Goal: Feedback & Contribution: Contribute content

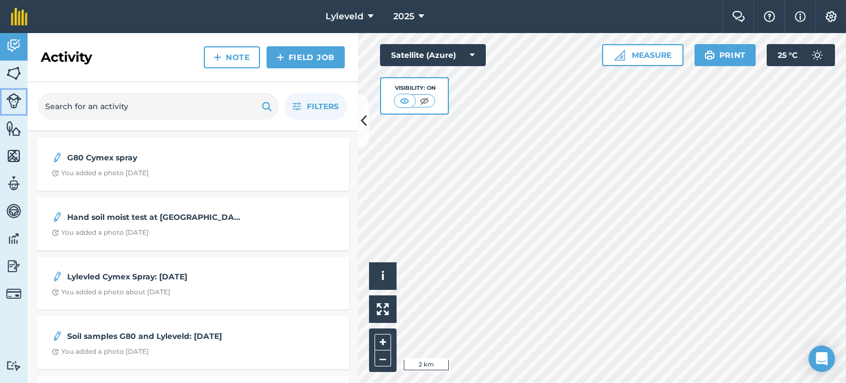
click at [11, 101] on img at bounding box center [13, 100] width 15 height 15
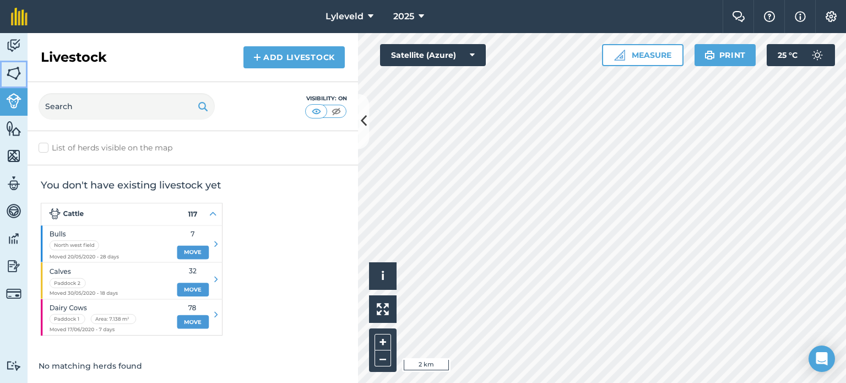
click at [15, 74] on img at bounding box center [13, 73] width 15 height 17
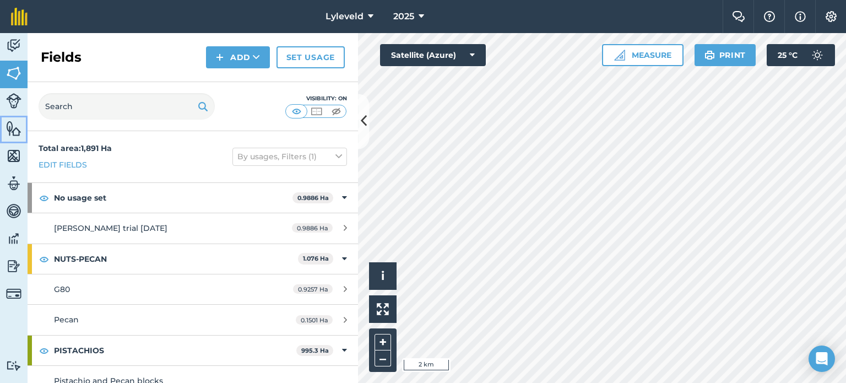
click at [15, 130] on img at bounding box center [13, 128] width 15 height 17
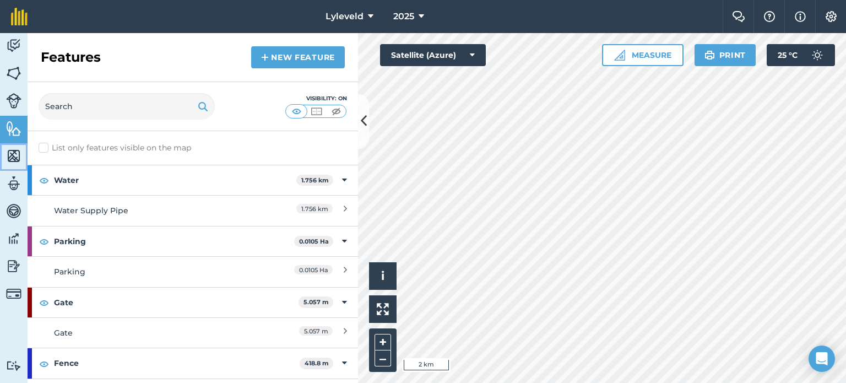
click at [15, 158] on img at bounding box center [13, 156] width 15 height 17
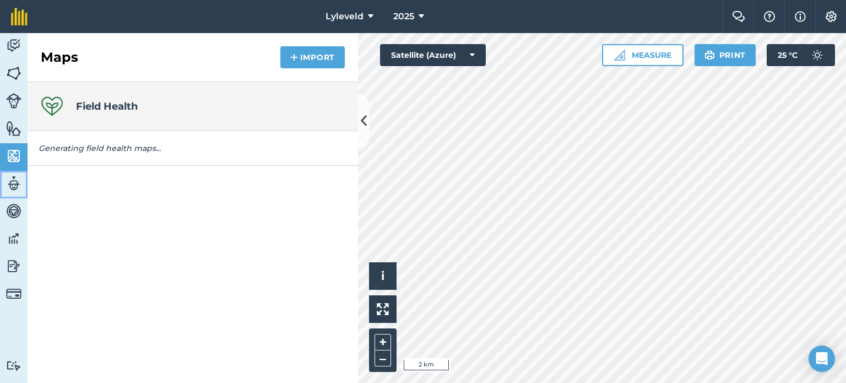
click at [17, 186] on img at bounding box center [13, 183] width 15 height 17
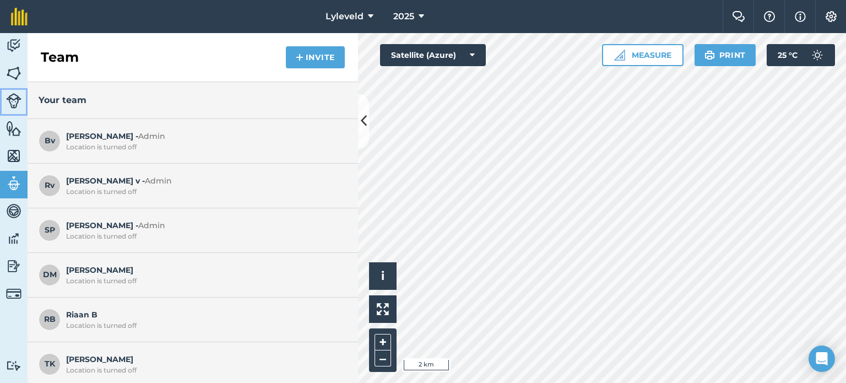
click at [17, 98] on img at bounding box center [13, 100] width 15 height 15
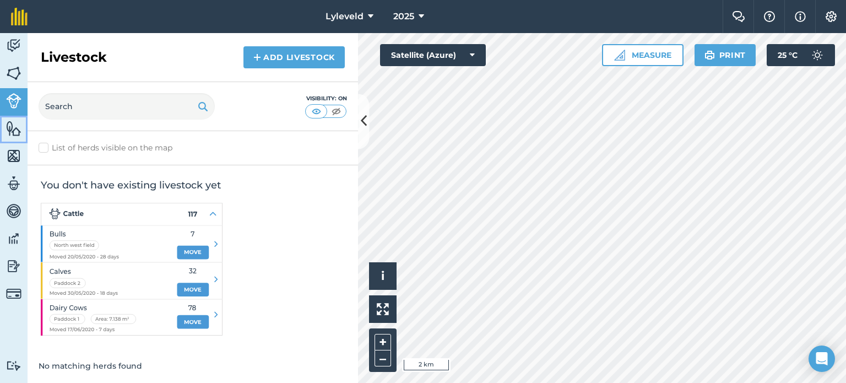
click at [13, 132] on img at bounding box center [13, 128] width 15 height 17
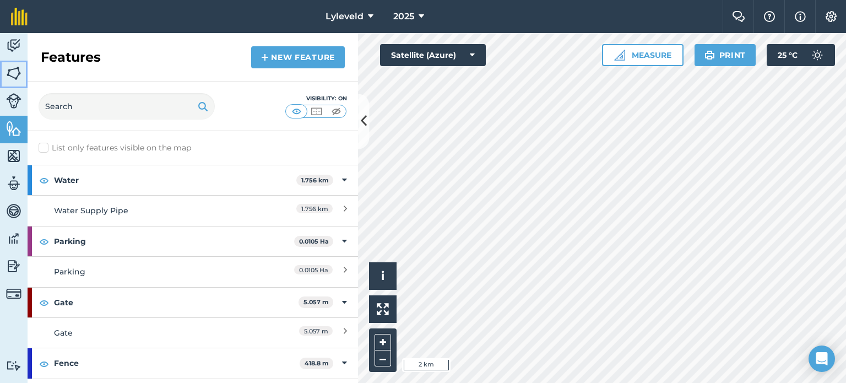
click at [17, 70] on img at bounding box center [13, 73] width 15 height 17
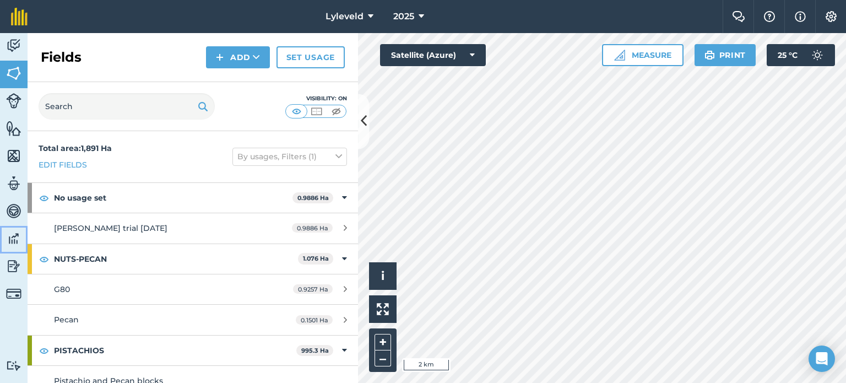
click at [13, 237] on img at bounding box center [13, 238] width 15 height 17
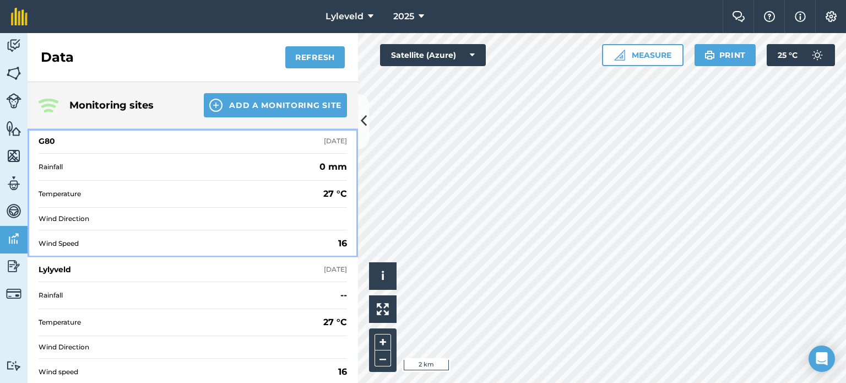
click at [44, 140] on div "G80" at bounding box center [47, 140] width 17 height 11
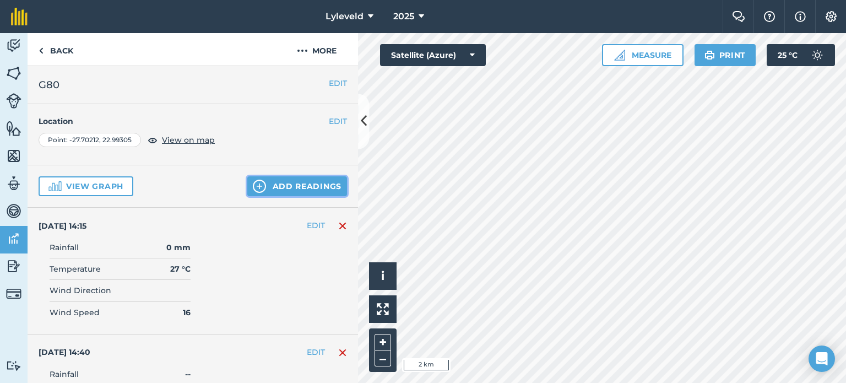
click at [264, 186] on button "Add readings" at bounding box center [297, 186] width 100 height 20
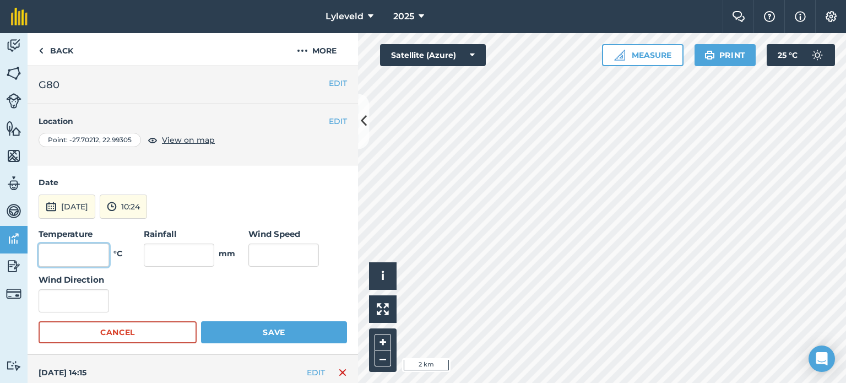
click at [66, 257] on input "text" at bounding box center [74, 254] width 70 height 23
click at [95, 253] on input "text" at bounding box center [74, 254] width 70 height 23
type input "32"
click at [259, 253] on input "text" at bounding box center [283, 254] width 70 height 23
type input "14"
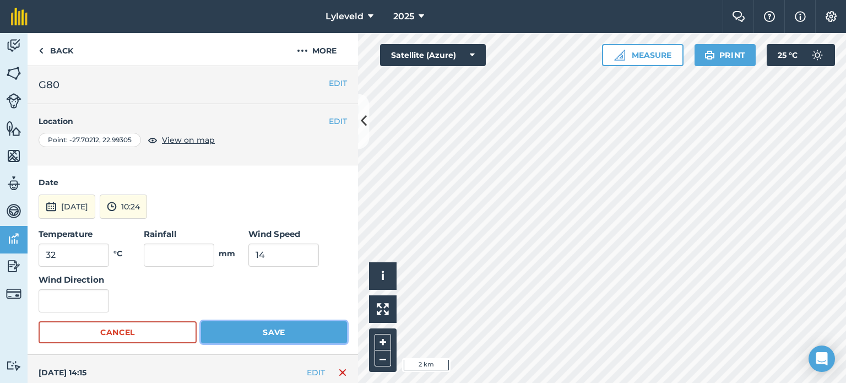
click at [266, 333] on button "Save" at bounding box center [274, 332] width 146 height 22
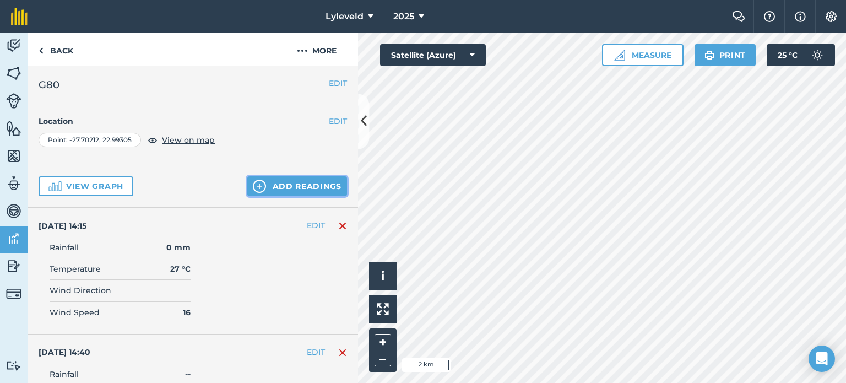
click at [277, 186] on button "Add readings" at bounding box center [297, 186] width 100 height 20
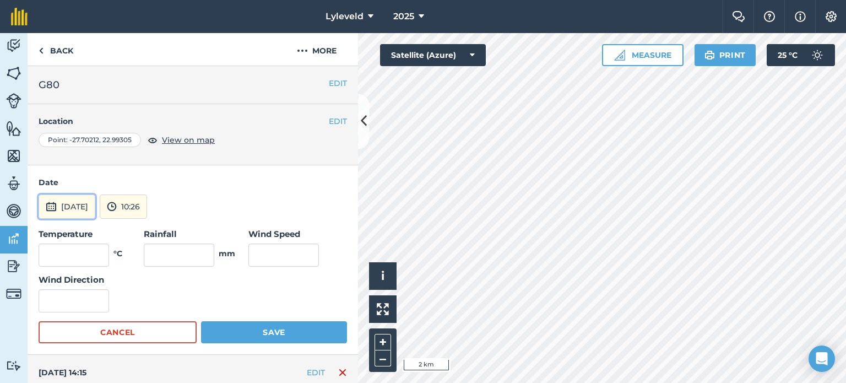
click at [50, 206] on img at bounding box center [51, 206] width 11 height 13
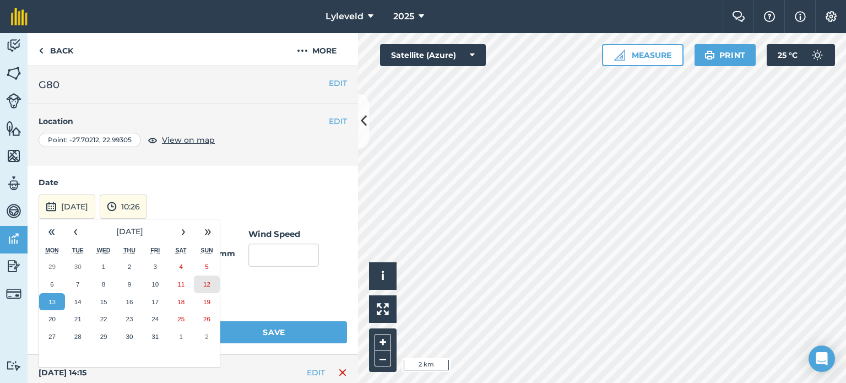
click at [206, 282] on abbr "12" at bounding box center [206, 283] width 7 height 7
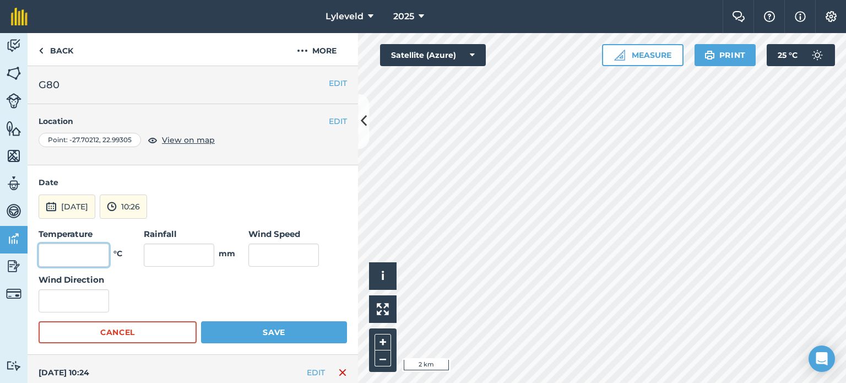
click at [105, 256] on input "text" at bounding box center [74, 254] width 70 height 23
type input "27"
click at [281, 255] on input "text" at bounding box center [283, 254] width 70 height 23
type input "10"
click at [280, 330] on button "Save" at bounding box center [274, 332] width 146 height 22
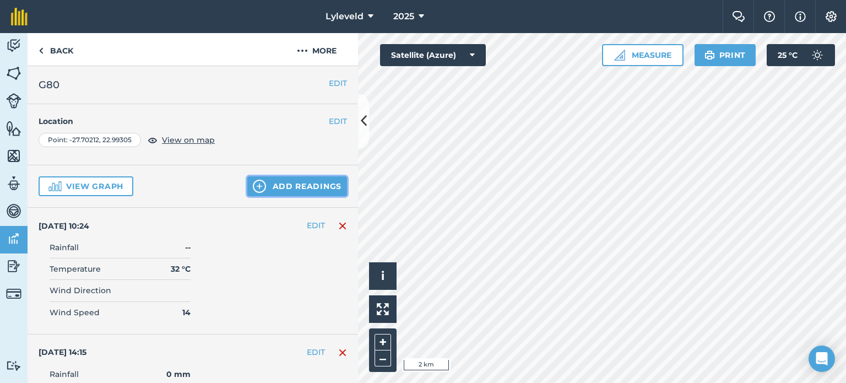
click at [282, 185] on button "Add readings" at bounding box center [297, 186] width 100 height 20
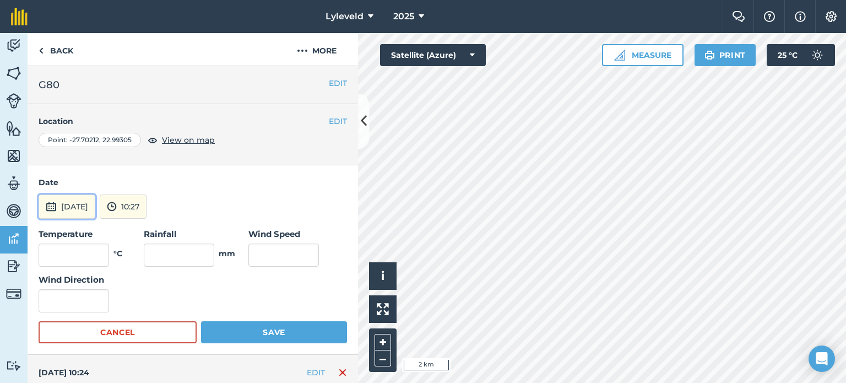
click at [46, 209] on img at bounding box center [51, 206] width 11 height 13
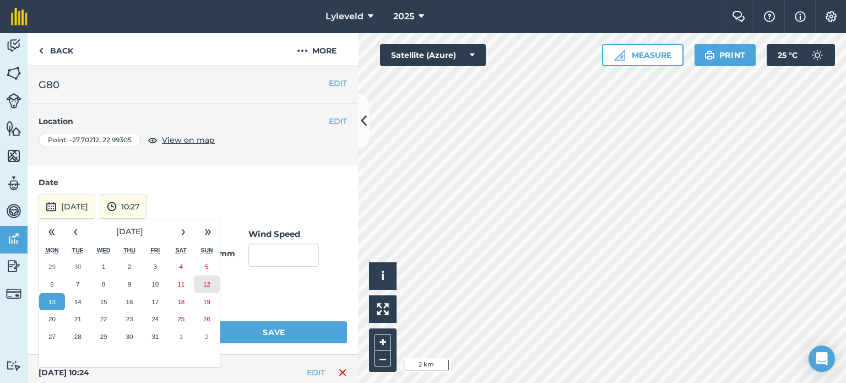
click at [207, 283] on abbr "12" at bounding box center [206, 283] width 7 height 7
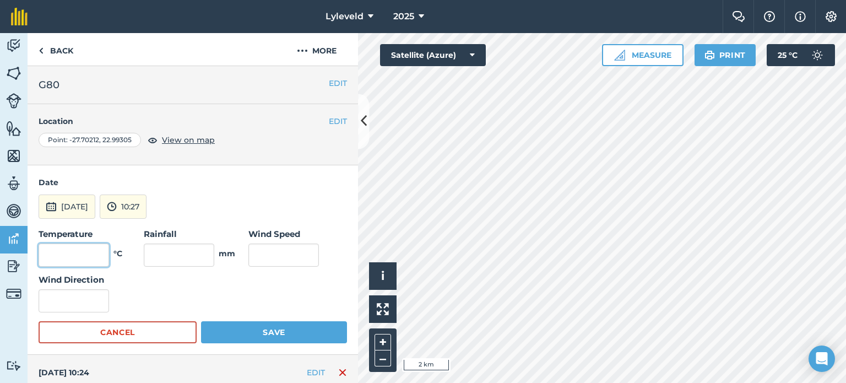
click at [96, 254] on input "text" at bounding box center [74, 254] width 70 height 23
type input "27"
click at [255, 254] on input "text" at bounding box center [283, 254] width 70 height 23
type input "10"
click at [281, 331] on button "Save" at bounding box center [274, 332] width 146 height 22
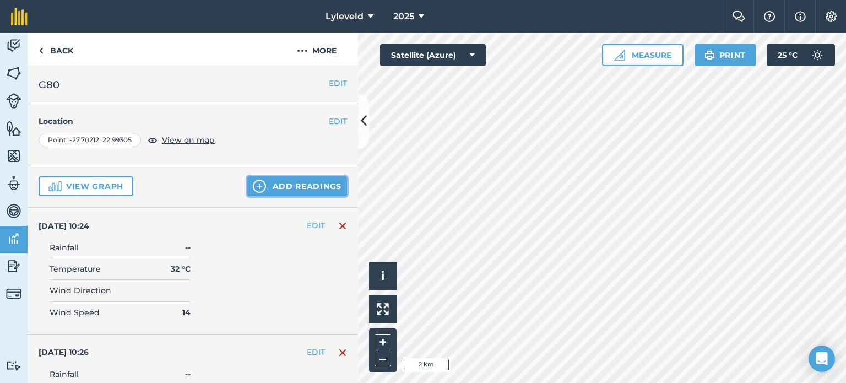
click at [273, 182] on button "Add readings" at bounding box center [297, 186] width 100 height 20
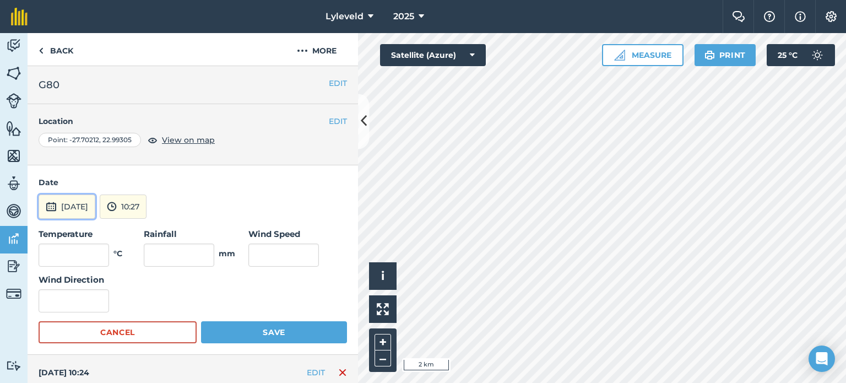
click at [53, 206] on img at bounding box center [51, 206] width 11 height 13
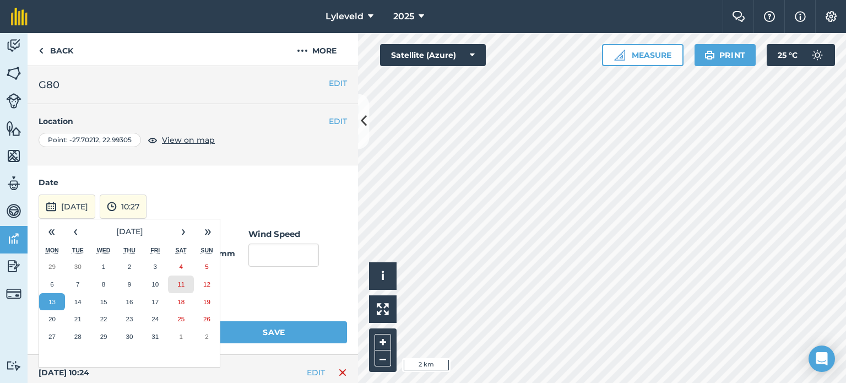
click at [178, 283] on abbr "11" at bounding box center [180, 283] width 7 height 7
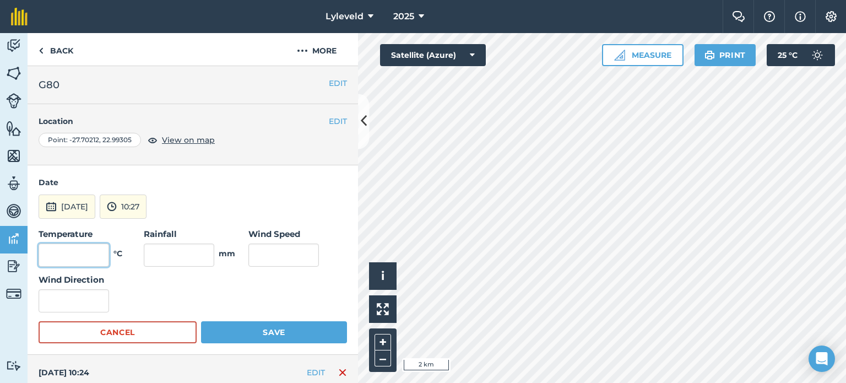
click at [88, 251] on input "text" at bounding box center [74, 254] width 70 height 23
type input "24"
click at [278, 254] on input "text" at bounding box center [283, 254] width 70 height 23
type input "11"
click at [269, 331] on button "Save" at bounding box center [274, 332] width 146 height 22
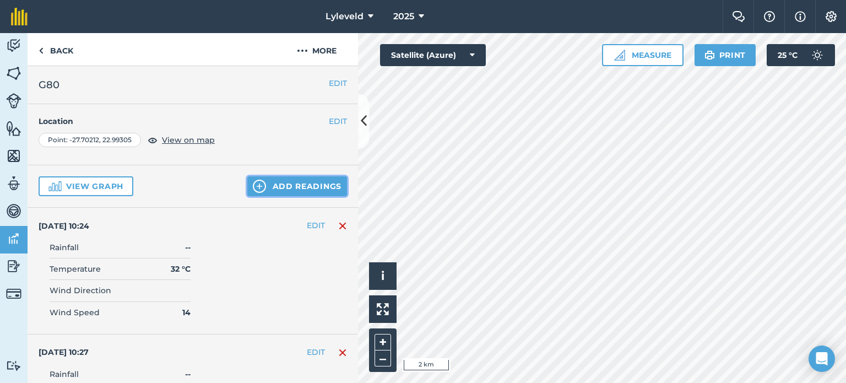
click at [273, 186] on button "Add readings" at bounding box center [297, 186] width 100 height 20
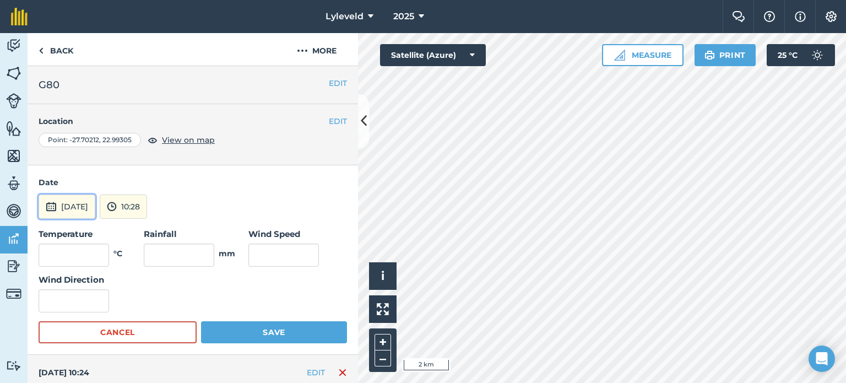
click at [50, 202] on img at bounding box center [51, 206] width 11 height 13
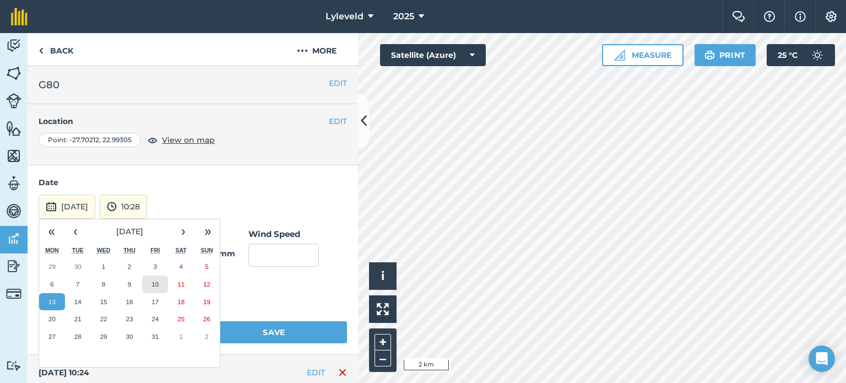
click at [157, 282] on abbr "10" at bounding box center [154, 283] width 7 height 7
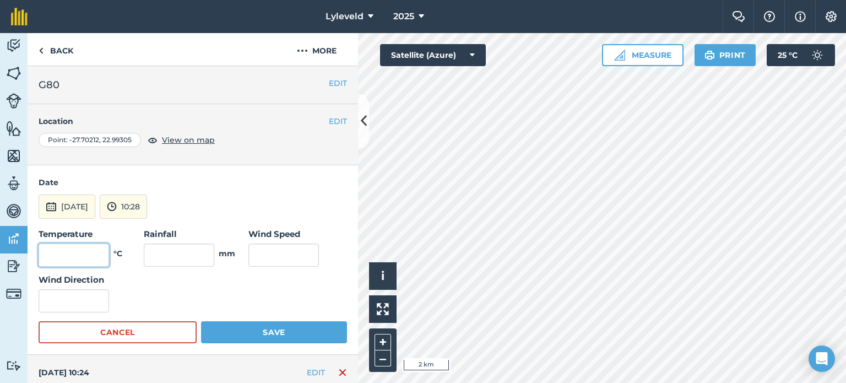
click at [95, 254] on input "text" at bounding box center [74, 254] width 70 height 23
type input "31"
click at [258, 246] on input "text" at bounding box center [283, 254] width 70 height 23
type input "15"
click at [271, 332] on button "Save" at bounding box center [274, 332] width 146 height 22
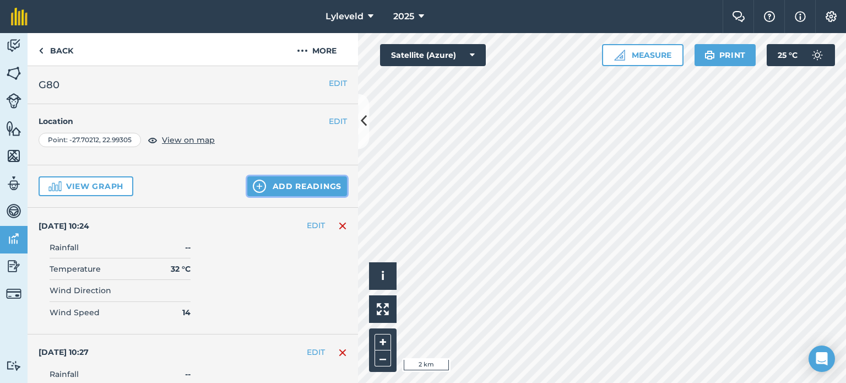
click at [267, 186] on button "Add readings" at bounding box center [297, 186] width 100 height 20
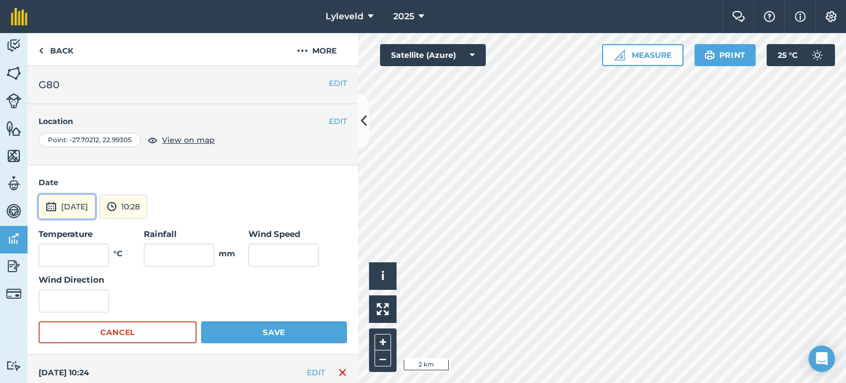
click at [53, 205] on img at bounding box center [51, 206] width 11 height 13
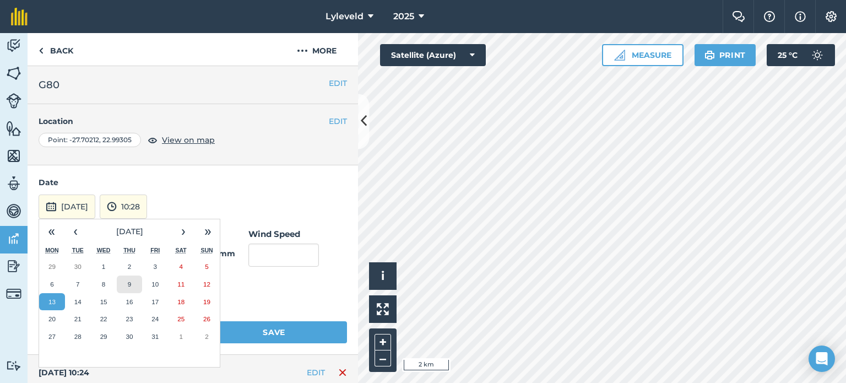
click at [130, 281] on abbr "9" at bounding box center [129, 283] width 3 height 7
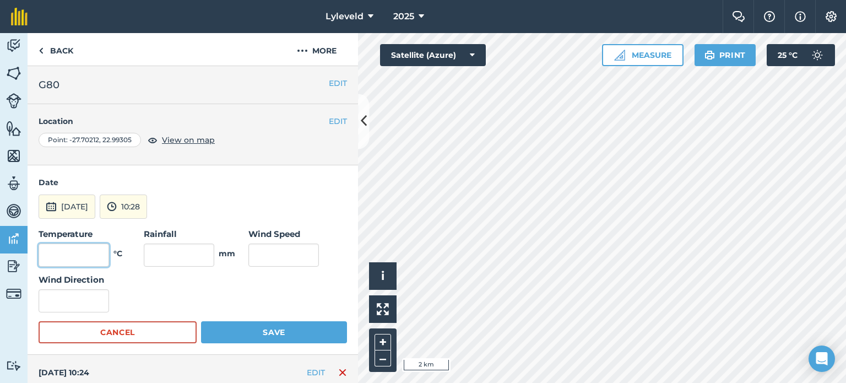
click at [99, 251] on input "text" at bounding box center [74, 254] width 70 height 23
type input "33"
click at [261, 256] on input "text" at bounding box center [283, 254] width 70 height 23
type input "13"
click at [268, 330] on button "Save" at bounding box center [274, 332] width 146 height 22
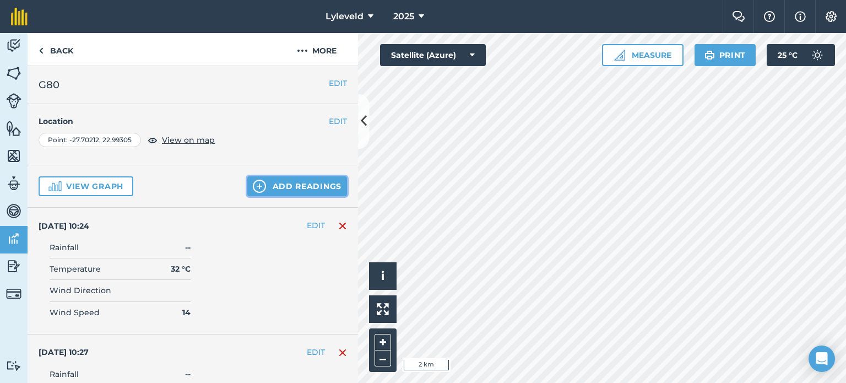
click at [270, 183] on button "Add readings" at bounding box center [297, 186] width 100 height 20
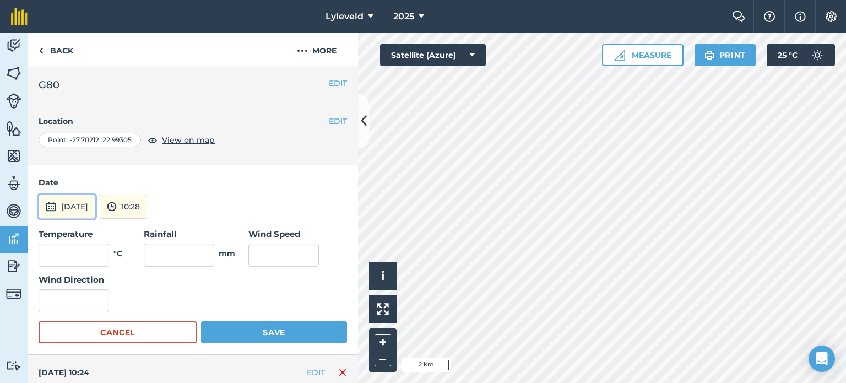
click at [48, 204] on img at bounding box center [51, 206] width 11 height 13
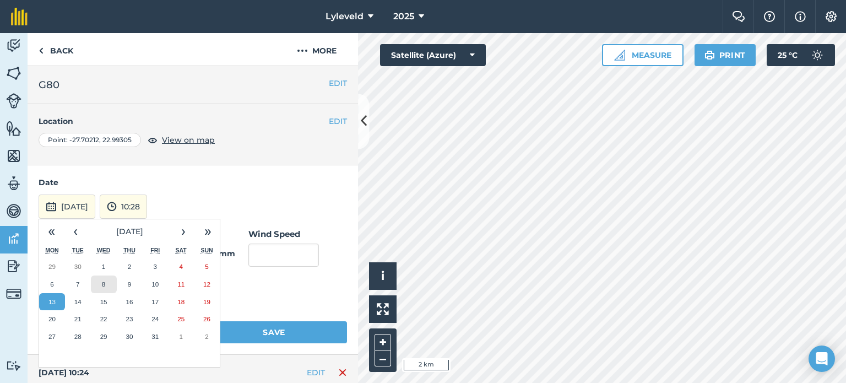
click at [101, 280] on button "8" at bounding box center [104, 284] width 26 height 18
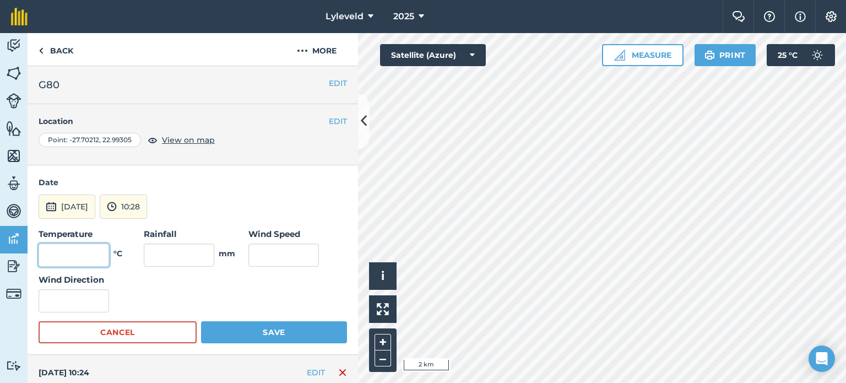
click at [94, 255] on input "text" at bounding box center [74, 254] width 70 height 23
type input "31"
click at [258, 256] on input "text" at bounding box center [283, 254] width 70 height 23
type input "11"
click at [281, 330] on button "Save" at bounding box center [274, 332] width 146 height 22
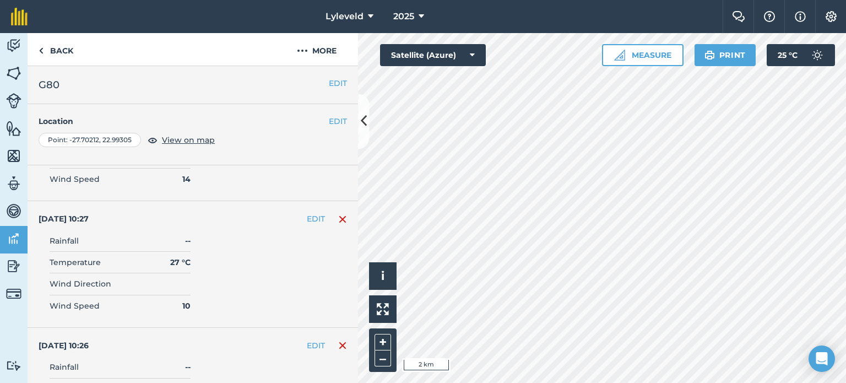
scroll to position [110, 0]
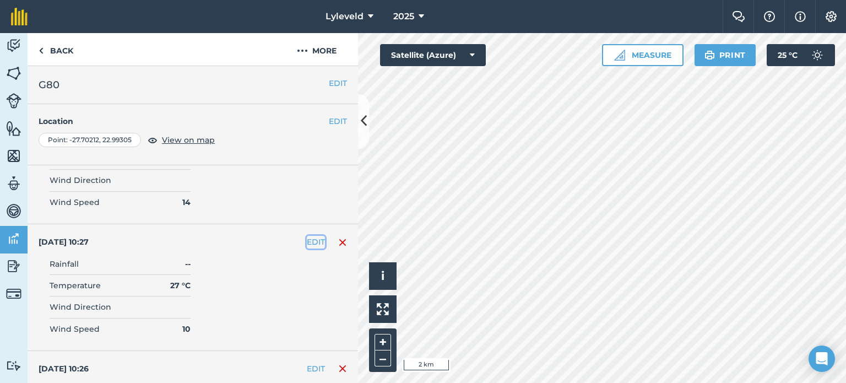
click at [307, 244] on button "EDIT" at bounding box center [316, 242] width 18 height 12
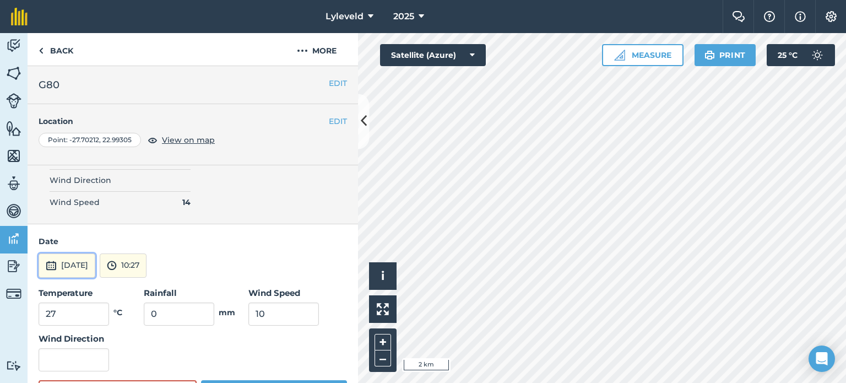
click at [51, 264] on img at bounding box center [51, 265] width 11 height 13
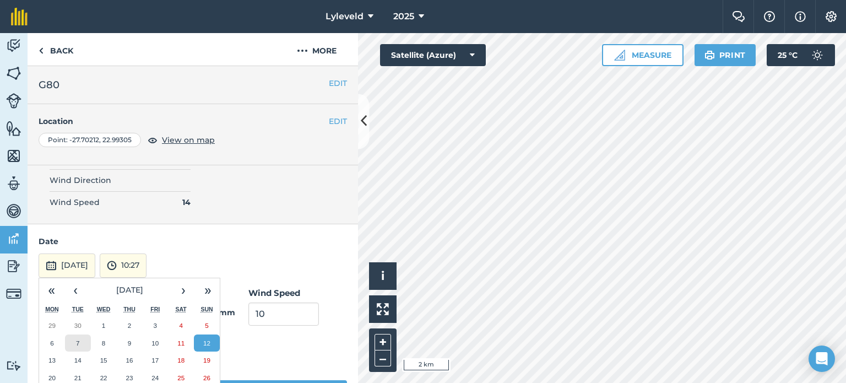
click at [79, 339] on button "7" at bounding box center [78, 343] width 26 height 18
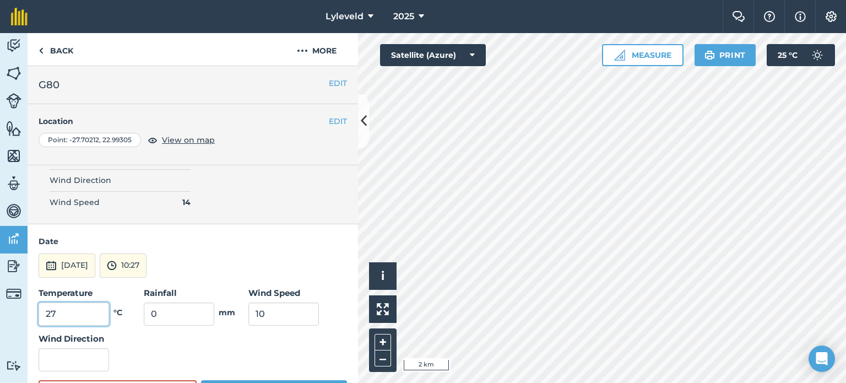
drag, startPoint x: 58, startPoint y: 311, endPoint x: 51, endPoint y: 312, distance: 7.3
click at [51, 312] on input "27" at bounding box center [74, 313] width 70 height 23
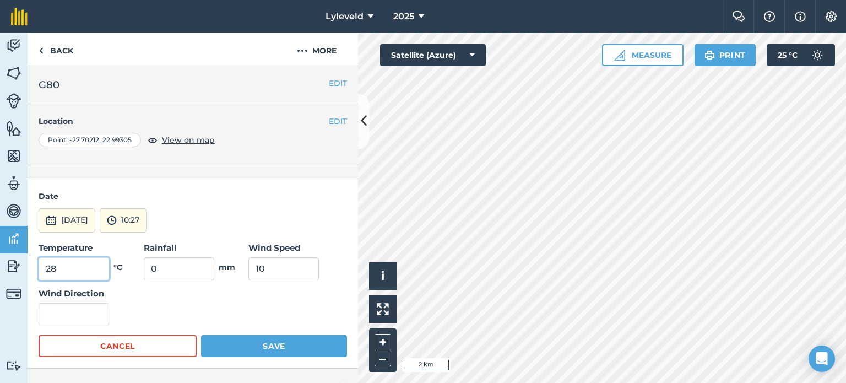
scroll to position [275, 0]
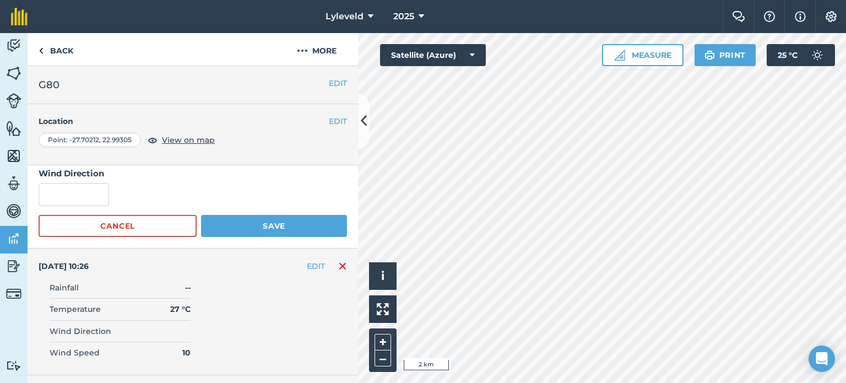
type input "28"
click at [265, 226] on button "Save" at bounding box center [274, 226] width 146 height 22
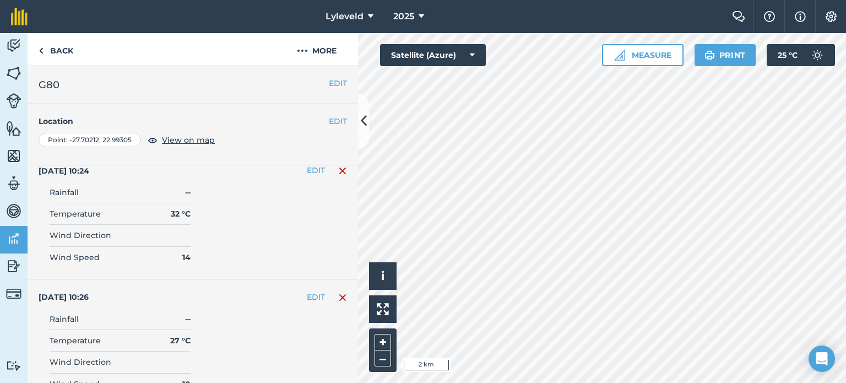
scroll to position [0, 0]
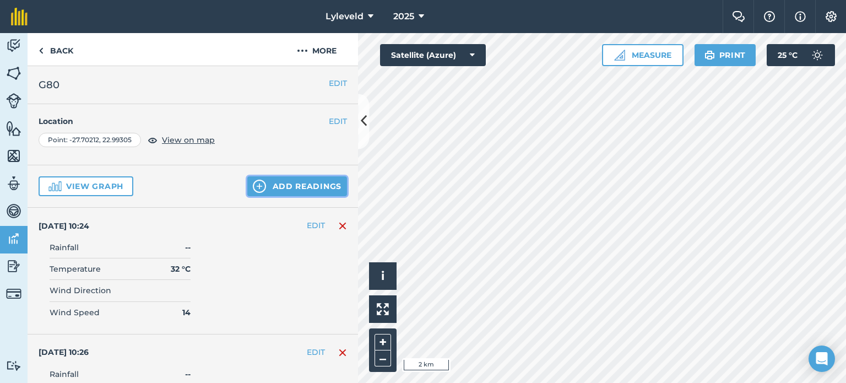
click at [277, 187] on button "Add readings" at bounding box center [297, 186] width 100 height 20
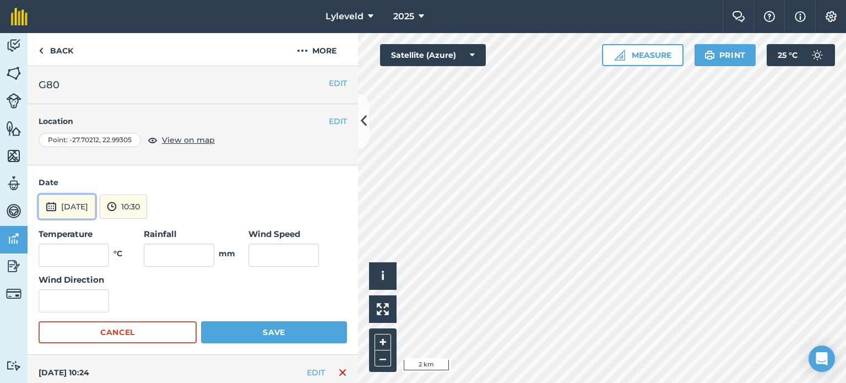
click at [52, 205] on img at bounding box center [51, 206] width 11 height 13
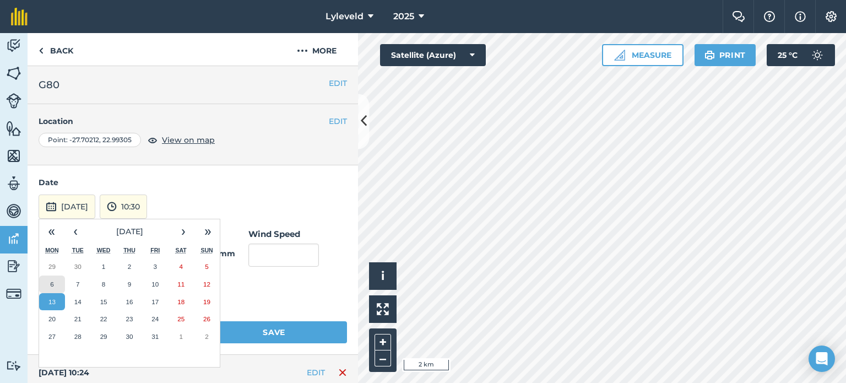
click at [52, 280] on abbr "6" at bounding box center [51, 283] width 3 height 7
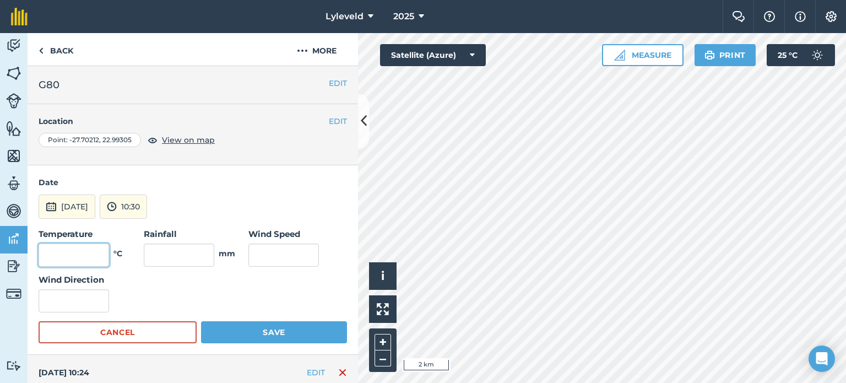
click at [91, 252] on input "text" at bounding box center [74, 254] width 70 height 23
type input "26"
click at [261, 255] on input "text" at bounding box center [283, 254] width 70 height 23
type input "11"
click at [275, 332] on button "Save" at bounding box center [274, 332] width 146 height 22
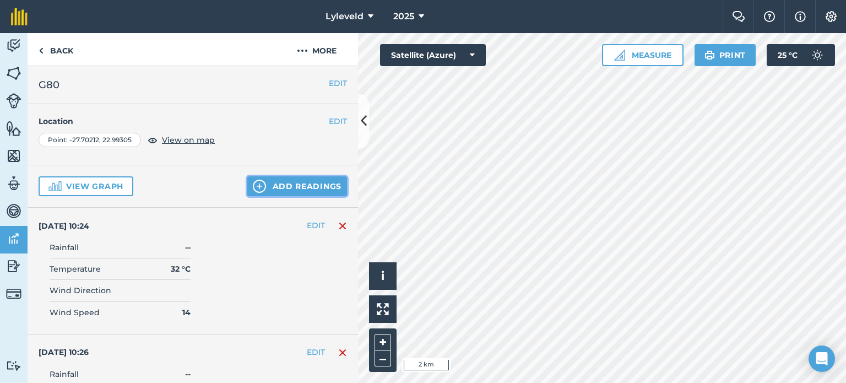
click at [273, 183] on button "Add readings" at bounding box center [297, 186] width 100 height 20
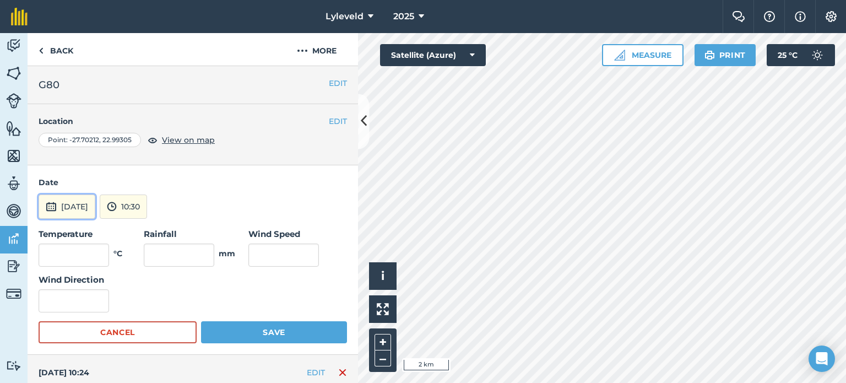
click at [50, 207] on img at bounding box center [51, 206] width 11 height 13
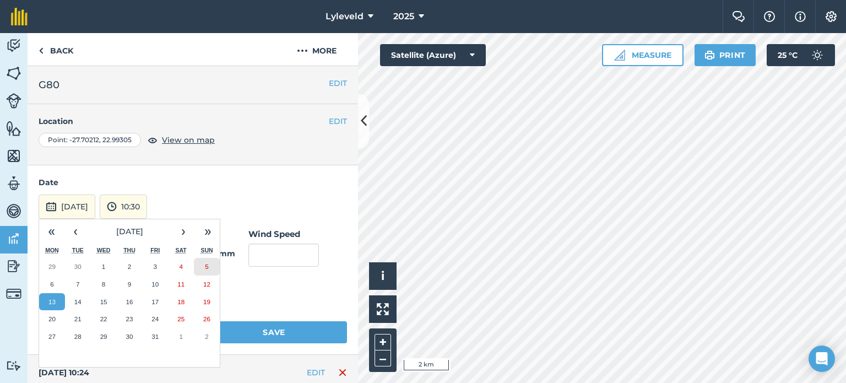
click at [207, 266] on abbr "5" at bounding box center [206, 266] width 3 height 7
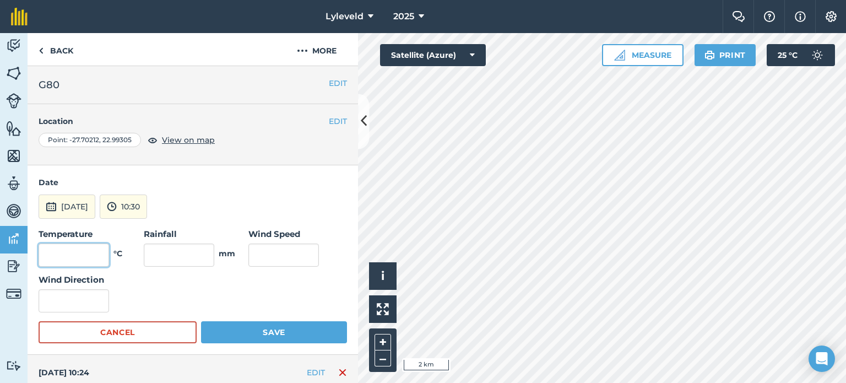
click at [93, 252] on input "text" at bounding box center [74, 254] width 70 height 23
type input "31"
click at [269, 252] on input "text" at bounding box center [283, 254] width 70 height 23
type input "13"
click at [267, 333] on button "Save" at bounding box center [274, 332] width 146 height 22
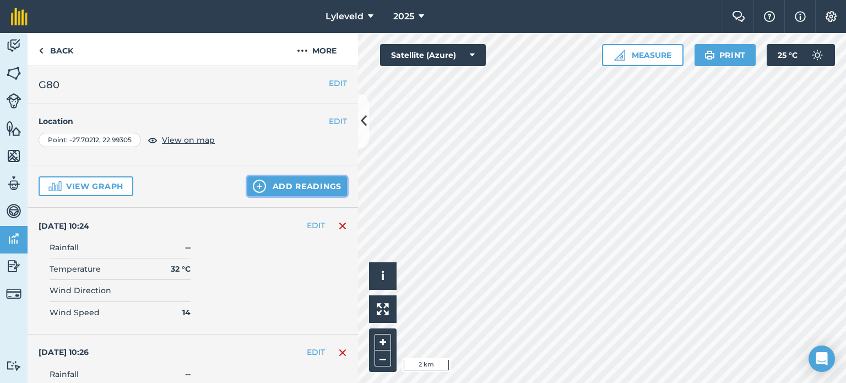
click at [265, 187] on button "Add readings" at bounding box center [297, 186] width 100 height 20
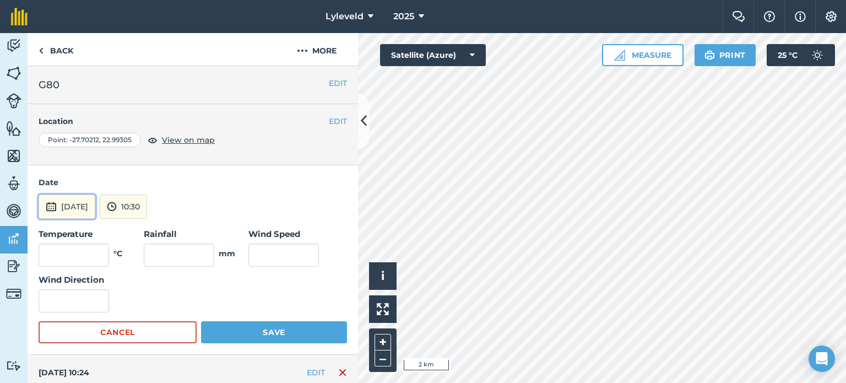
click at [50, 206] on img at bounding box center [51, 206] width 11 height 13
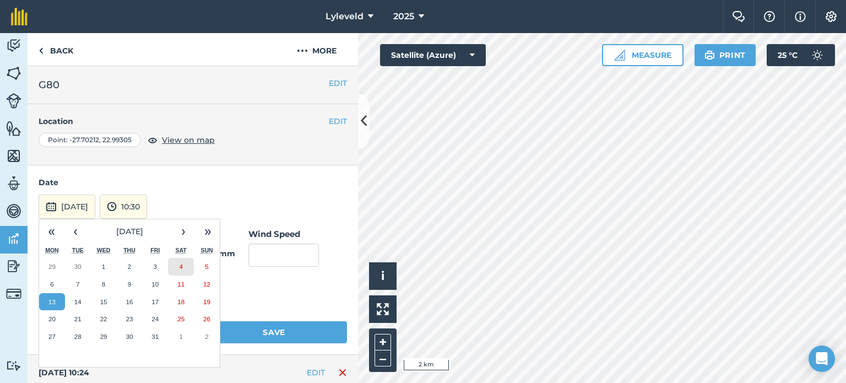
click at [177, 263] on button "4" at bounding box center [181, 267] width 26 height 18
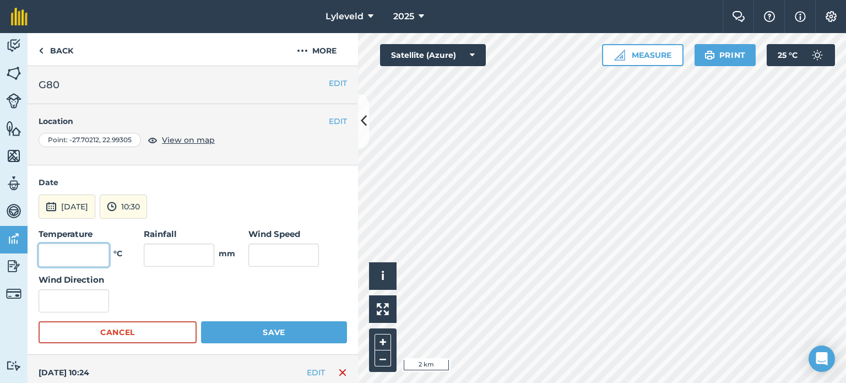
click at [98, 256] on input "text" at bounding box center [74, 254] width 70 height 23
type input "32"
click at [255, 253] on input "text" at bounding box center [283, 254] width 70 height 23
type input "13"
click at [266, 332] on button "Save" at bounding box center [274, 332] width 146 height 22
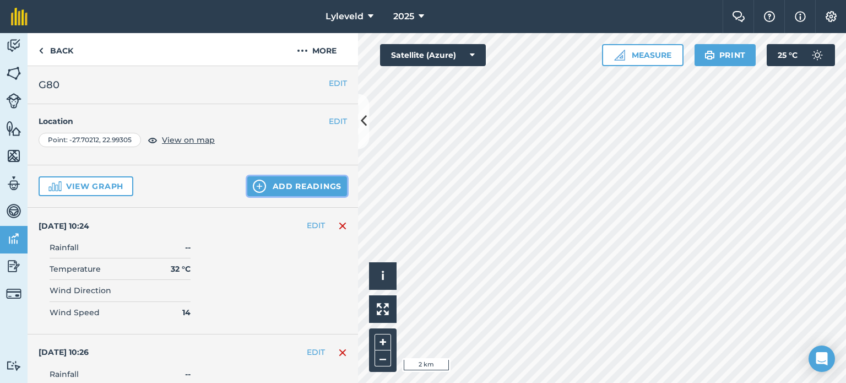
click at [264, 182] on button "Add readings" at bounding box center [297, 186] width 100 height 20
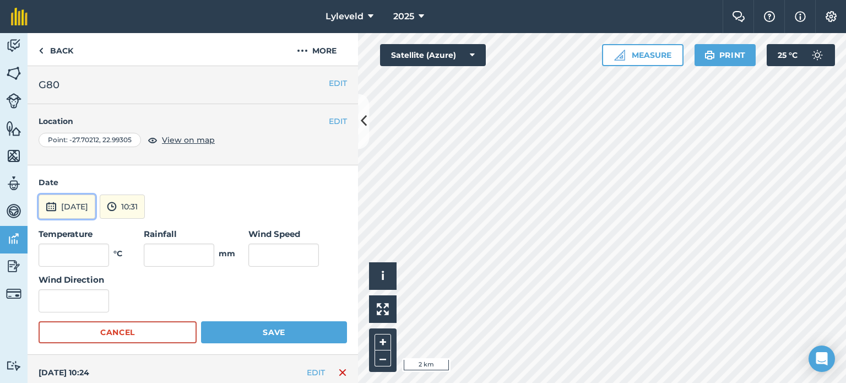
click at [48, 208] on img at bounding box center [51, 206] width 11 height 13
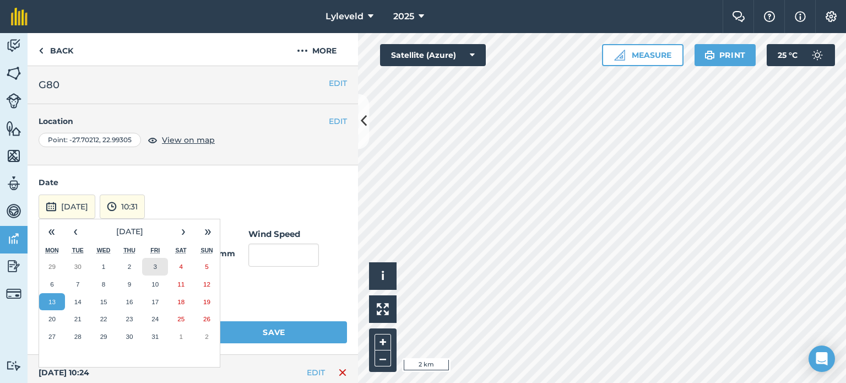
click at [156, 266] on abbr "3" at bounding box center [155, 266] width 3 height 7
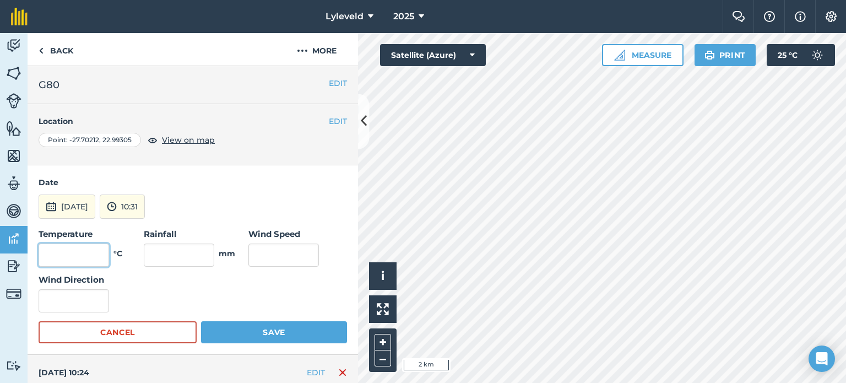
click at [94, 249] on input "text" at bounding box center [74, 254] width 70 height 23
type input "32"
click at [255, 252] on input "text" at bounding box center [283, 254] width 70 height 23
type input "11"
click at [265, 331] on button "Save" at bounding box center [274, 332] width 146 height 22
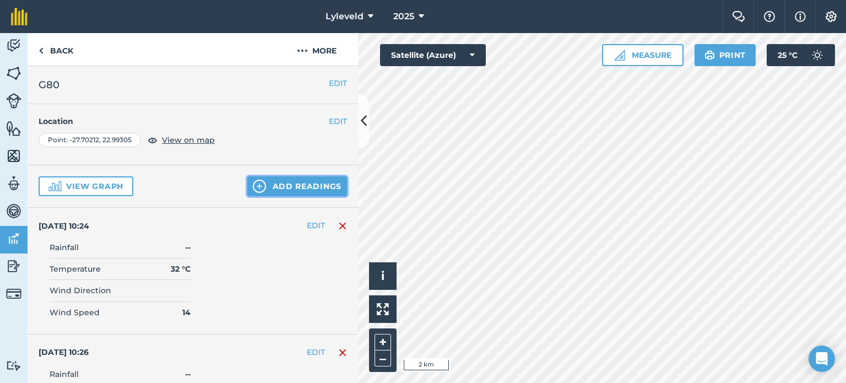
click at [265, 185] on button "Add readings" at bounding box center [297, 186] width 100 height 20
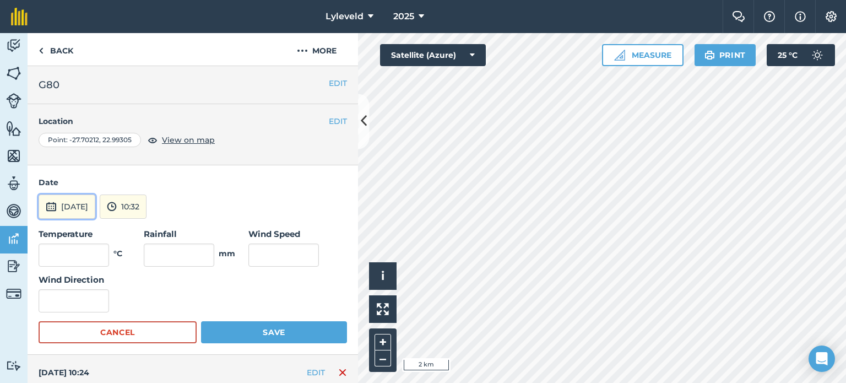
click at [51, 206] on img at bounding box center [51, 206] width 11 height 13
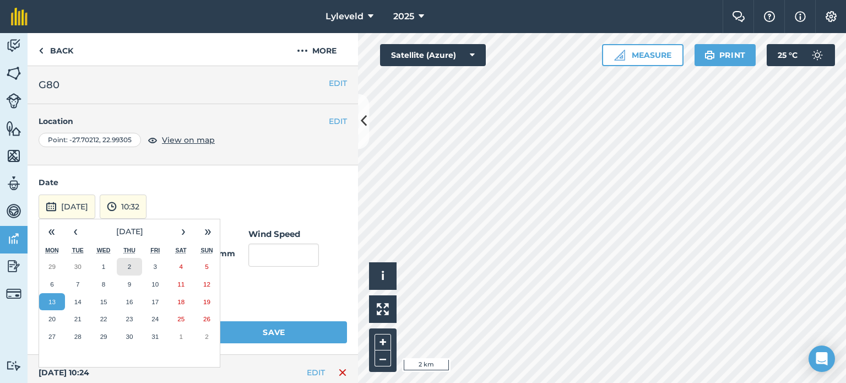
click at [123, 263] on button "2" at bounding box center [130, 267] width 26 height 18
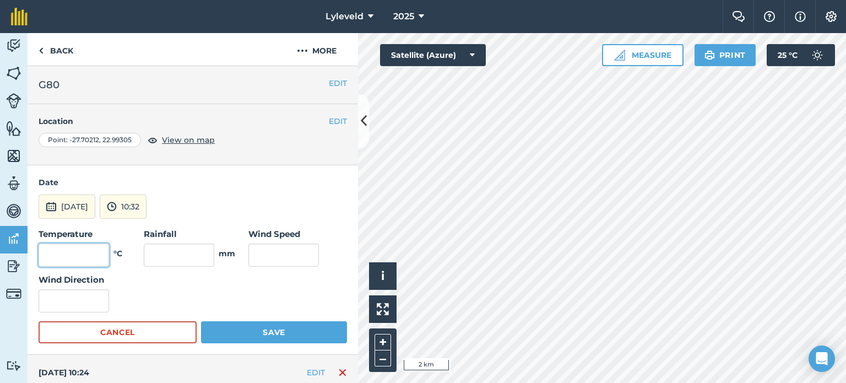
click at [92, 253] on input "text" at bounding box center [74, 254] width 70 height 23
type input "30"
click at [277, 253] on input "text" at bounding box center [283, 254] width 70 height 23
type input "10"
click at [267, 332] on button "Save" at bounding box center [274, 332] width 146 height 22
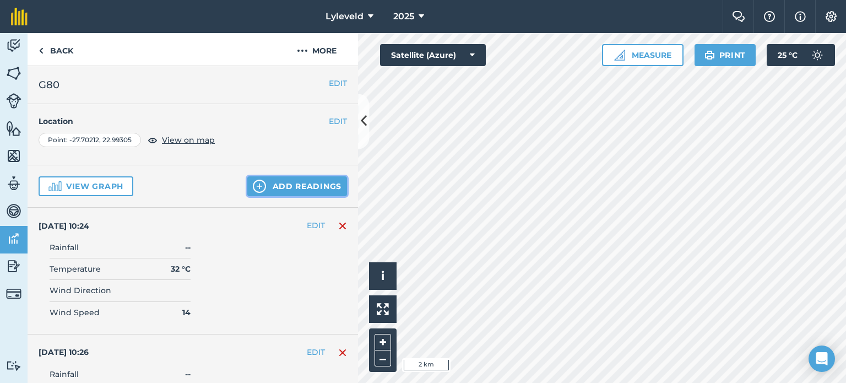
click at [282, 184] on button "Add readings" at bounding box center [297, 186] width 100 height 20
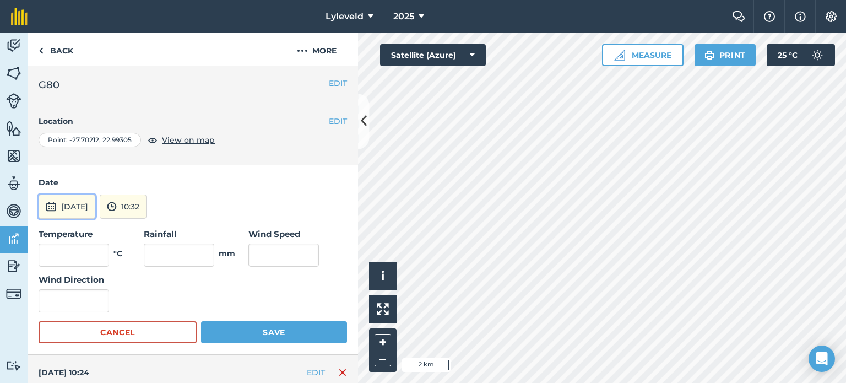
click at [52, 205] on img at bounding box center [51, 206] width 11 height 13
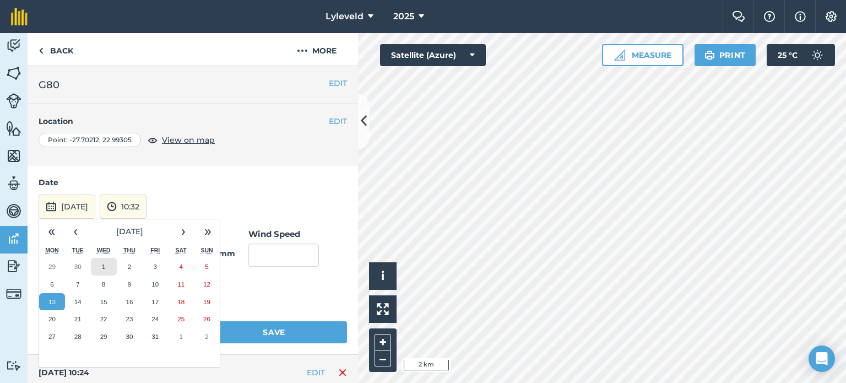
click at [103, 265] on abbr "1" at bounding box center [103, 266] width 3 height 7
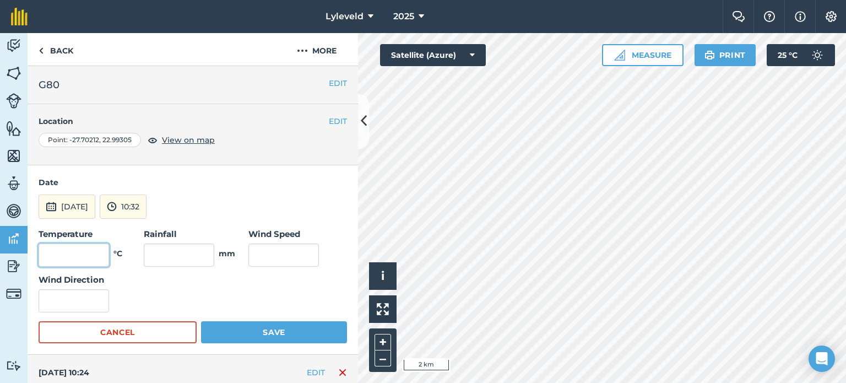
click at [99, 254] on input "text" at bounding box center [74, 254] width 70 height 23
type input "29"
click at [281, 254] on input "text" at bounding box center [283, 254] width 70 height 23
type input "15"
click at [264, 332] on button "Save" at bounding box center [274, 332] width 146 height 22
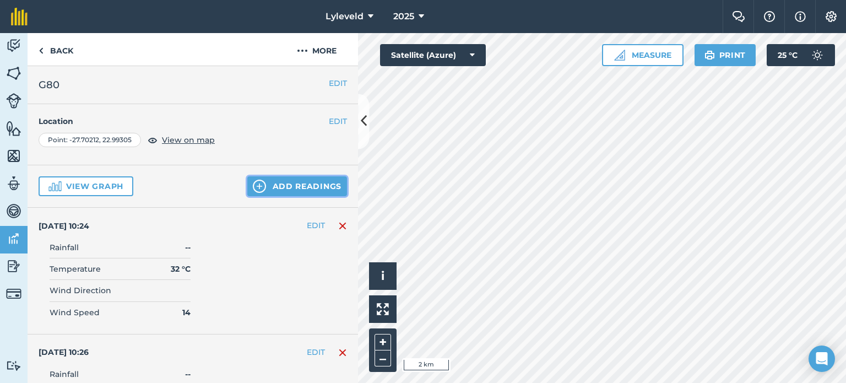
click at [271, 183] on button "Add readings" at bounding box center [297, 186] width 100 height 20
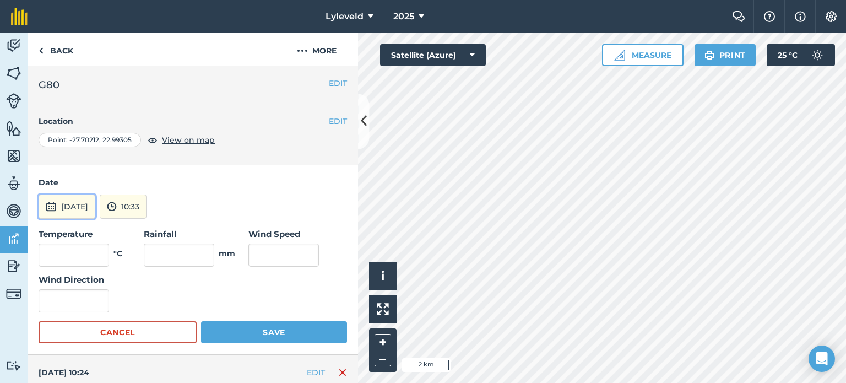
click at [52, 205] on img at bounding box center [51, 206] width 11 height 13
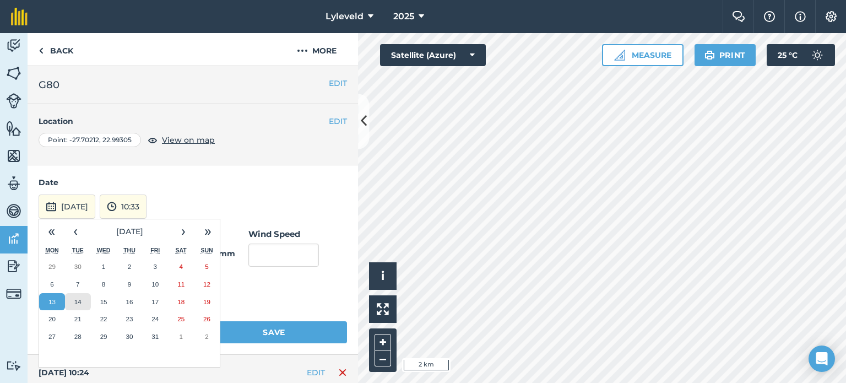
click at [80, 301] on abbr "14" at bounding box center [77, 301] width 7 height 7
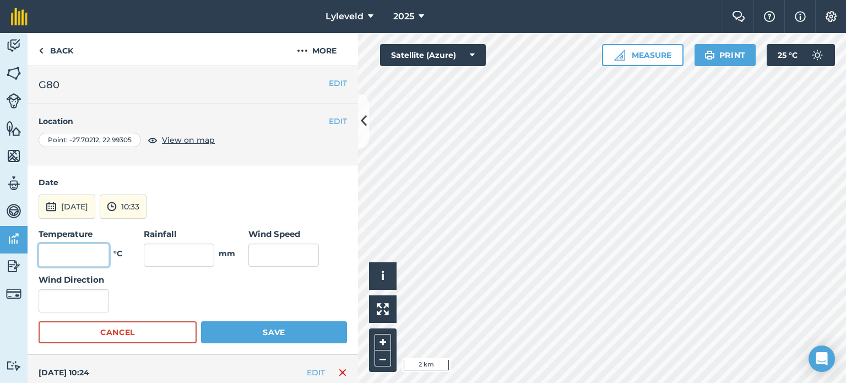
click at [100, 253] on input "text" at bounding box center [74, 254] width 70 height 23
type input "32"
click at [266, 253] on input "text" at bounding box center [283, 254] width 70 height 23
type input "12"
click at [260, 332] on button "Save" at bounding box center [274, 332] width 146 height 22
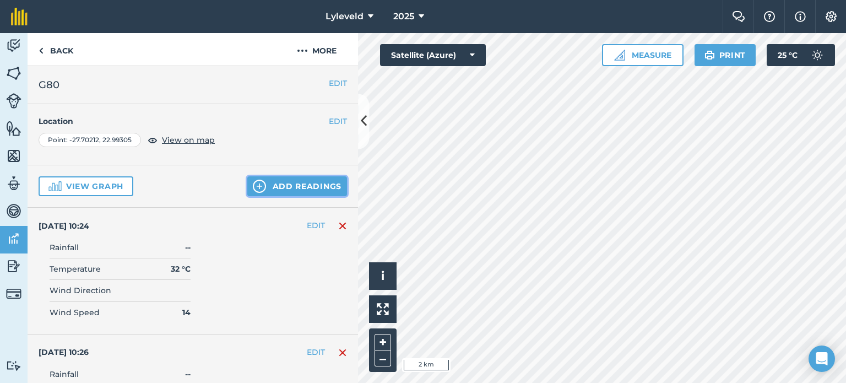
click at [274, 186] on button "Add readings" at bounding box center [297, 186] width 100 height 20
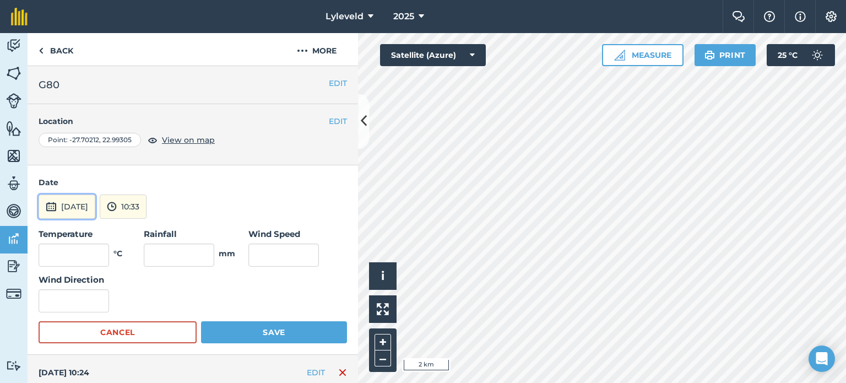
click at [48, 206] on img at bounding box center [51, 206] width 11 height 13
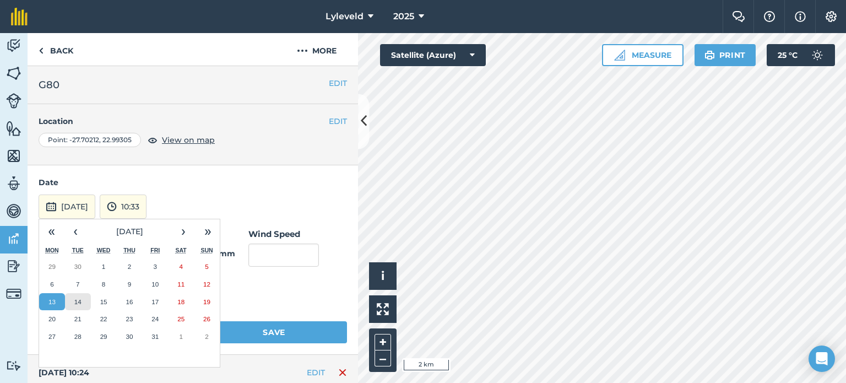
click at [76, 301] on abbr "14" at bounding box center [77, 301] width 7 height 7
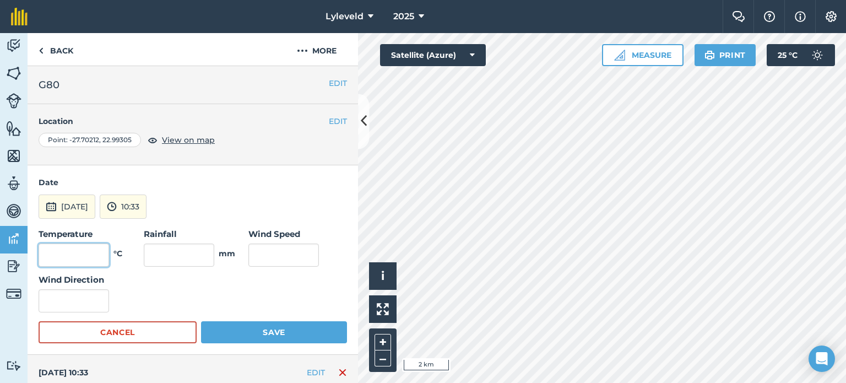
click at [94, 250] on input "text" at bounding box center [74, 254] width 70 height 23
type input "32"
click at [264, 253] on input "text" at bounding box center [283, 254] width 70 height 23
type input "12"
click at [272, 332] on button "Save" at bounding box center [274, 332] width 146 height 22
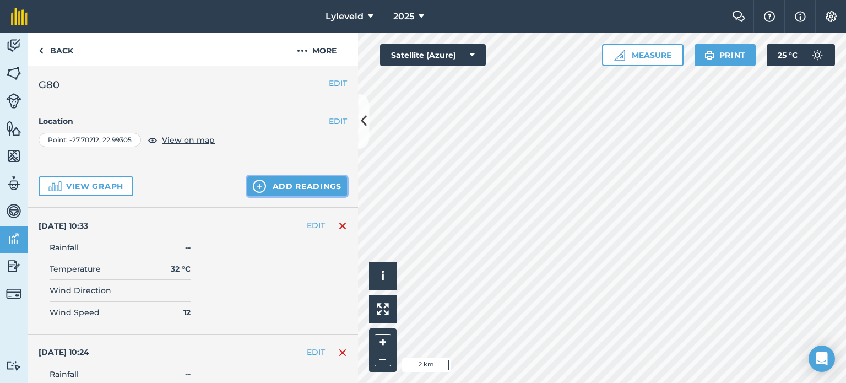
click at [275, 186] on button "Add readings" at bounding box center [297, 186] width 100 height 20
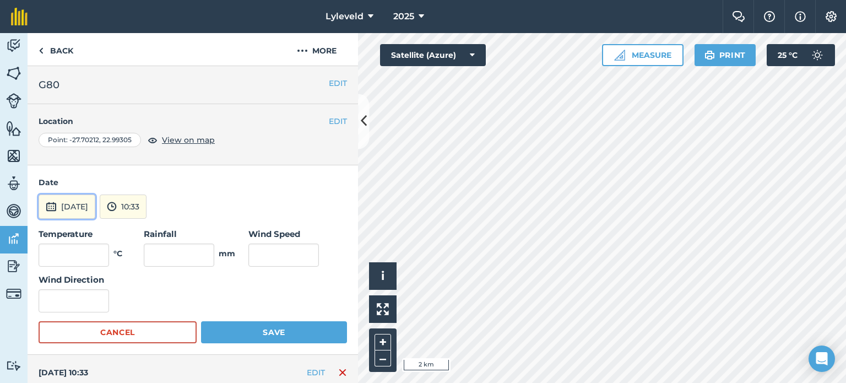
click at [53, 208] on img at bounding box center [51, 206] width 11 height 13
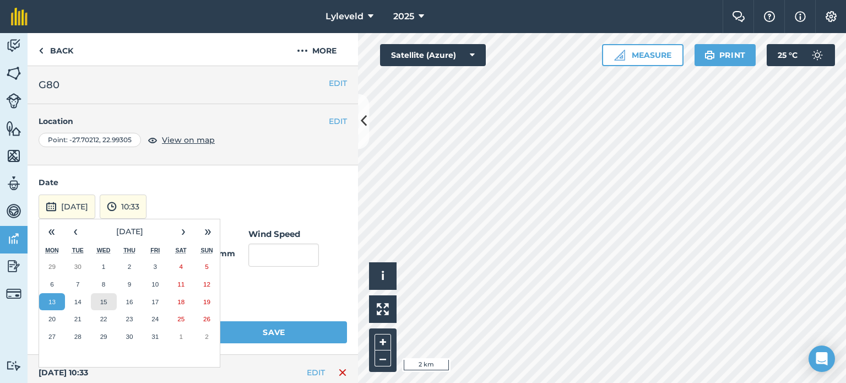
click at [105, 299] on abbr "15" at bounding box center [103, 301] width 7 height 7
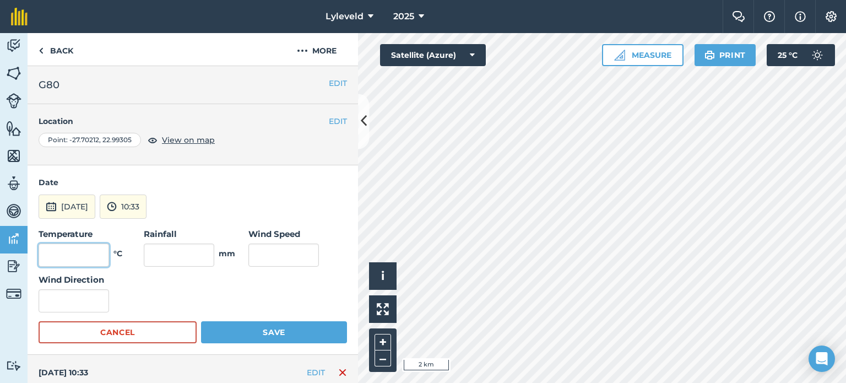
click at [95, 251] on input "text" at bounding box center [74, 254] width 70 height 23
type input "32"
click at [282, 253] on input "text" at bounding box center [283, 254] width 70 height 23
type input "14"
click at [270, 334] on button "Save" at bounding box center [274, 332] width 146 height 22
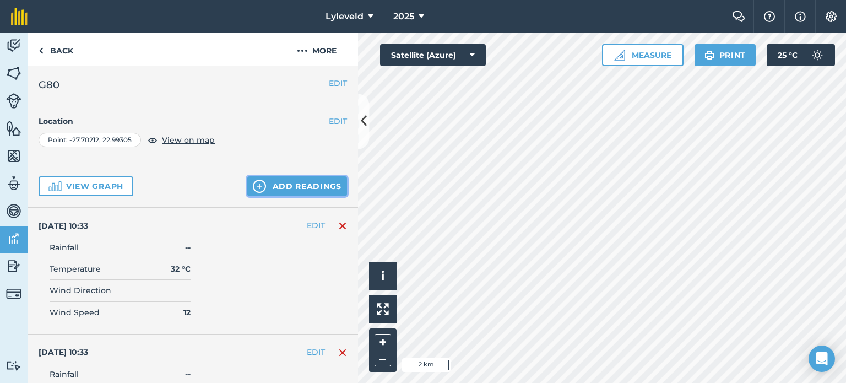
click at [271, 183] on button "Add readings" at bounding box center [297, 186] width 100 height 20
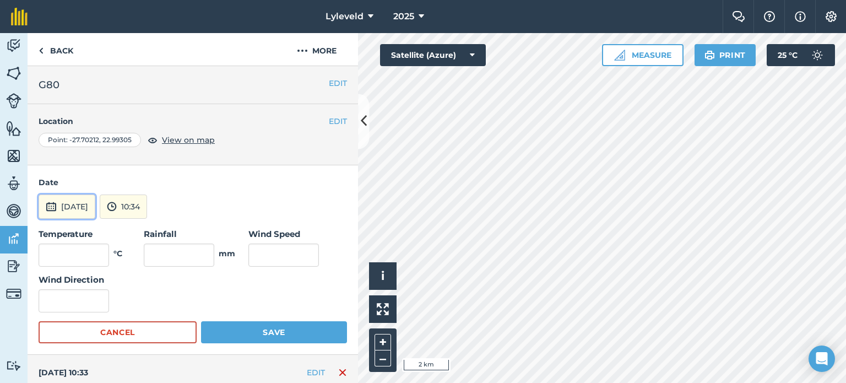
click at [52, 206] on img at bounding box center [51, 206] width 11 height 13
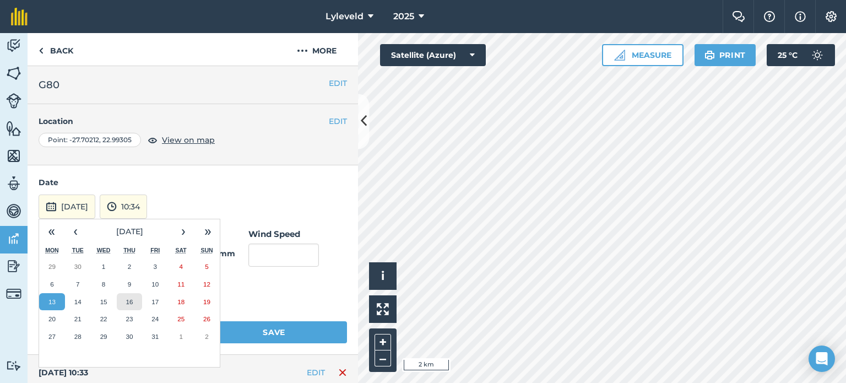
click at [132, 300] on abbr "16" at bounding box center [129, 301] width 7 height 7
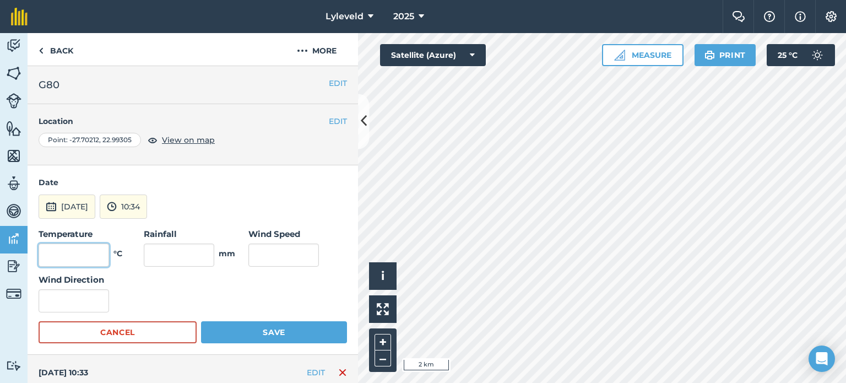
click at [84, 253] on input "text" at bounding box center [74, 254] width 70 height 23
type input "31"
click at [275, 253] on input "text" at bounding box center [283, 254] width 70 height 23
type input "12"
click at [274, 330] on button "Save" at bounding box center [274, 332] width 146 height 22
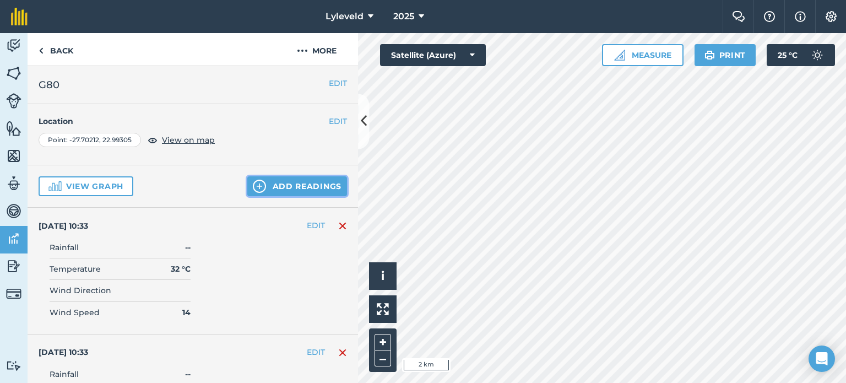
click at [253, 185] on img at bounding box center [259, 185] width 13 height 13
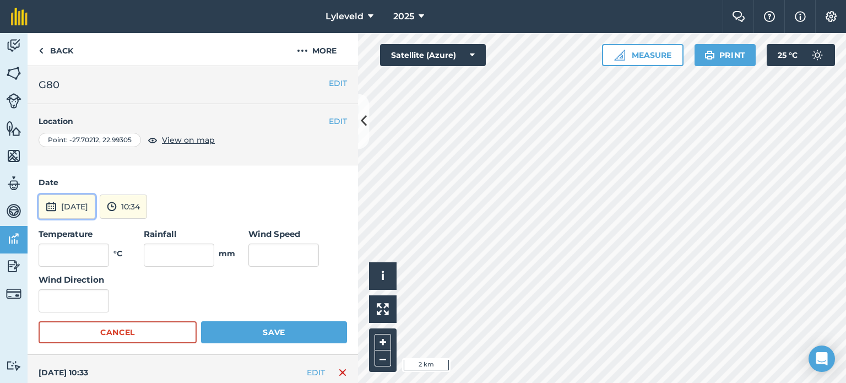
click at [48, 209] on img at bounding box center [51, 206] width 11 height 13
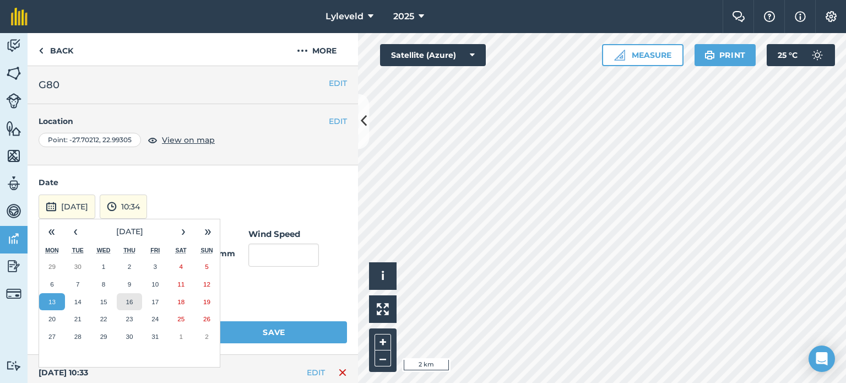
click at [130, 299] on abbr "16" at bounding box center [129, 301] width 7 height 7
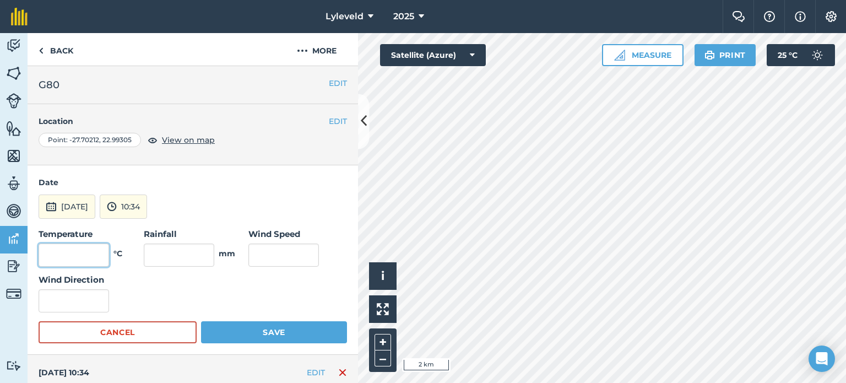
click at [92, 255] on input "text" at bounding box center [74, 254] width 70 height 23
type input "31"
click at [264, 253] on input "text" at bounding box center [283, 254] width 70 height 23
type input "12"
click at [260, 334] on button "Save" at bounding box center [274, 332] width 146 height 22
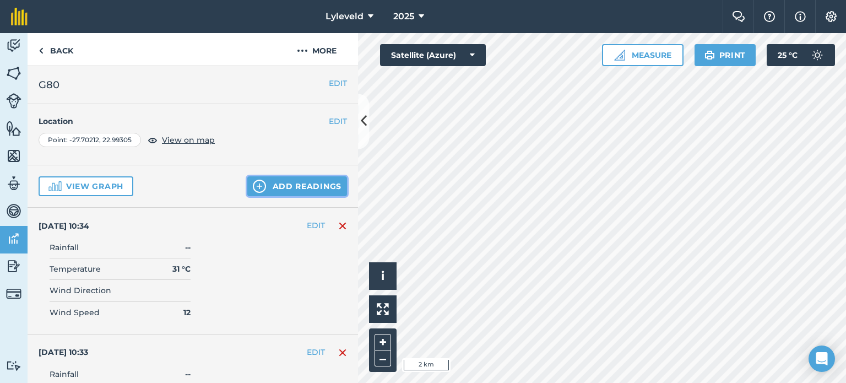
click at [269, 187] on button "Add readings" at bounding box center [297, 186] width 100 height 20
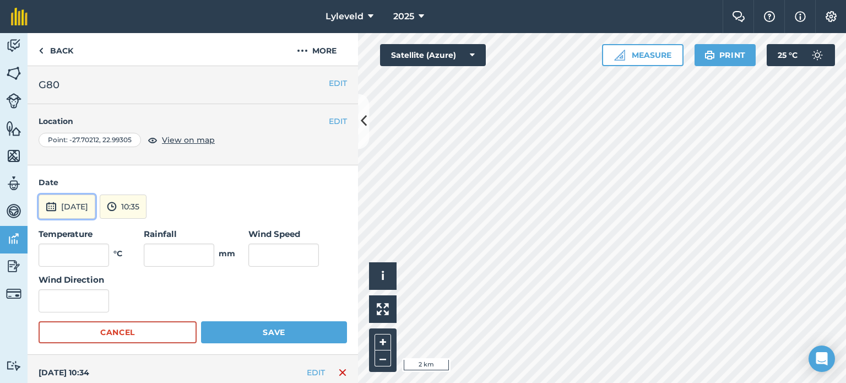
click at [48, 206] on img at bounding box center [51, 206] width 11 height 13
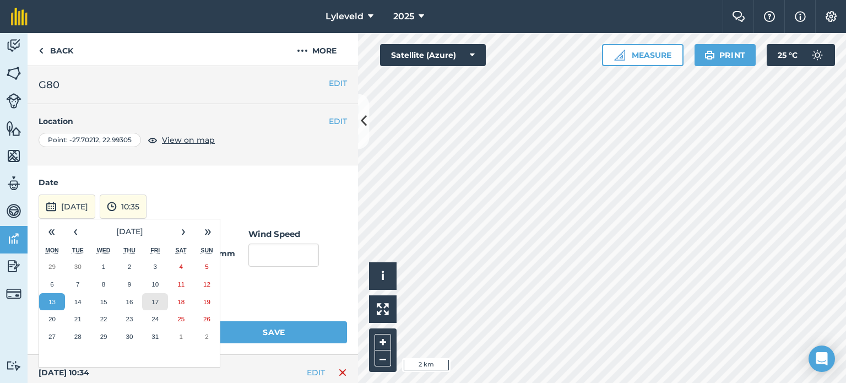
click at [156, 303] on abbr "17" at bounding box center [154, 301] width 7 height 7
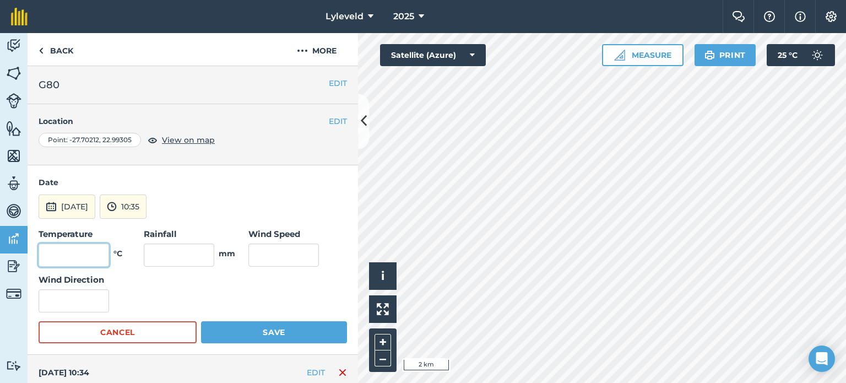
click at [87, 254] on input "text" at bounding box center [74, 254] width 70 height 23
type input "36"
click at [269, 255] on input "text" at bounding box center [283, 254] width 70 height 23
type input "15"
click at [261, 331] on button "Save" at bounding box center [274, 332] width 146 height 22
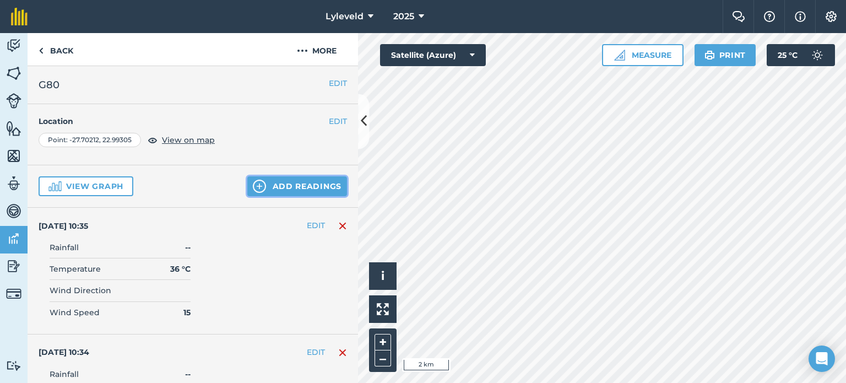
click at [270, 185] on button "Add readings" at bounding box center [297, 186] width 100 height 20
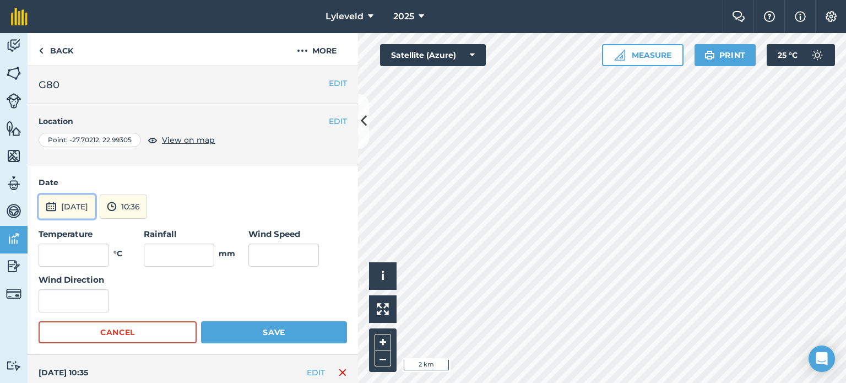
click at [51, 205] on img at bounding box center [51, 206] width 11 height 13
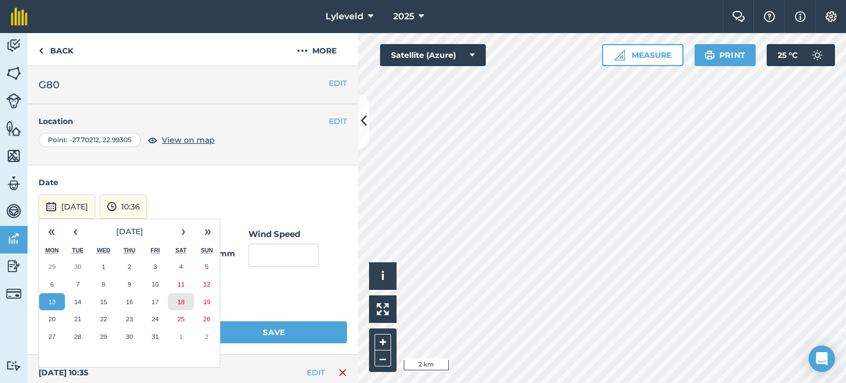
click at [181, 301] on abbr "18" at bounding box center [180, 301] width 7 height 7
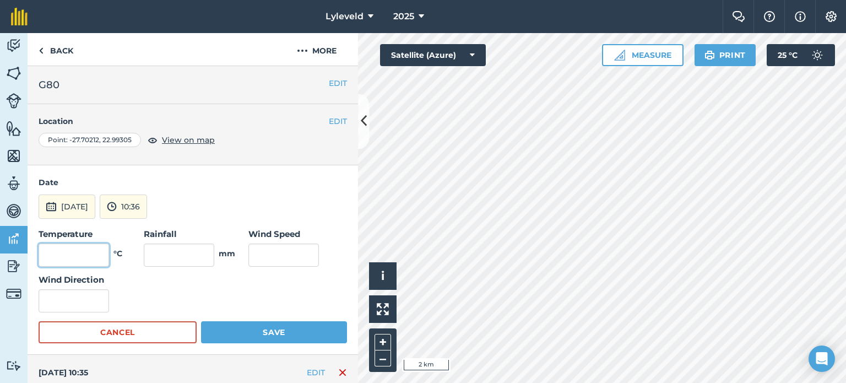
click at [85, 251] on input "text" at bounding box center [74, 254] width 70 height 23
type input "27"
click at [273, 256] on input "text" at bounding box center [283, 254] width 70 height 23
type input "17"
click at [273, 330] on button "Save" at bounding box center [274, 332] width 146 height 22
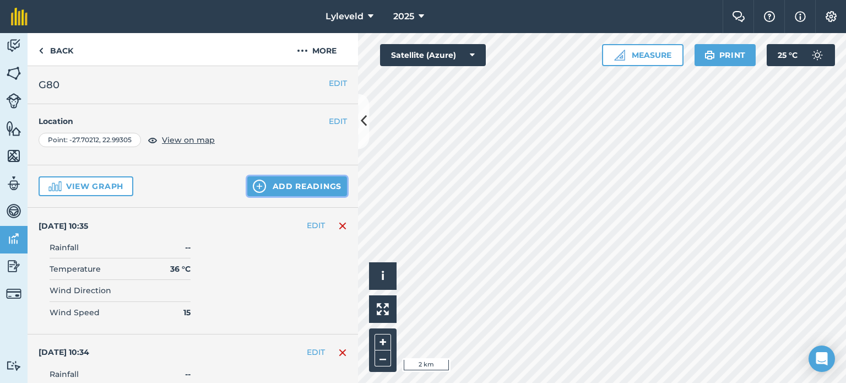
click at [266, 186] on button "Add readings" at bounding box center [297, 186] width 100 height 20
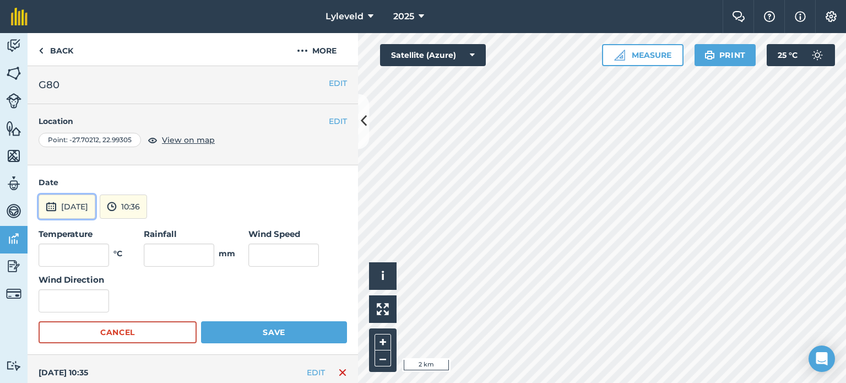
click at [53, 202] on img at bounding box center [51, 206] width 11 height 13
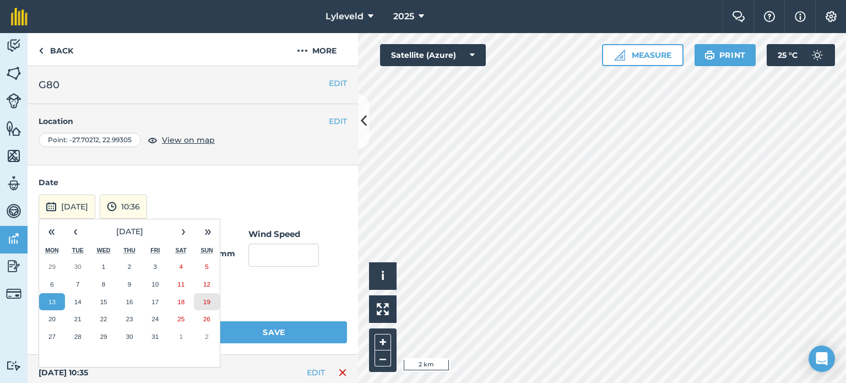
click at [205, 300] on abbr "19" at bounding box center [206, 301] width 7 height 7
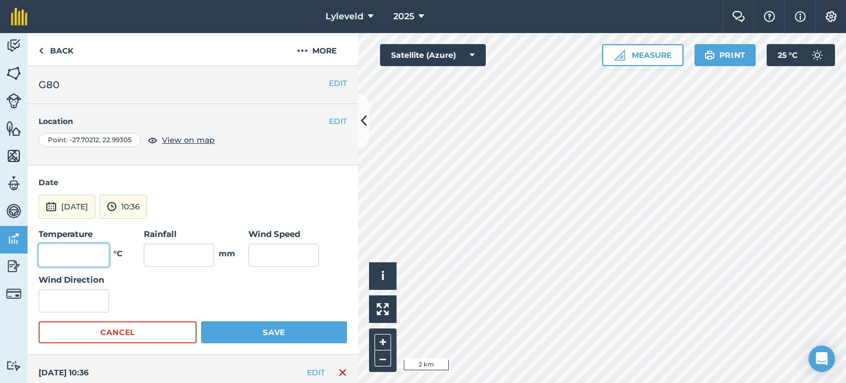
click at [90, 248] on input "text" at bounding box center [74, 254] width 70 height 23
click at [50, 253] on input "27" at bounding box center [74, 254] width 70 height 23
type input "29"
click at [257, 251] on input "text" at bounding box center [283, 254] width 70 height 23
type input "12"
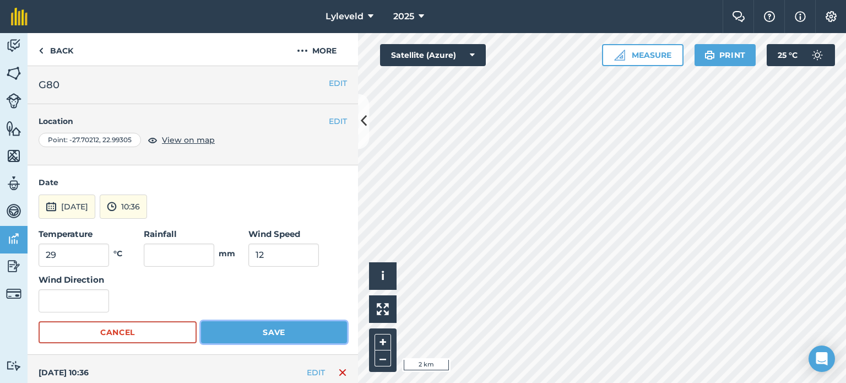
click at [269, 329] on button "Save" at bounding box center [274, 332] width 146 height 22
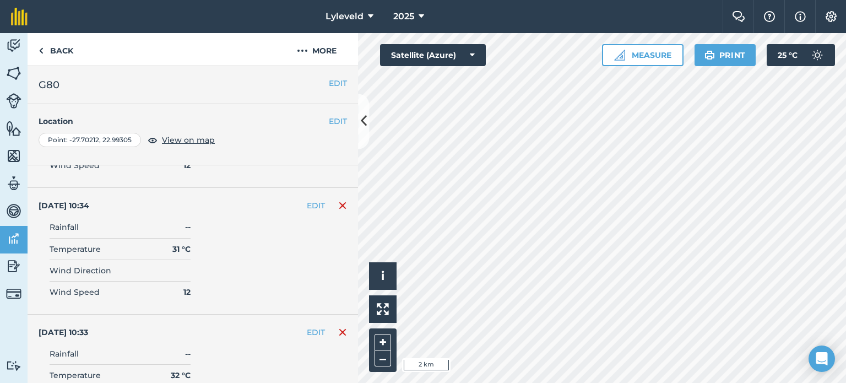
scroll to position [551, 0]
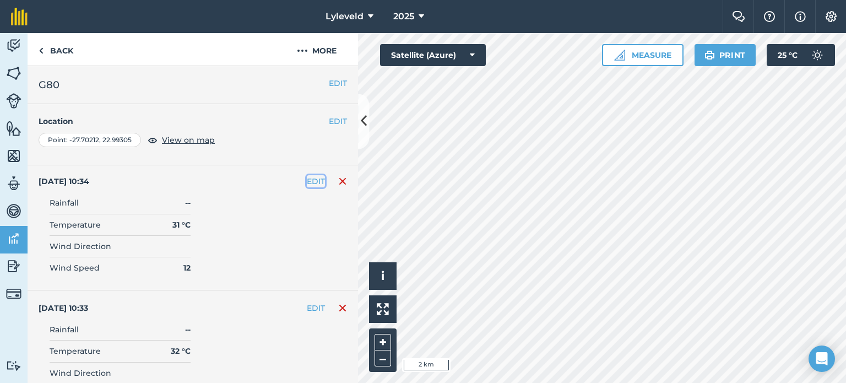
click at [307, 178] on button "EDIT" at bounding box center [316, 181] width 18 height 12
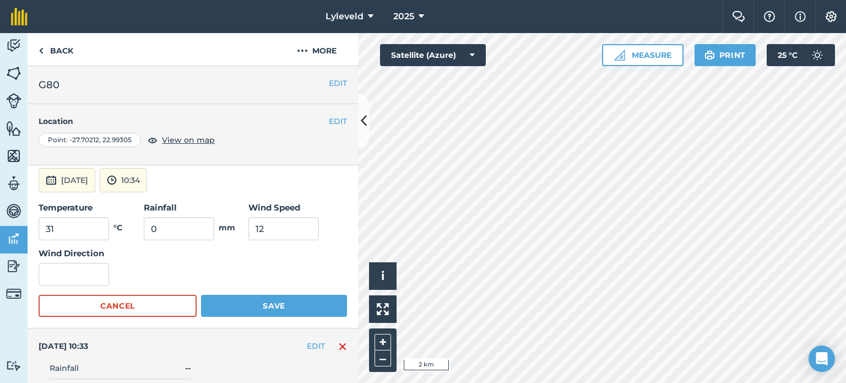
scroll to position [502, 0]
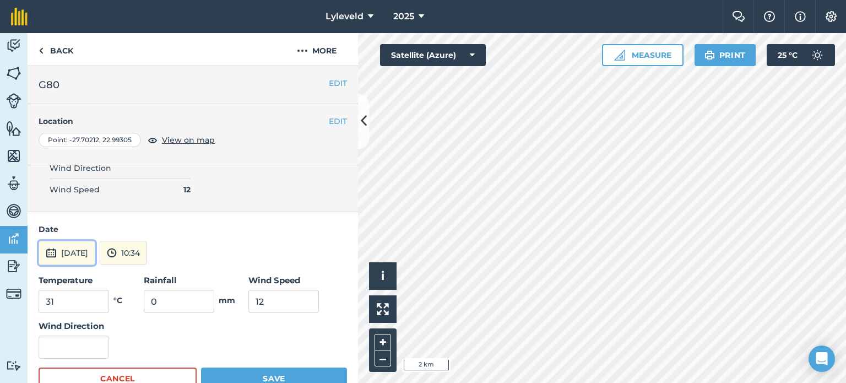
click at [53, 248] on img at bounding box center [51, 252] width 11 height 13
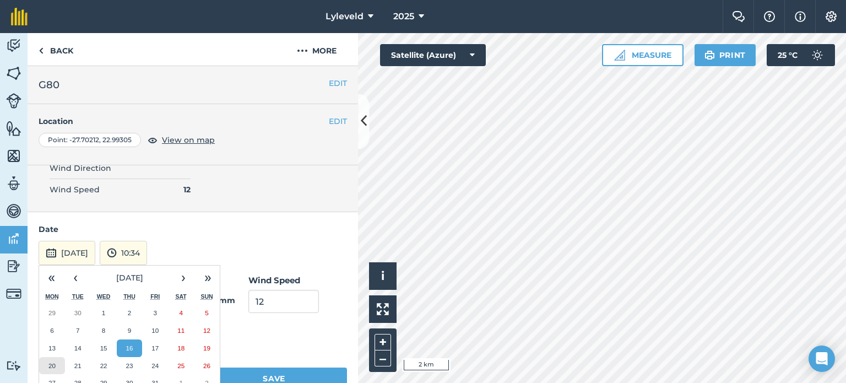
click at [51, 362] on abbr "20" at bounding box center [51, 365] width 7 height 7
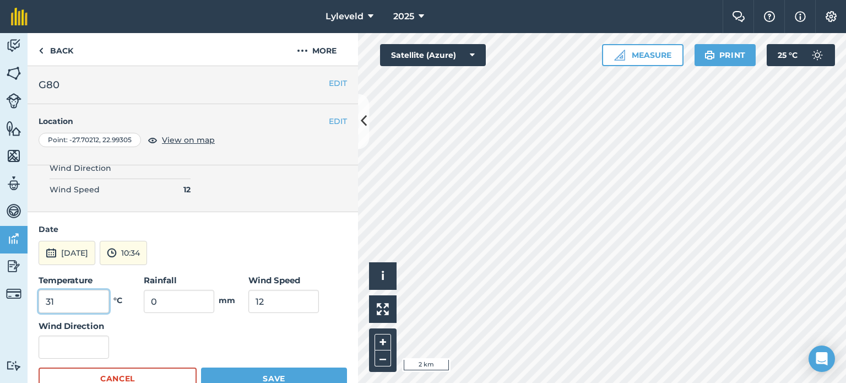
drag, startPoint x: 58, startPoint y: 297, endPoint x: 40, endPoint y: 295, distance: 18.3
click at [40, 295] on input "31" at bounding box center [74, 301] width 70 height 23
type input "28"
drag, startPoint x: 259, startPoint y: 295, endPoint x: 248, endPoint y: 296, distance: 11.7
click at [248, 296] on input "12" at bounding box center [283, 301] width 70 height 23
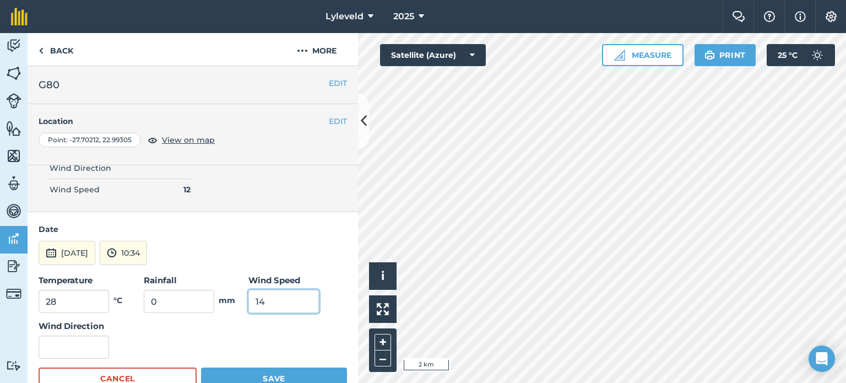
type input "14"
click at [264, 372] on button "Save" at bounding box center [274, 378] width 146 height 22
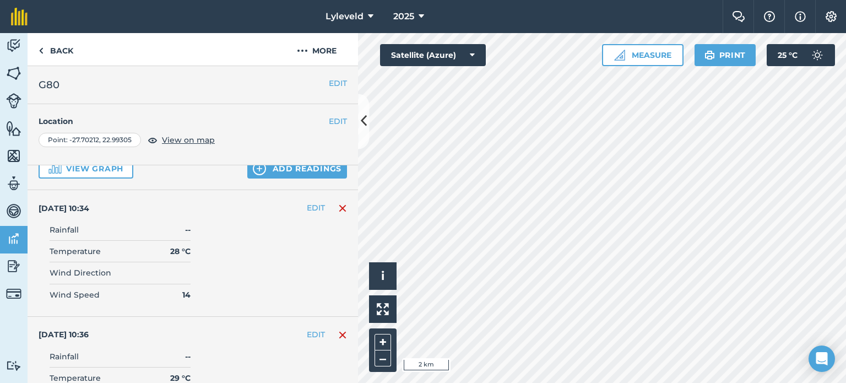
scroll to position [0, 0]
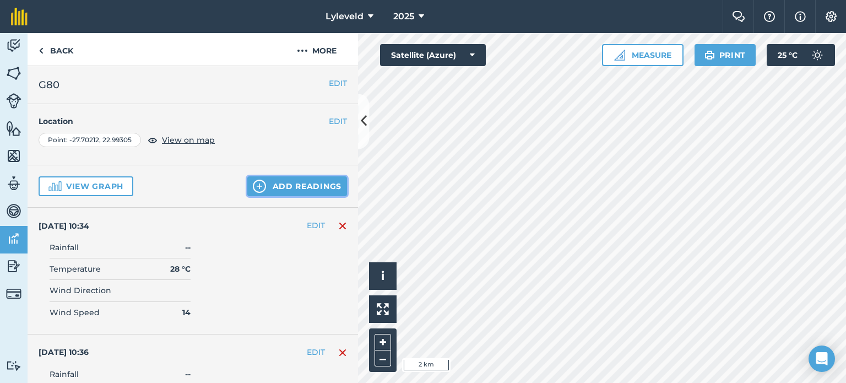
click at [275, 185] on button "Add readings" at bounding box center [297, 186] width 100 height 20
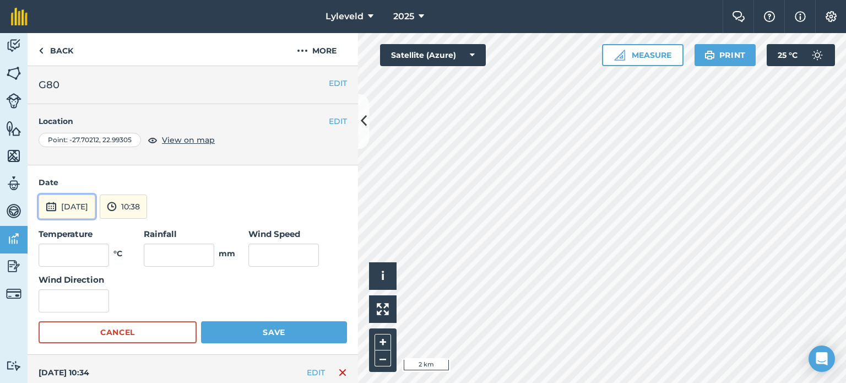
click at [48, 204] on img at bounding box center [51, 206] width 11 height 13
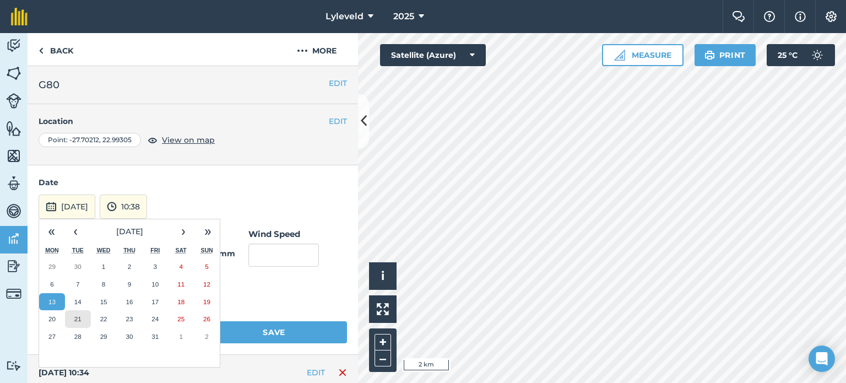
click at [75, 315] on abbr "21" at bounding box center [77, 318] width 7 height 7
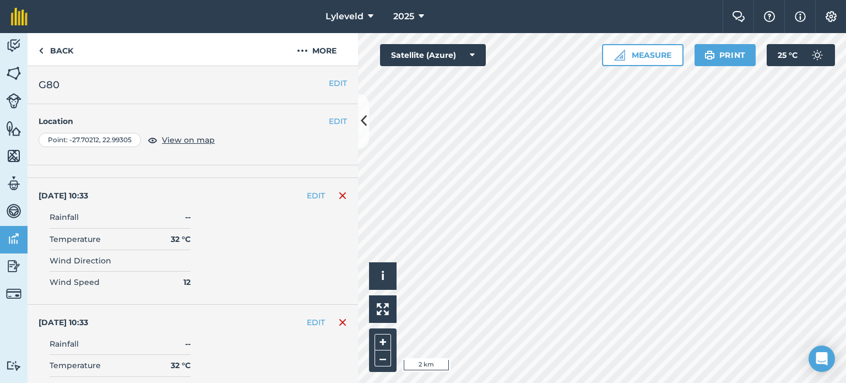
scroll to position [991, 0]
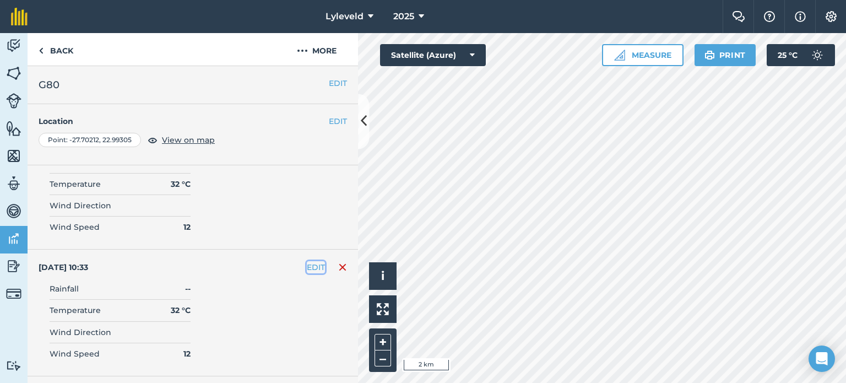
click at [307, 261] on button "EDIT" at bounding box center [316, 267] width 18 height 12
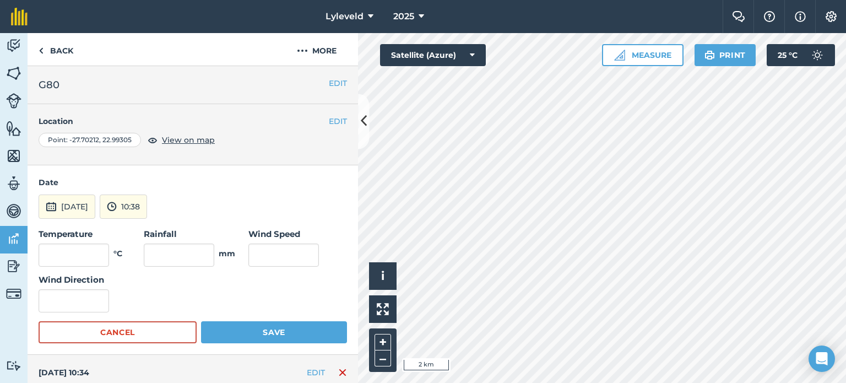
scroll to position [0, 0]
click at [97, 255] on input "text" at bounding box center [74, 254] width 70 height 23
type input "28"
click at [282, 252] on input "text" at bounding box center [283, 254] width 70 height 23
type input "14"
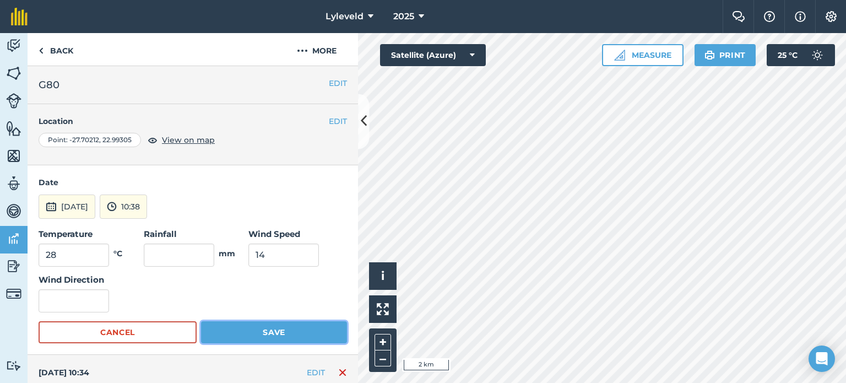
click at [266, 329] on button "Save" at bounding box center [274, 332] width 146 height 22
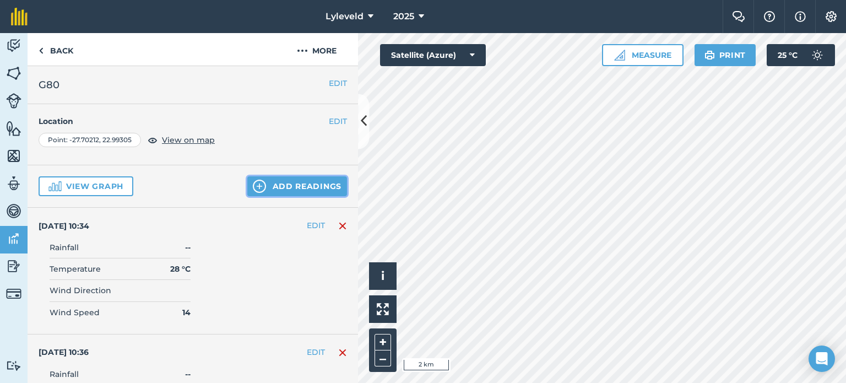
click at [266, 184] on button "Add readings" at bounding box center [297, 186] width 100 height 20
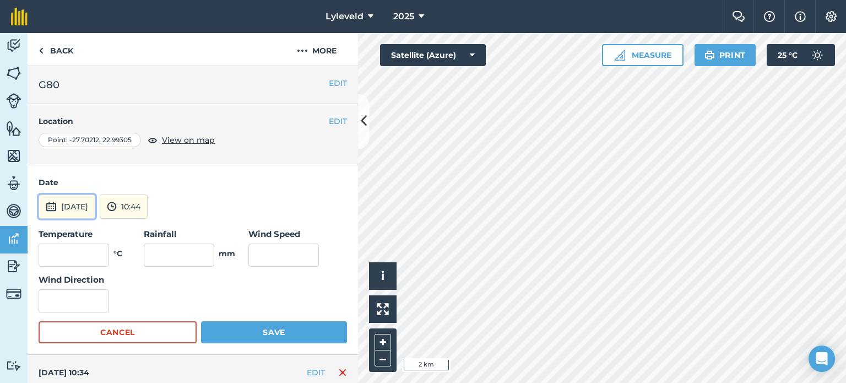
click at [48, 206] on img at bounding box center [51, 206] width 11 height 13
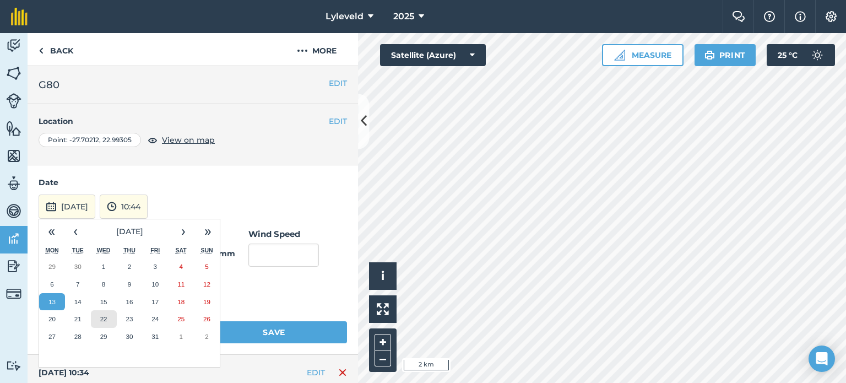
click at [102, 320] on abbr "22" at bounding box center [103, 318] width 7 height 7
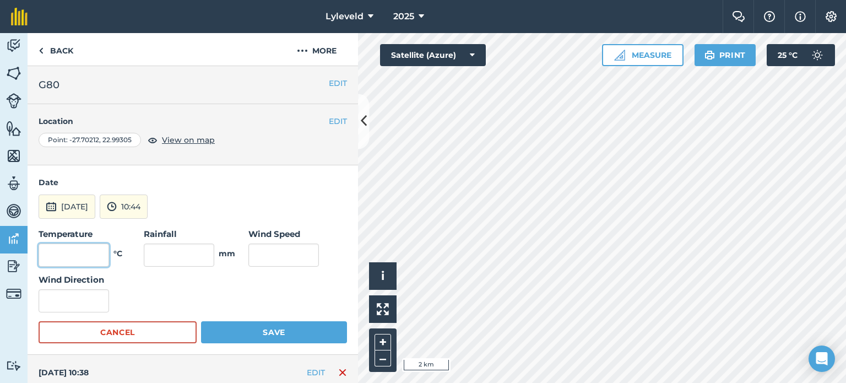
click at [97, 249] on input "text" at bounding box center [74, 254] width 70 height 23
type input "29"
click at [271, 253] on input "text" at bounding box center [283, 254] width 70 height 23
type input "22"
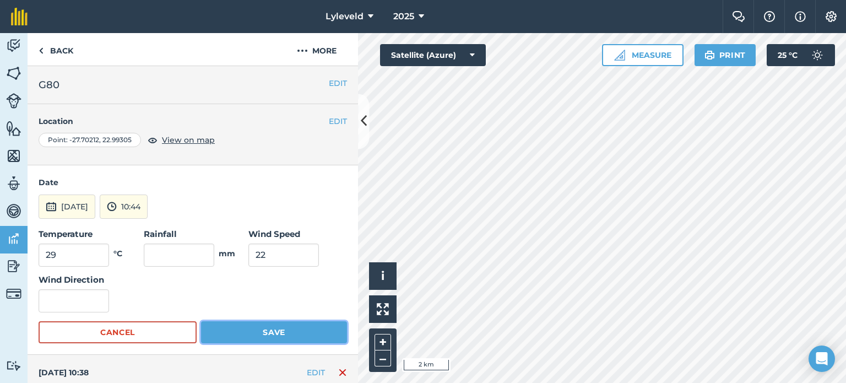
click at [262, 328] on button "Save" at bounding box center [274, 332] width 146 height 22
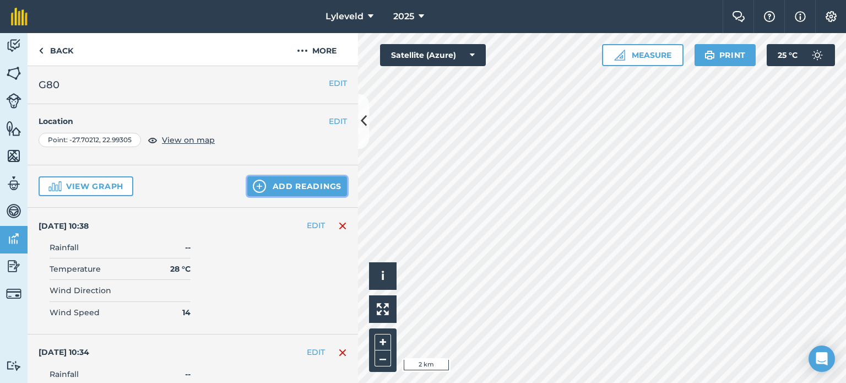
click at [277, 187] on button "Add readings" at bounding box center [297, 186] width 100 height 20
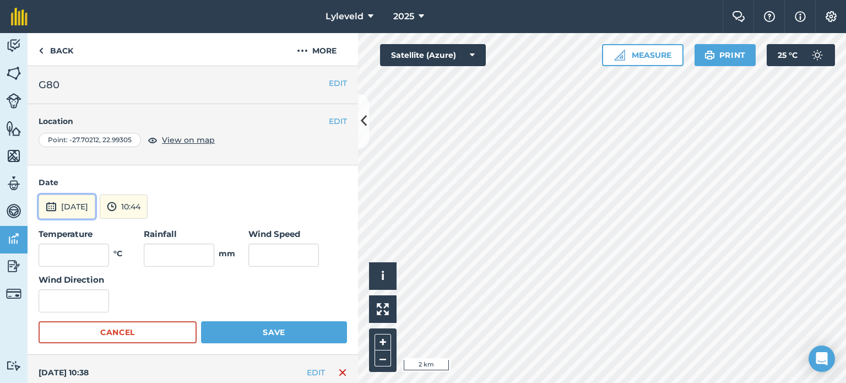
click at [52, 206] on img at bounding box center [51, 206] width 11 height 13
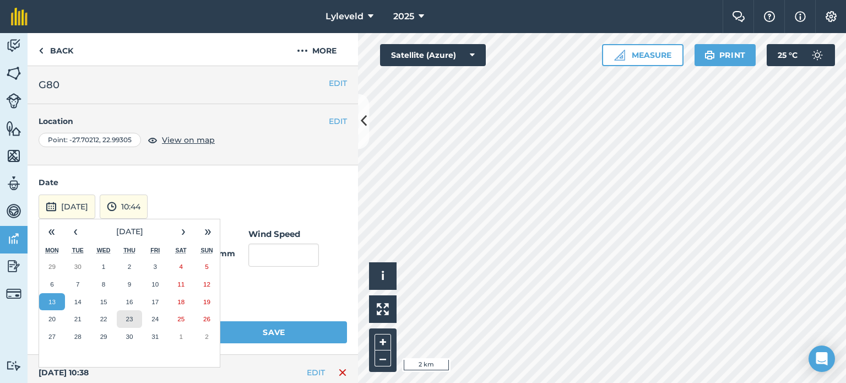
click at [129, 317] on abbr "23" at bounding box center [129, 318] width 7 height 7
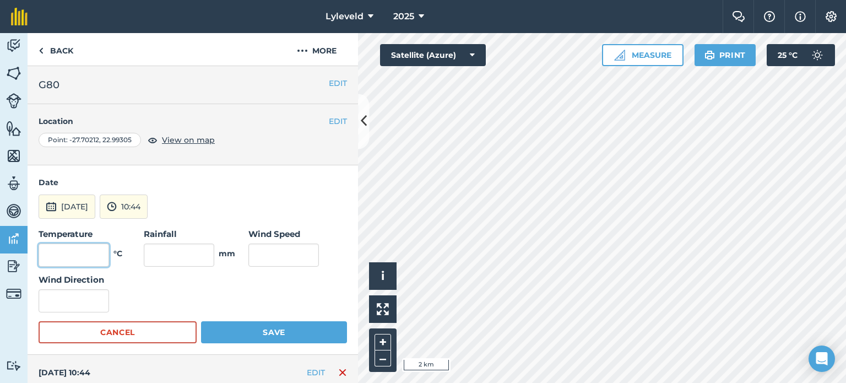
click at [92, 256] on input "text" at bounding box center [74, 254] width 70 height 23
type input "32"
click at [281, 259] on input "text" at bounding box center [283, 254] width 70 height 23
type input "22"
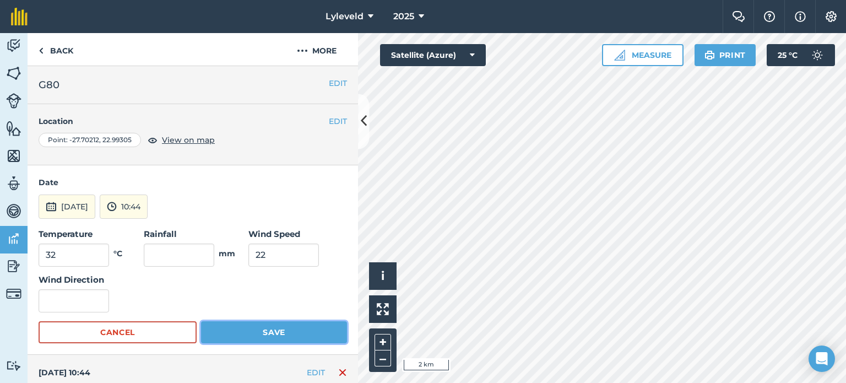
click at [271, 332] on button "Save" at bounding box center [274, 332] width 146 height 22
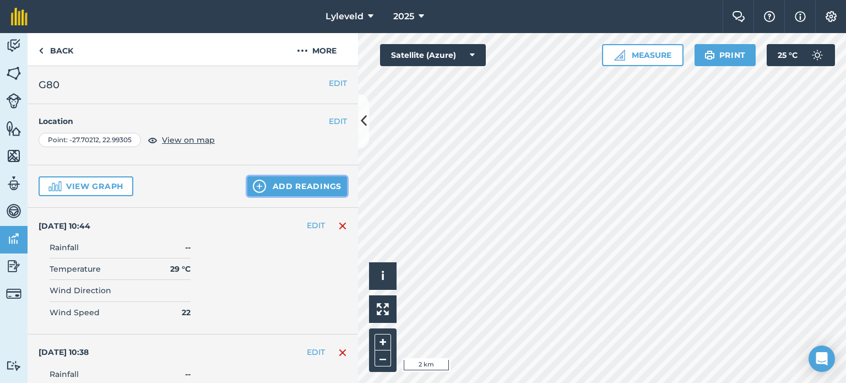
click at [271, 186] on button "Add readings" at bounding box center [297, 186] width 100 height 20
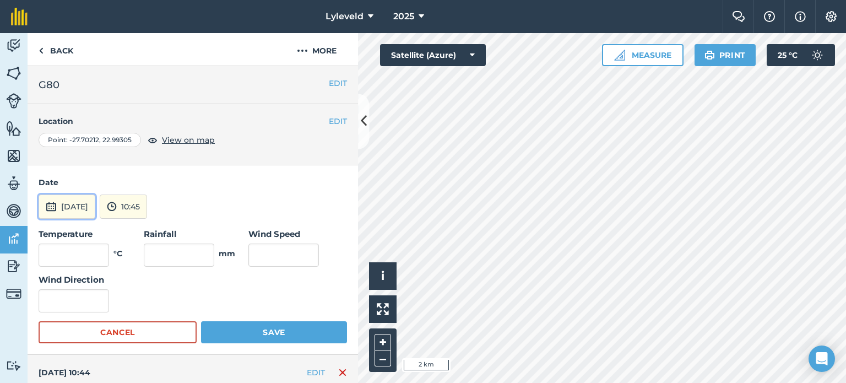
click at [54, 206] on img at bounding box center [51, 206] width 11 height 13
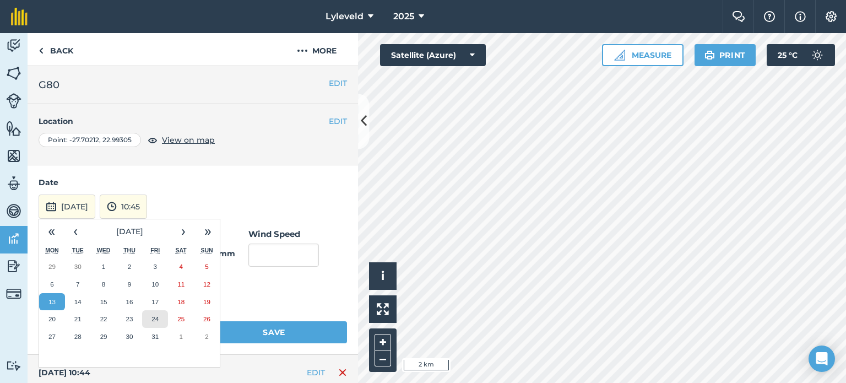
click at [154, 319] on abbr "24" at bounding box center [154, 318] width 7 height 7
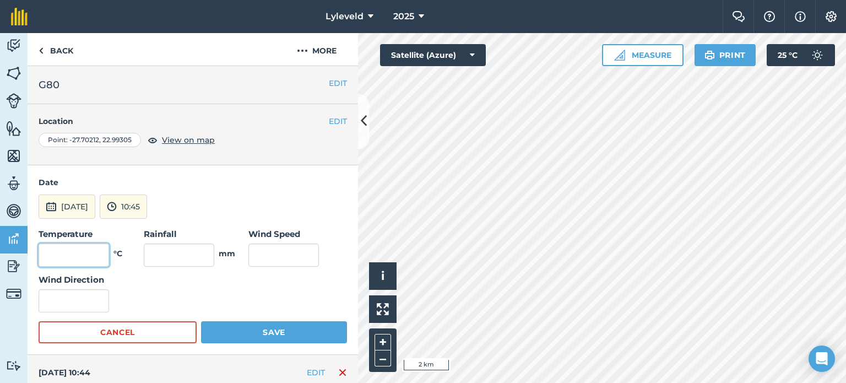
click at [94, 255] on input "text" at bounding box center [74, 254] width 70 height 23
type input "26"
click at [269, 257] on input "text" at bounding box center [283, 254] width 70 height 23
type input "26"
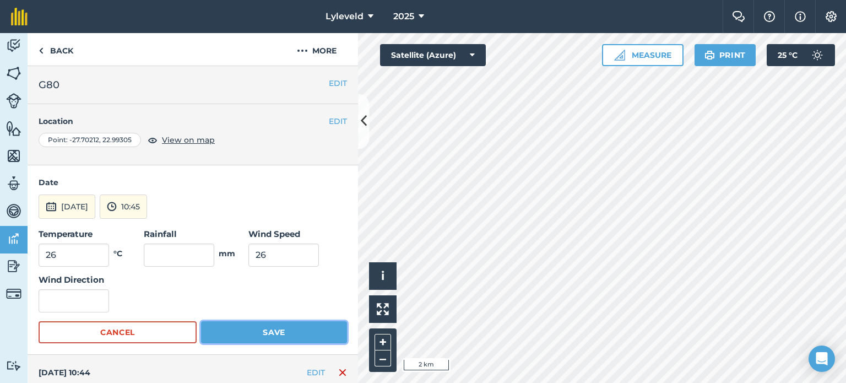
click at [267, 332] on button "Save" at bounding box center [274, 332] width 146 height 22
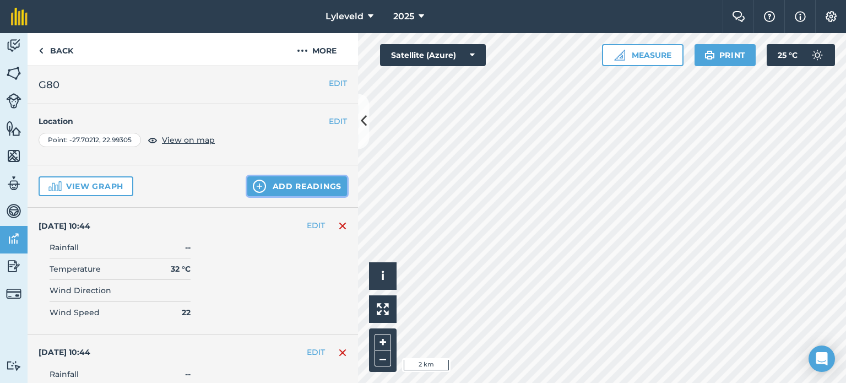
click at [279, 183] on button "Add readings" at bounding box center [297, 186] width 100 height 20
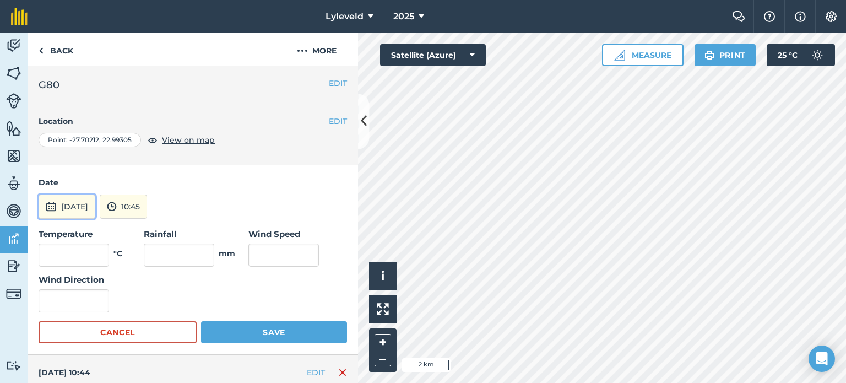
click at [52, 206] on img at bounding box center [51, 206] width 11 height 13
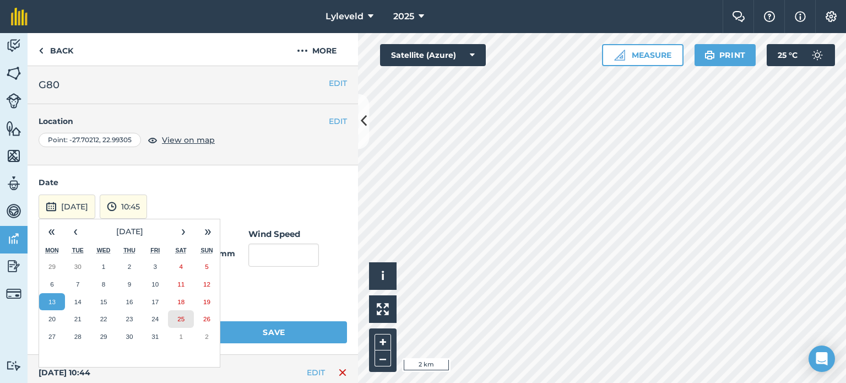
click at [182, 320] on abbr "25" at bounding box center [180, 318] width 7 height 7
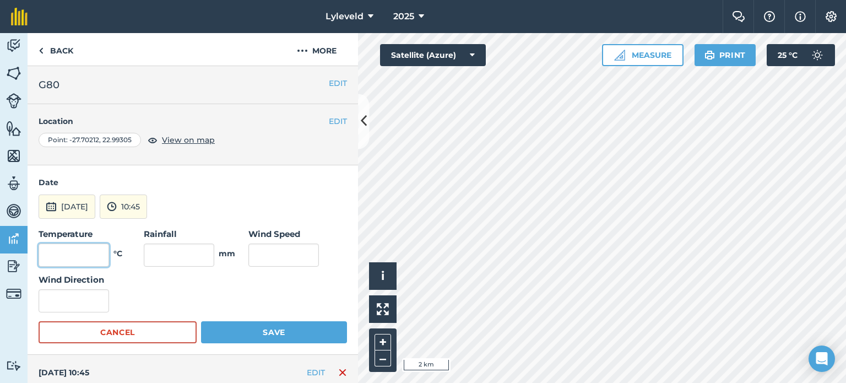
click at [101, 253] on input "text" at bounding box center [74, 254] width 70 height 23
type input "23"
click at [283, 256] on input "text" at bounding box center [283, 254] width 70 height 23
type input "19"
click at [260, 333] on button "Save" at bounding box center [274, 332] width 146 height 22
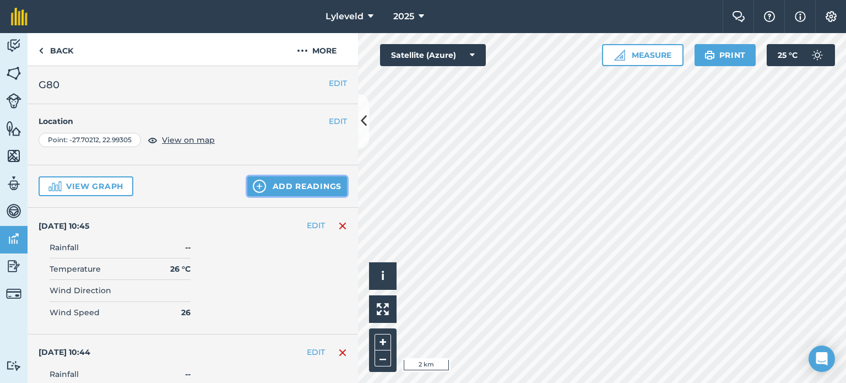
click at [274, 187] on button "Add readings" at bounding box center [297, 186] width 100 height 20
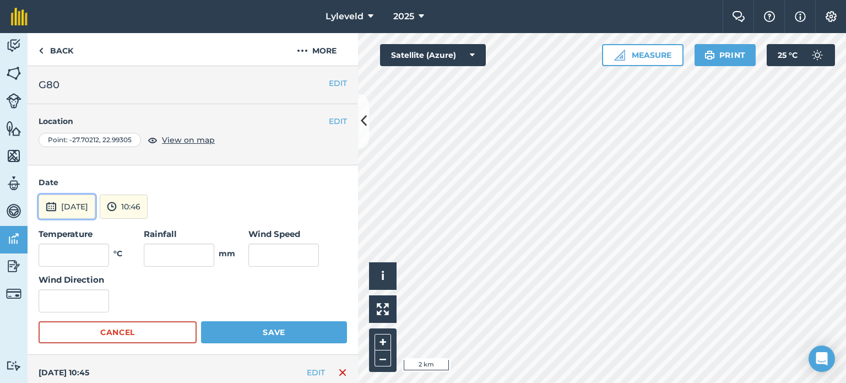
click at [53, 206] on img at bounding box center [51, 206] width 11 height 13
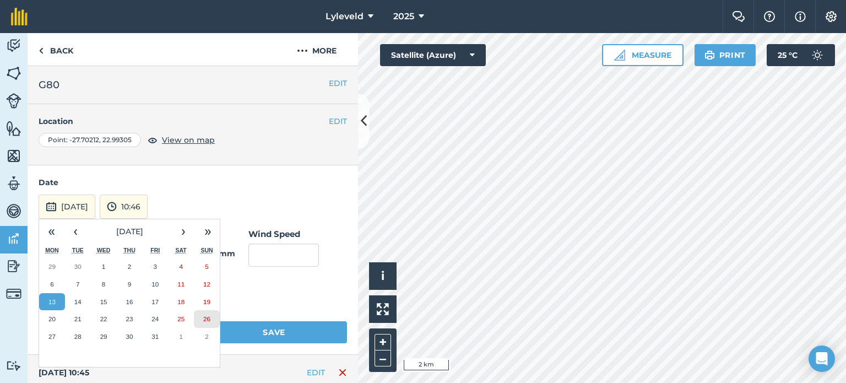
click at [209, 319] on abbr "26" at bounding box center [206, 318] width 7 height 7
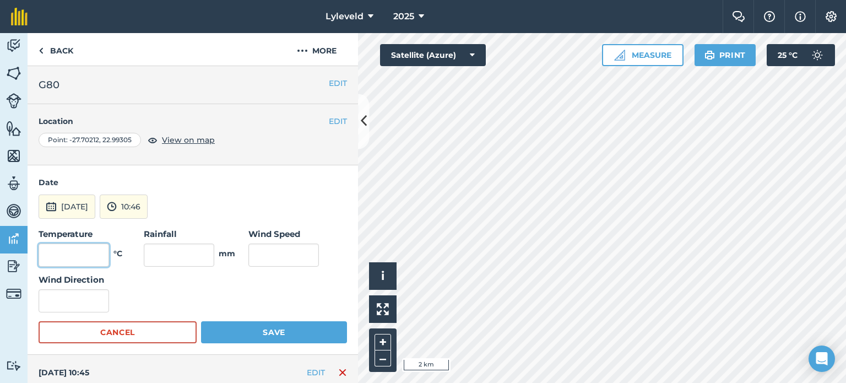
click at [92, 254] on input "text" at bounding box center [74, 254] width 70 height 23
type input "17"
click at [280, 249] on input "text" at bounding box center [283, 254] width 70 height 23
type input "20"
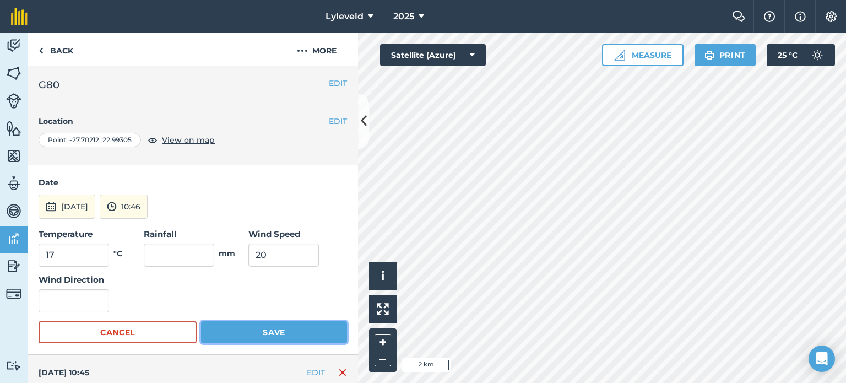
click at [269, 334] on button "Save" at bounding box center [274, 332] width 146 height 22
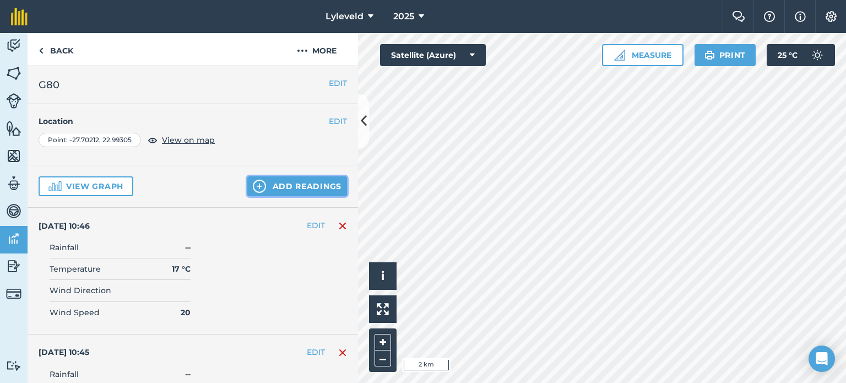
click at [259, 189] on button "Add readings" at bounding box center [297, 186] width 100 height 20
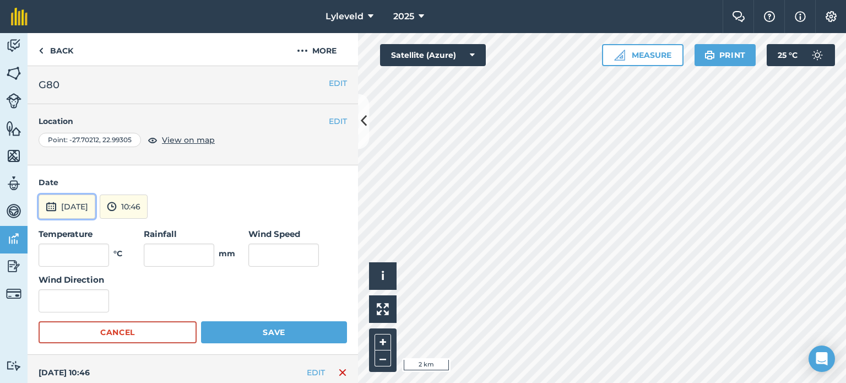
click at [50, 208] on img at bounding box center [51, 206] width 11 height 13
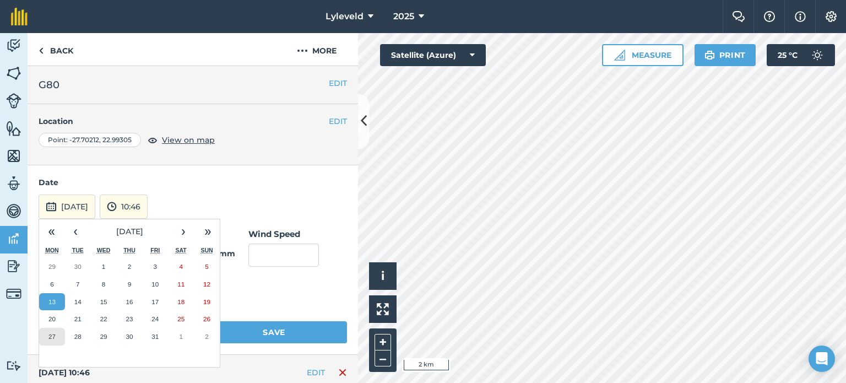
click at [53, 336] on abbr "27" at bounding box center [51, 336] width 7 height 7
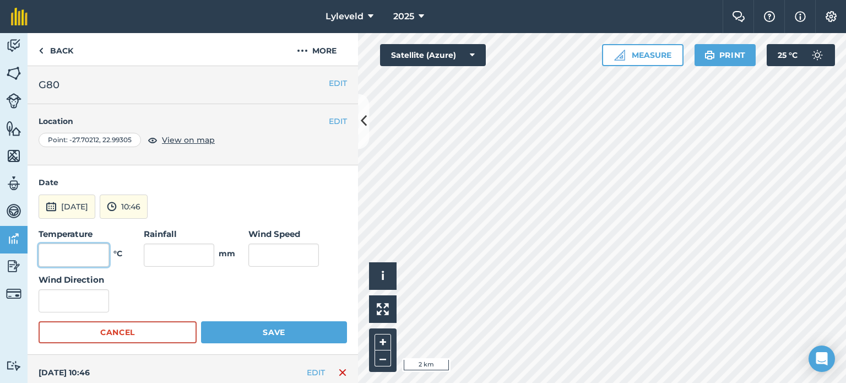
click at [91, 251] on input "text" at bounding box center [74, 254] width 70 height 23
type input "22"
click at [269, 253] on input "text" at bounding box center [283, 254] width 70 height 23
type input "8"
click at [260, 330] on button "Save" at bounding box center [274, 332] width 146 height 22
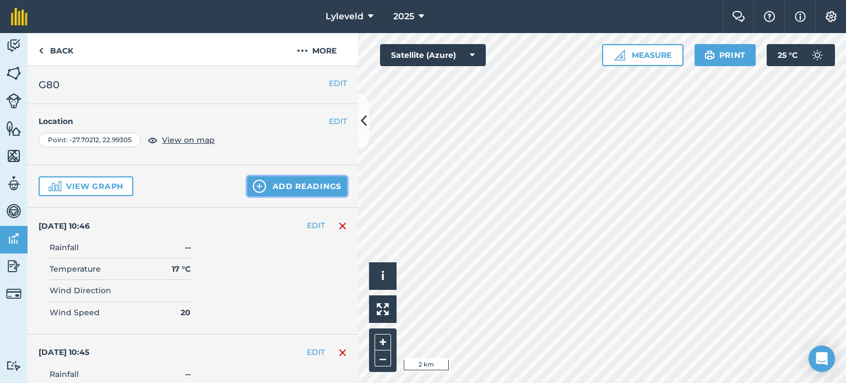
click at [271, 188] on button "Add readings" at bounding box center [297, 186] width 100 height 20
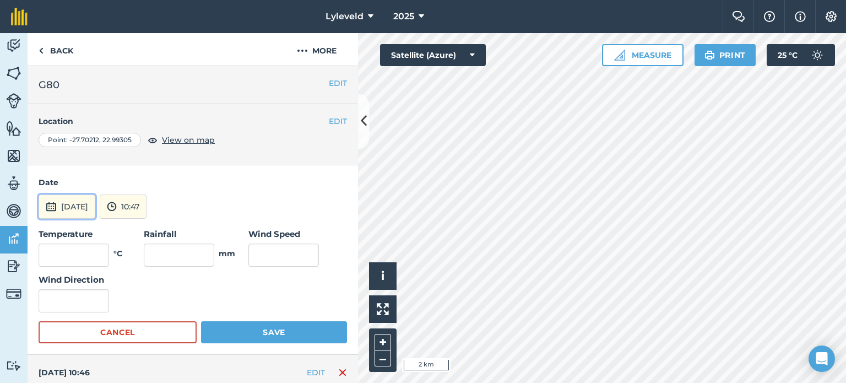
click at [53, 206] on img at bounding box center [51, 206] width 11 height 13
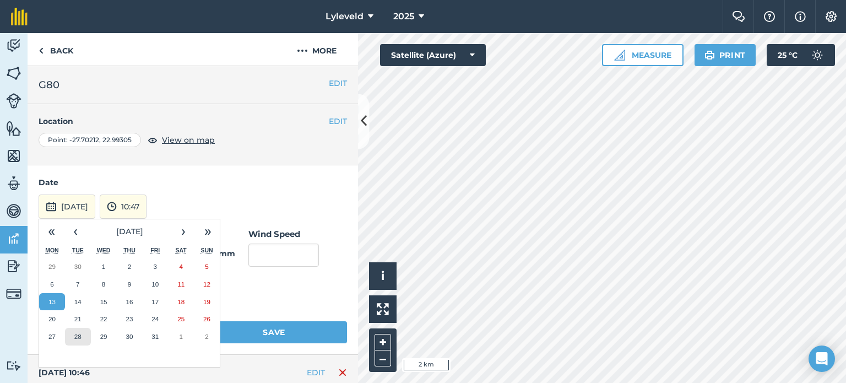
click at [79, 336] on abbr "28" at bounding box center [77, 336] width 7 height 7
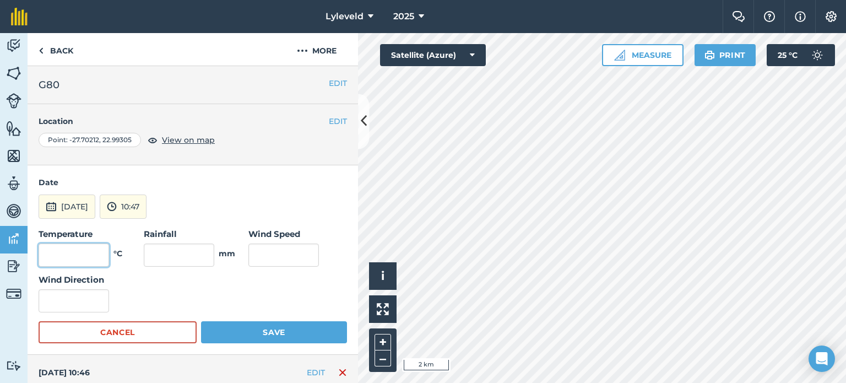
click at [93, 253] on input "text" at bounding box center [74, 254] width 70 height 23
type input "28"
click at [262, 252] on input "text" at bounding box center [283, 254] width 70 height 23
type input "10"
click at [276, 333] on button "Save" at bounding box center [274, 332] width 146 height 22
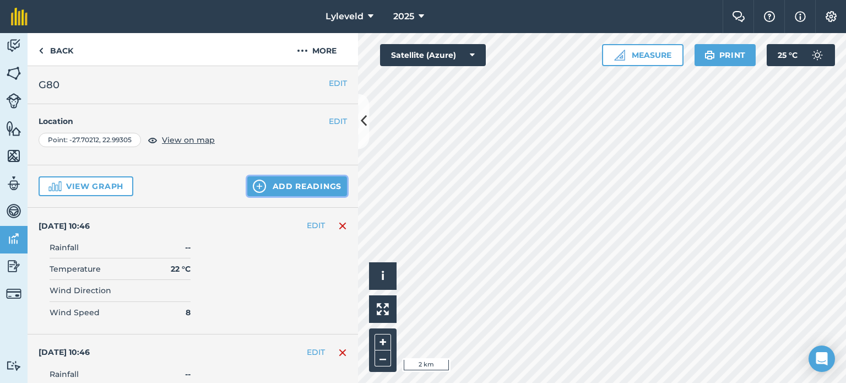
click at [277, 184] on button "Add readings" at bounding box center [297, 186] width 100 height 20
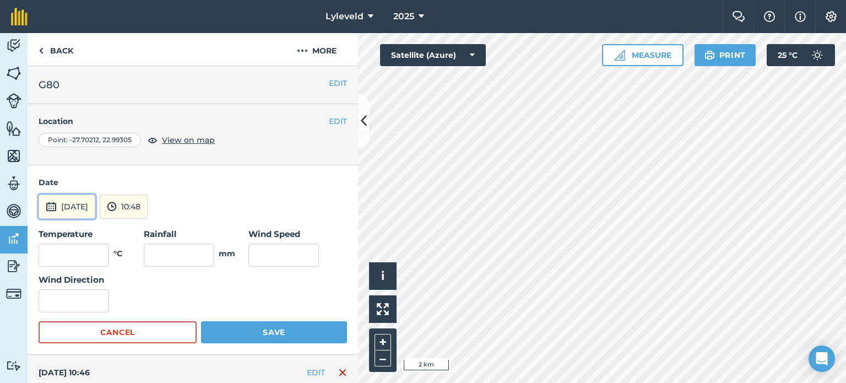
click at [48, 203] on img at bounding box center [51, 206] width 11 height 13
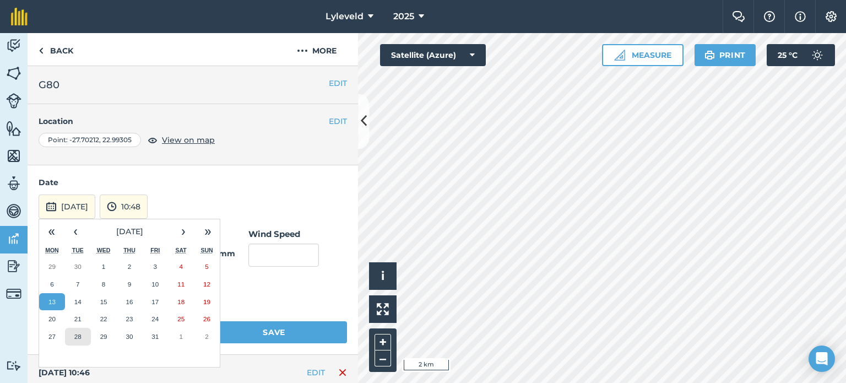
click at [75, 336] on abbr "28" at bounding box center [77, 336] width 7 height 7
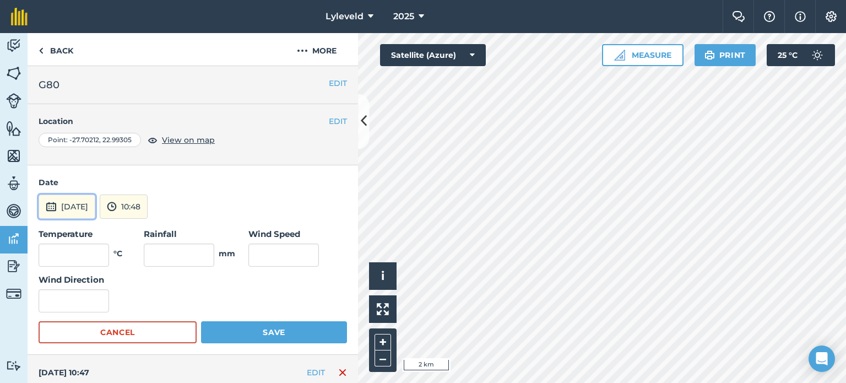
click at [49, 206] on img at bounding box center [51, 206] width 11 height 13
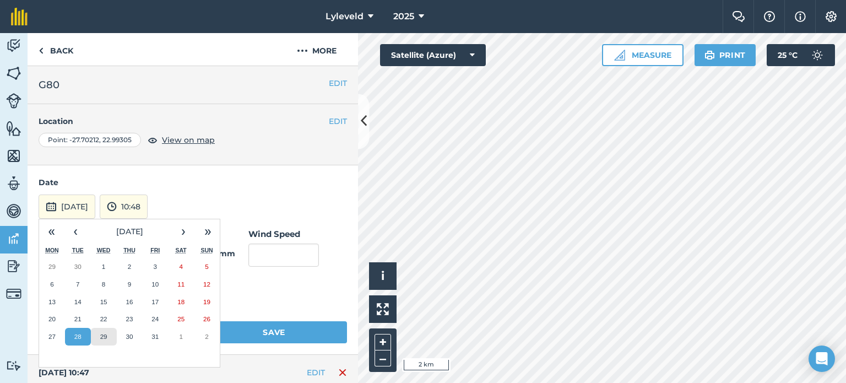
click at [104, 336] on abbr "29" at bounding box center [103, 336] width 7 height 7
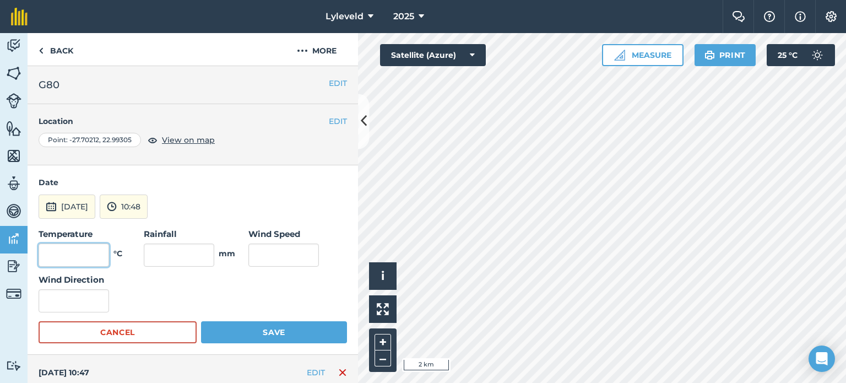
click at [92, 249] on input "text" at bounding box center [74, 254] width 70 height 23
type input "31"
click at [271, 250] on input "text" at bounding box center [283, 254] width 70 height 23
type input "15"
click at [274, 333] on button "Save" at bounding box center [274, 332] width 146 height 22
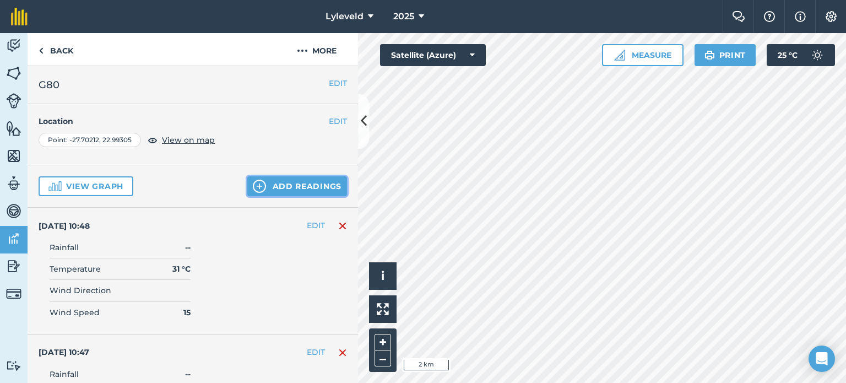
click at [282, 189] on button "Add readings" at bounding box center [297, 186] width 100 height 20
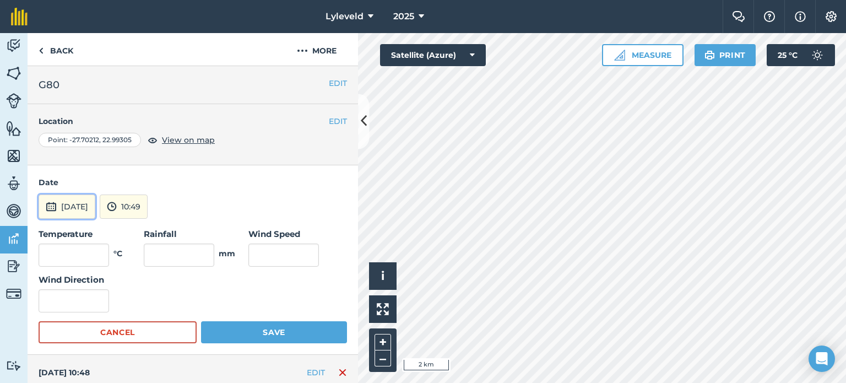
click at [48, 209] on img at bounding box center [51, 206] width 11 height 13
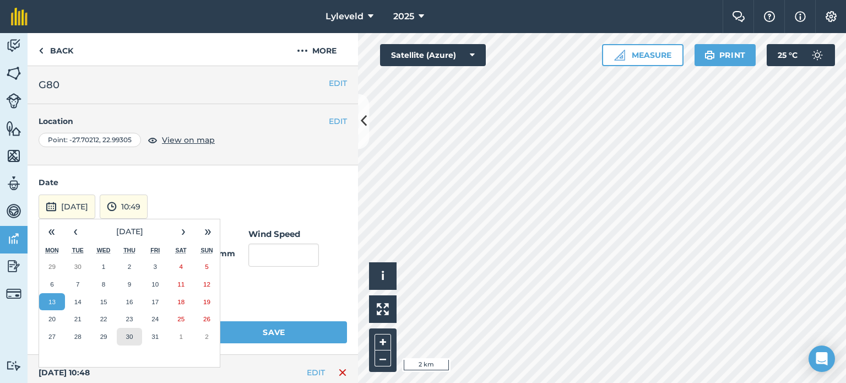
click at [131, 337] on abbr "30" at bounding box center [129, 336] width 7 height 7
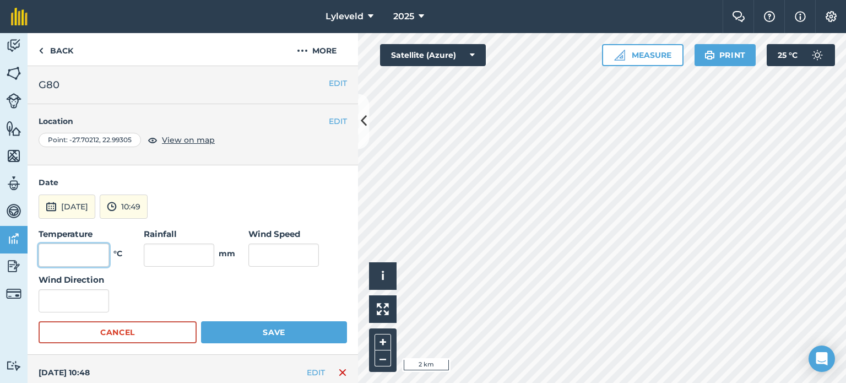
click at [86, 254] on input "text" at bounding box center [74, 254] width 70 height 23
type input "28"
click at [264, 246] on input "text" at bounding box center [283, 254] width 70 height 23
type input "16"
click at [264, 333] on button "Save" at bounding box center [274, 332] width 146 height 22
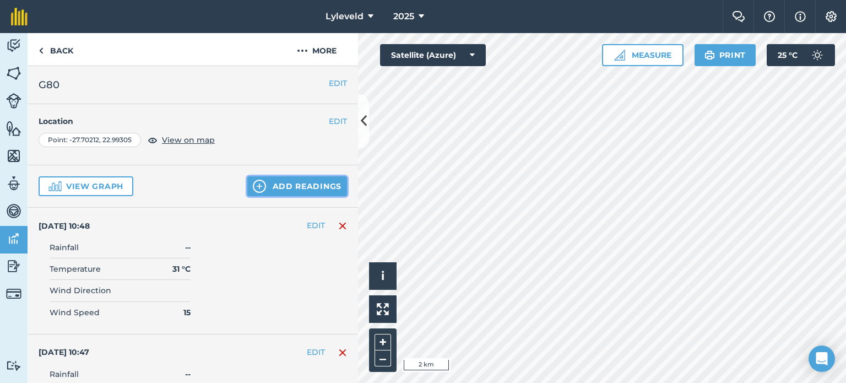
click at [257, 187] on img at bounding box center [259, 185] width 13 height 13
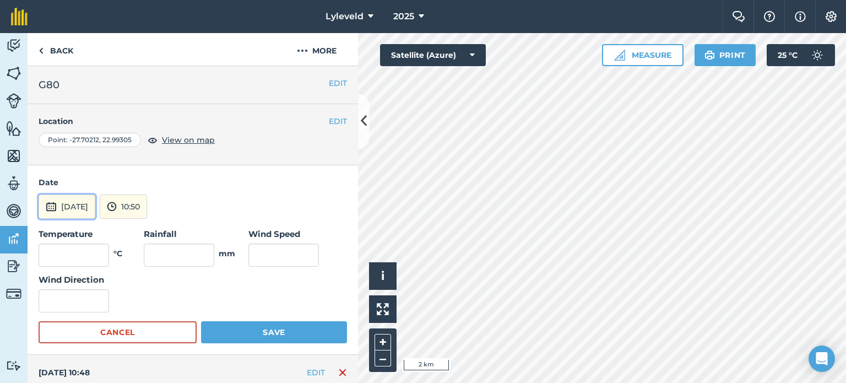
click at [46, 208] on img at bounding box center [51, 206] width 11 height 13
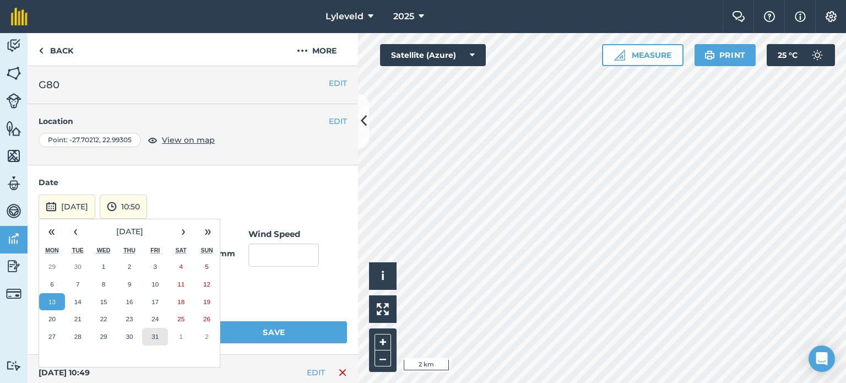
click at [156, 338] on abbr "31" at bounding box center [154, 336] width 7 height 7
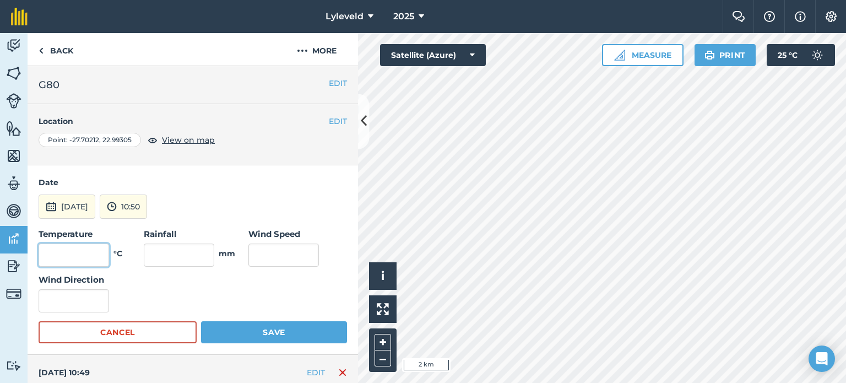
click at [86, 255] on input "text" at bounding box center [74, 254] width 70 height 23
type input "30"
click at [276, 249] on input "text" at bounding box center [283, 254] width 70 height 23
type input "15"
click at [271, 332] on button "Save" at bounding box center [274, 332] width 146 height 22
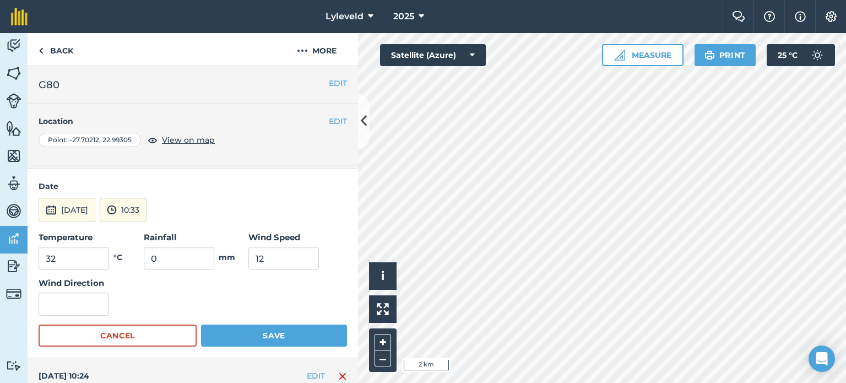
scroll to position [2328, 0]
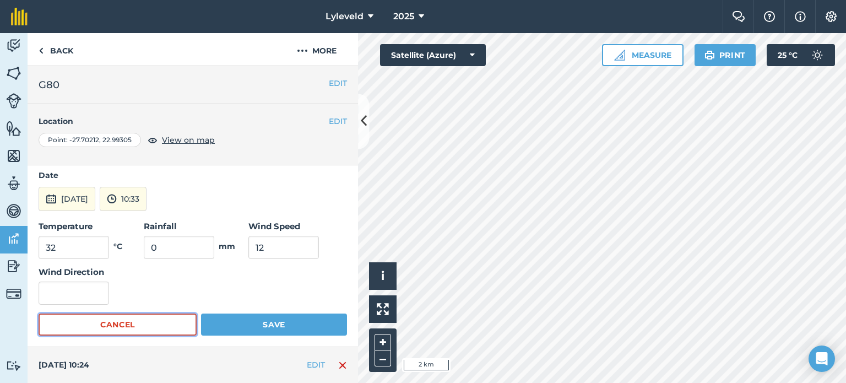
click at [148, 318] on button "Cancel" at bounding box center [118, 324] width 158 height 22
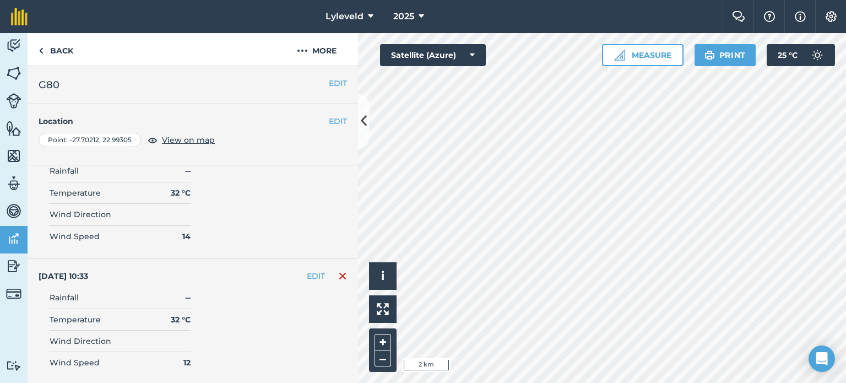
scroll to position [2211, 0]
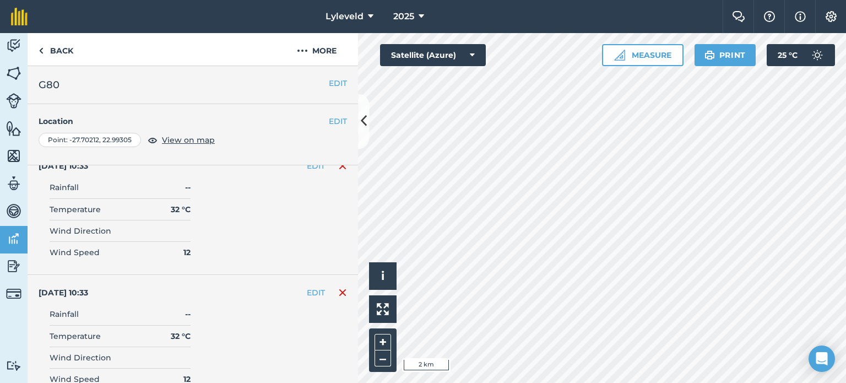
click at [338, 286] on img at bounding box center [342, 292] width 9 height 13
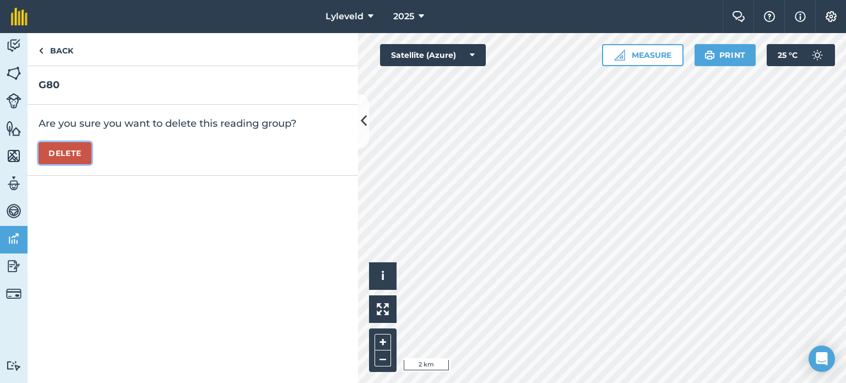
click at [78, 147] on button "Delete" at bounding box center [65, 153] width 53 height 22
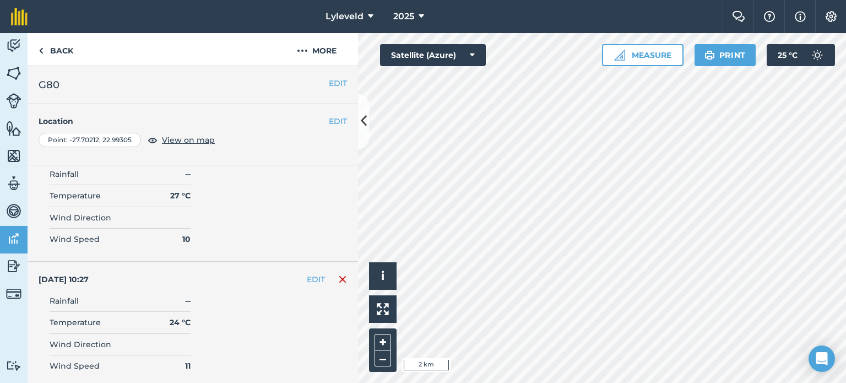
scroll to position [2037, 0]
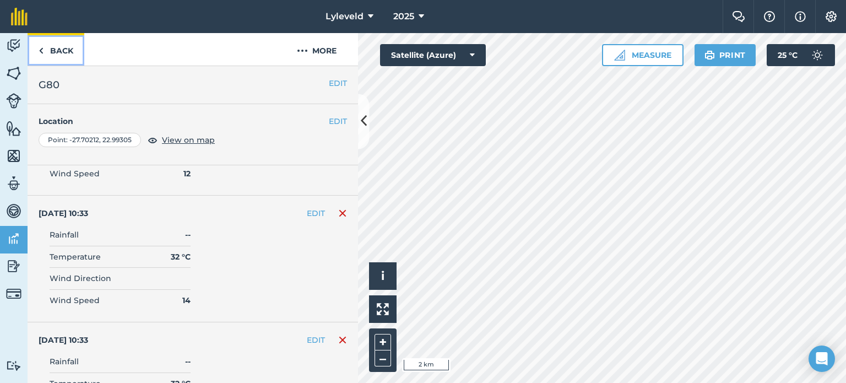
click at [42, 52] on img at bounding box center [41, 50] width 5 height 13
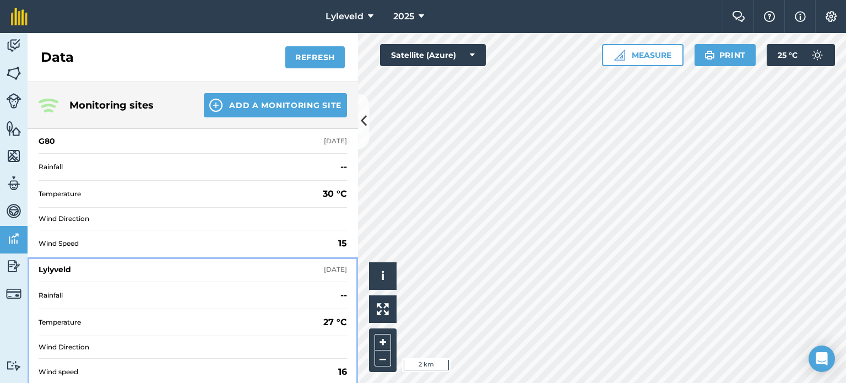
click at [70, 270] on div "Lylyveld" at bounding box center [55, 269] width 32 height 11
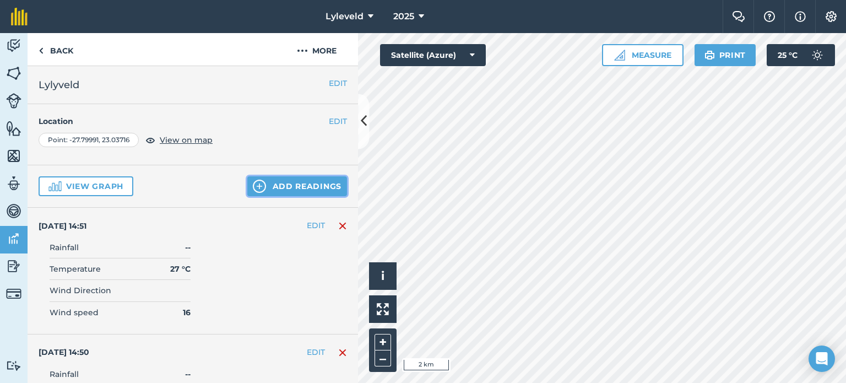
click at [271, 184] on button "Add readings" at bounding box center [297, 186] width 100 height 20
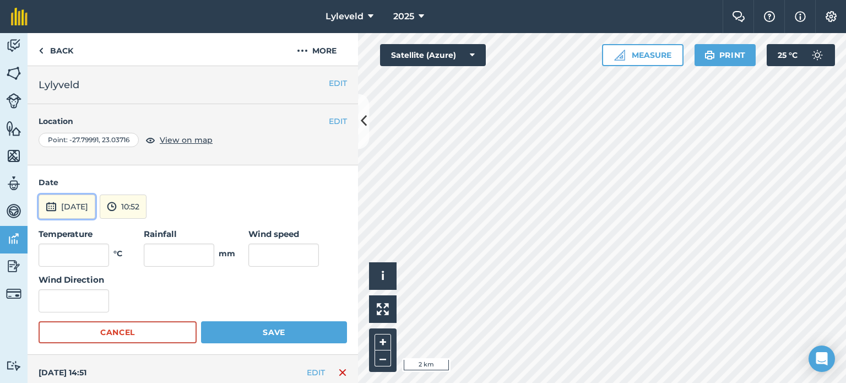
click at [52, 205] on img at bounding box center [51, 206] width 11 height 13
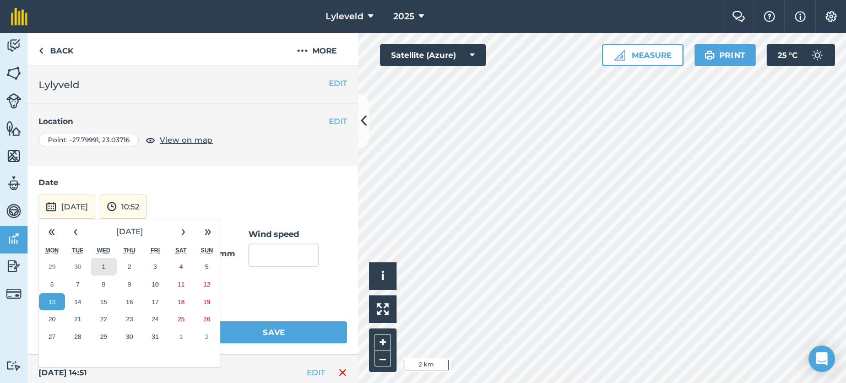
click at [105, 266] on abbr "1" at bounding box center [103, 266] width 3 height 7
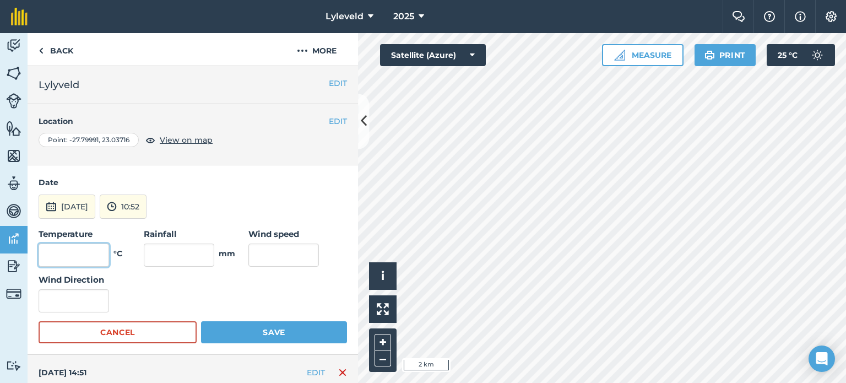
click at [88, 258] on input "text" at bounding box center [74, 254] width 70 height 23
type input "30"
click at [289, 255] on input "text" at bounding box center [283, 254] width 70 height 23
type input "15"
click at [389, 284] on button "i" at bounding box center [383, 276] width 28 height 28
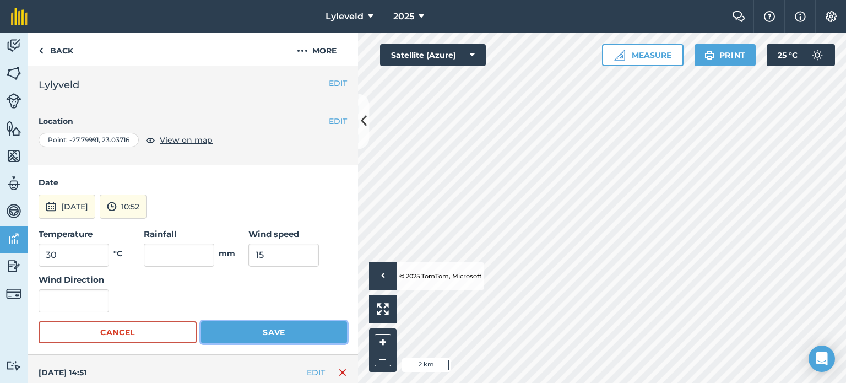
drag, startPoint x: 274, startPoint y: 328, endPoint x: 268, endPoint y: 328, distance: 5.5
click at [273, 328] on button "Save" at bounding box center [274, 332] width 146 height 22
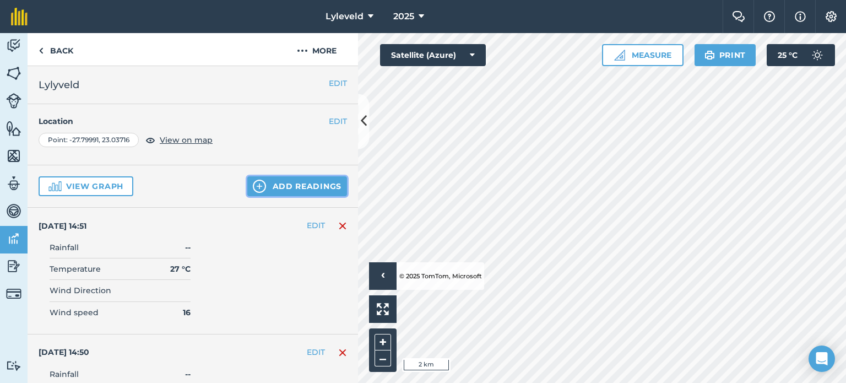
click at [270, 184] on button "Add readings" at bounding box center [297, 186] width 100 height 20
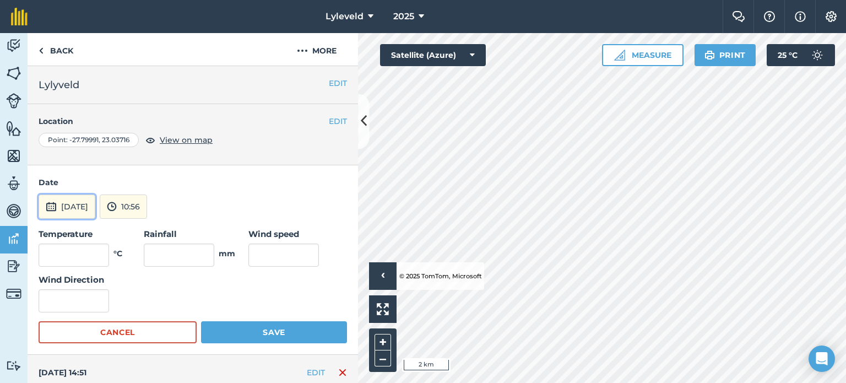
click at [56, 205] on img at bounding box center [51, 206] width 11 height 13
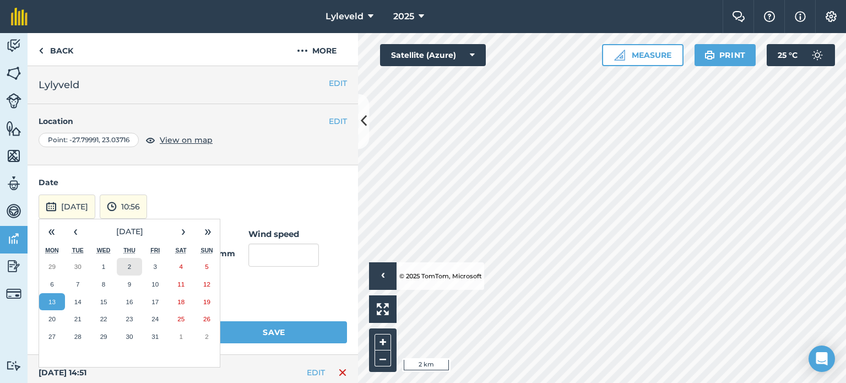
click at [129, 266] on abbr "2" at bounding box center [129, 266] width 3 height 7
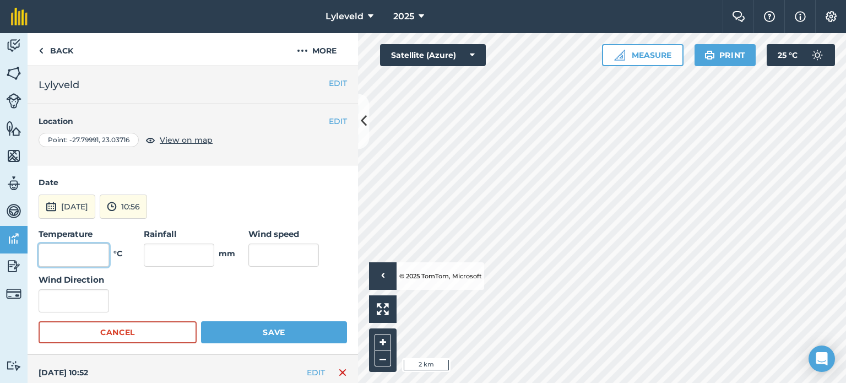
click at [90, 254] on input "text" at bounding box center [74, 254] width 70 height 23
type input "30"
click at [261, 249] on input "text" at bounding box center [283, 254] width 70 height 23
type input "11"
drag, startPoint x: 269, startPoint y: 334, endPoint x: 263, endPoint y: 332, distance: 6.4
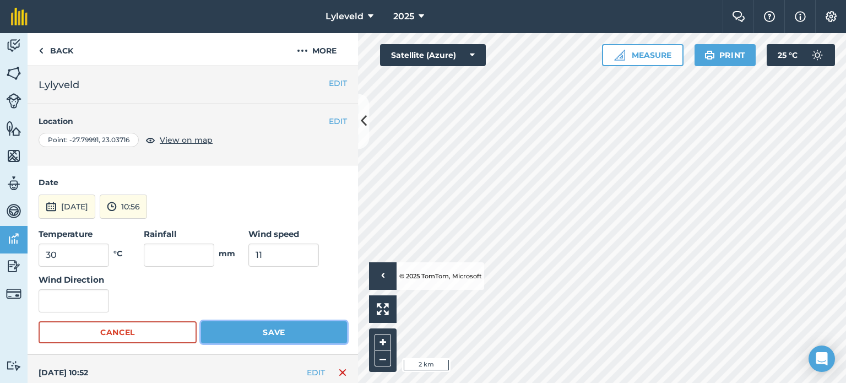
click at [269, 334] on button "Save" at bounding box center [274, 332] width 146 height 22
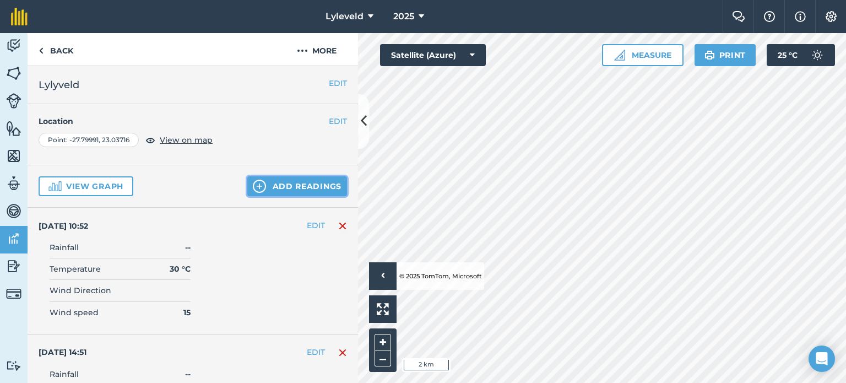
click at [260, 182] on button "Add readings" at bounding box center [297, 186] width 100 height 20
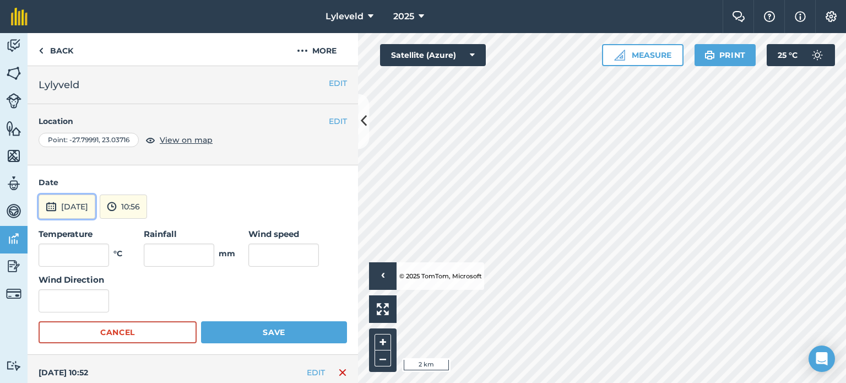
click at [51, 205] on img at bounding box center [51, 206] width 11 height 13
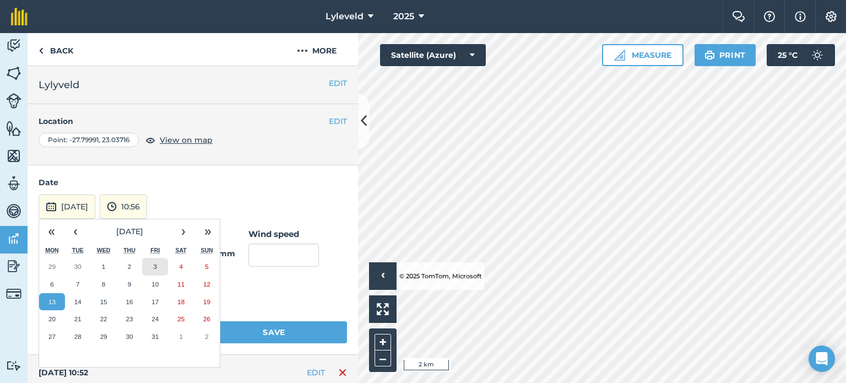
click at [156, 266] on abbr "3" at bounding box center [155, 266] width 3 height 7
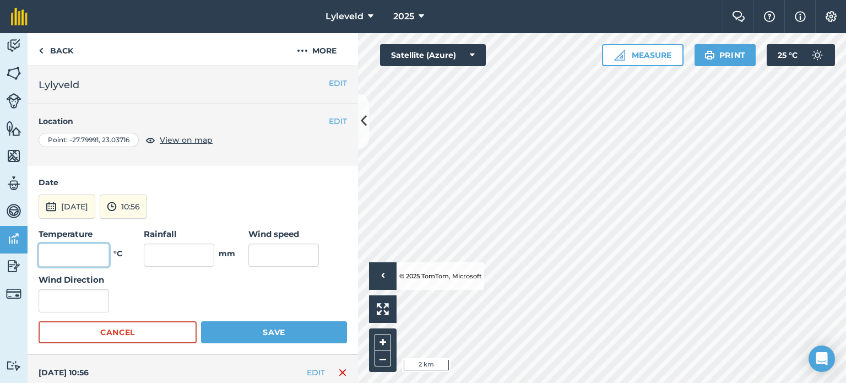
click at [95, 255] on input "text" at bounding box center [74, 254] width 70 height 23
type input "33"
click at [258, 253] on input "text" at bounding box center [283, 254] width 70 height 23
type input "11"
click at [273, 334] on button "Save" at bounding box center [274, 332] width 146 height 22
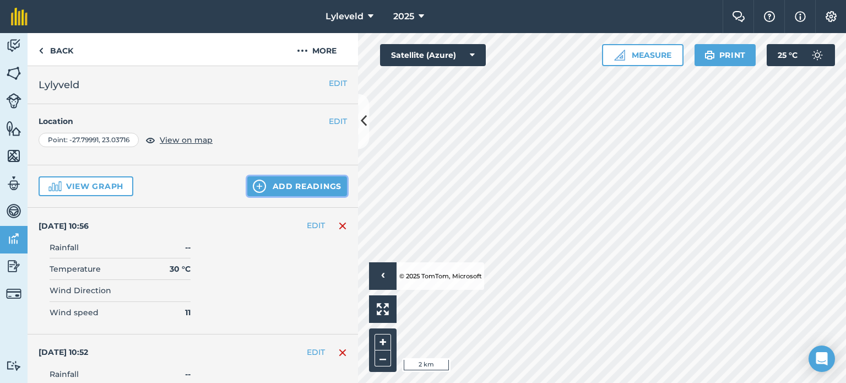
click at [263, 183] on button "Add readings" at bounding box center [297, 186] width 100 height 20
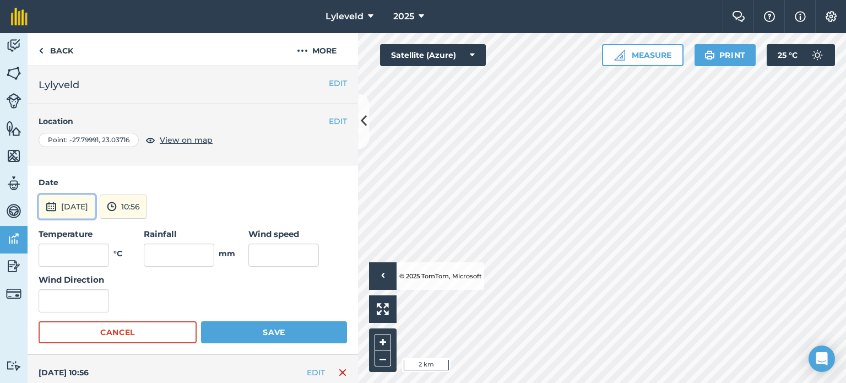
click at [57, 206] on button "[DATE]" at bounding box center [67, 206] width 57 height 24
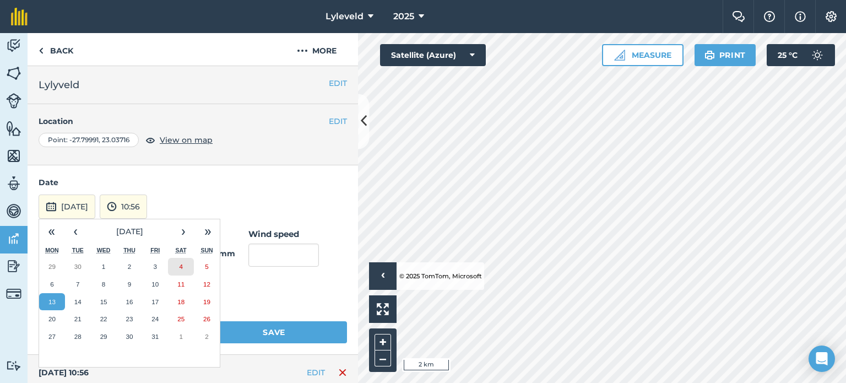
click at [182, 266] on abbr "4" at bounding box center [180, 266] width 3 height 7
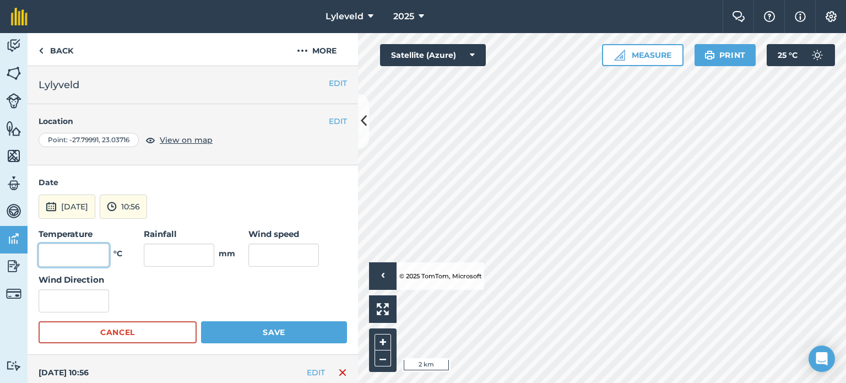
click at [88, 248] on input "text" at bounding box center [74, 254] width 70 height 23
type input "32"
click at [273, 258] on input "text" at bounding box center [283, 254] width 70 height 23
type input "13"
click at [258, 334] on button "Save" at bounding box center [274, 332] width 146 height 22
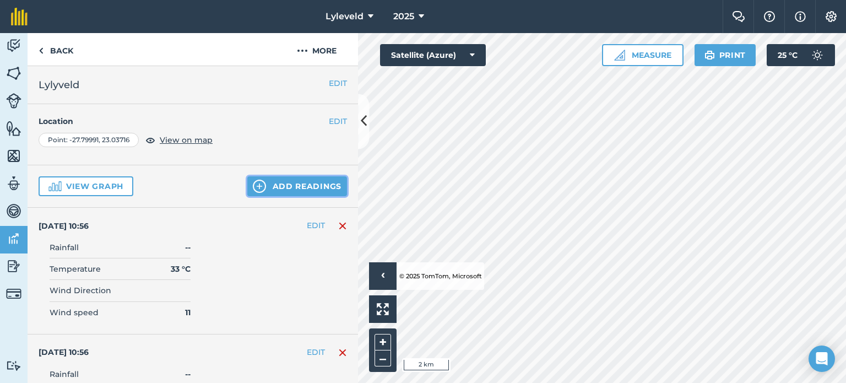
click at [275, 189] on button "Add readings" at bounding box center [297, 186] width 100 height 20
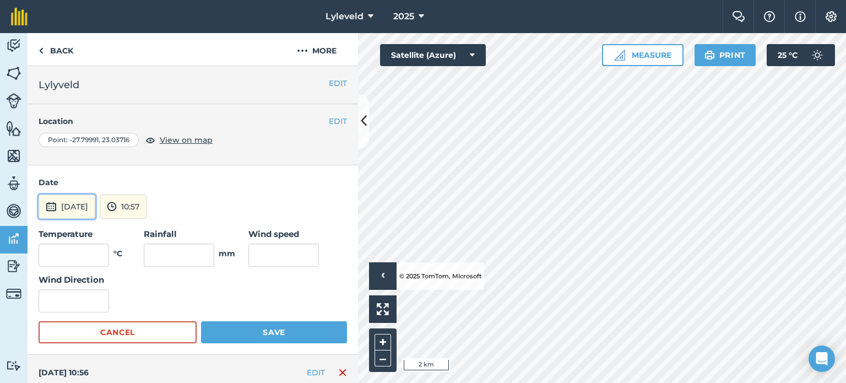
click at [52, 208] on img at bounding box center [51, 206] width 11 height 13
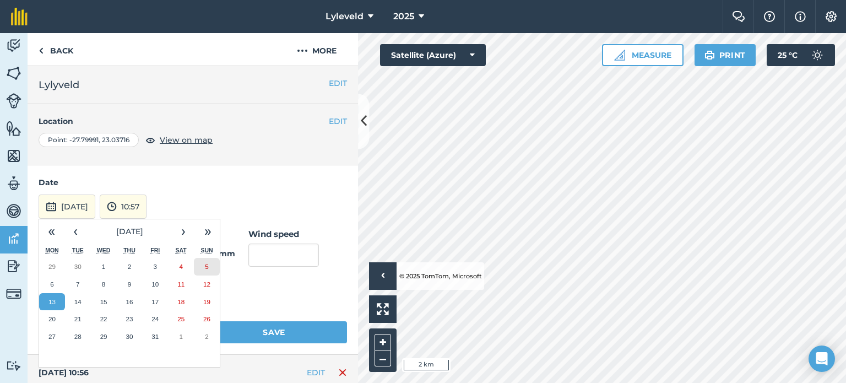
click at [211, 269] on button "5" at bounding box center [207, 267] width 26 height 18
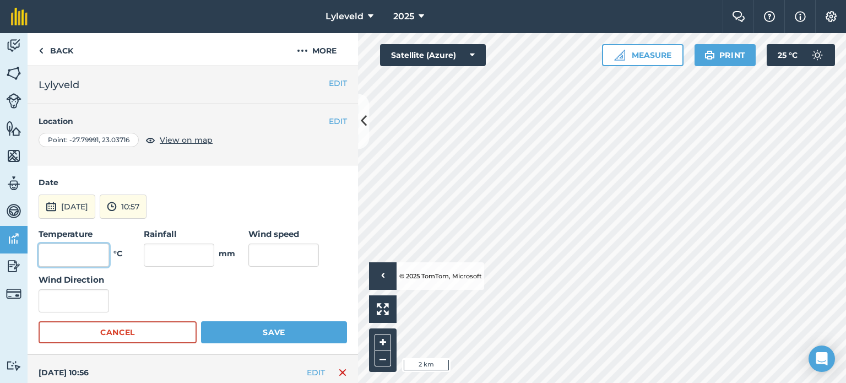
click at [85, 251] on input "text" at bounding box center [74, 254] width 70 height 23
type input "31"
click at [263, 252] on input "text" at bounding box center [283, 254] width 70 height 23
type input "13"
click at [274, 328] on button "Save" at bounding box center [274, 332] width 146 height 22
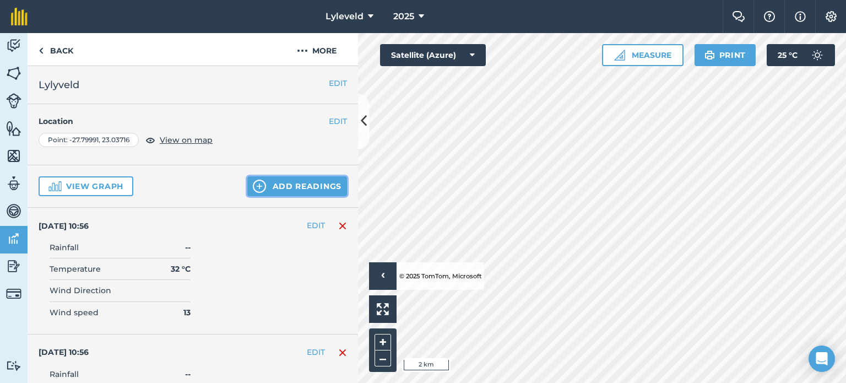
click at [270, 187] on button "Add readings" at bounding box center [297, 186] width 100 height 20
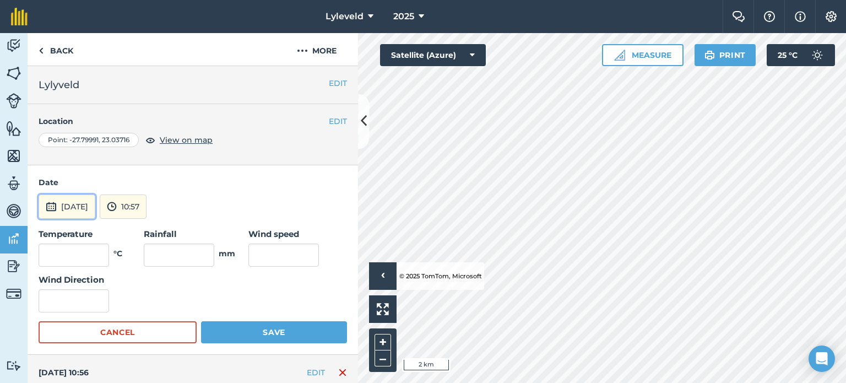
click at [53, 204] on img at bounding box center [51, 206] width 11 height 13
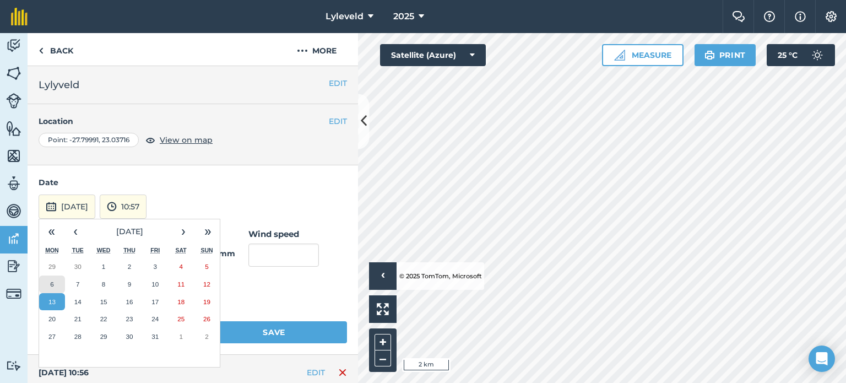
click at [51, 281] on abbr "6" at bounding box center [51, 283] width 3 height 7
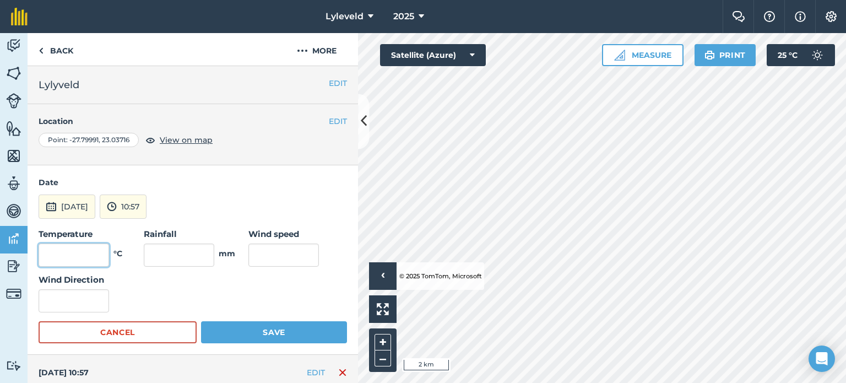
click at [94, 254] on input "text" at bounding box center [74, 254] width 70 height 23
type input "26"
click at [272, 256] on input "text" at bounding box center [283, 254] width 70 height 23
type input "12"
click at [274, 329] on button "Save" at bounding box center [274, 332] width 146 height 22
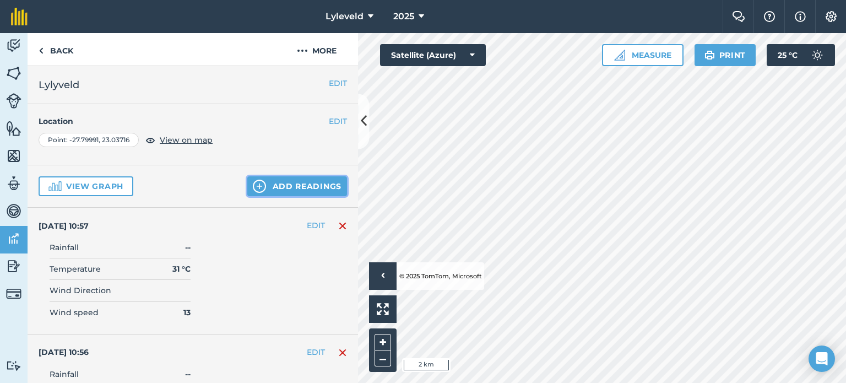
click at [281, 187] on button "Add readings" at bounding box center [297, 186] width 100 height 20
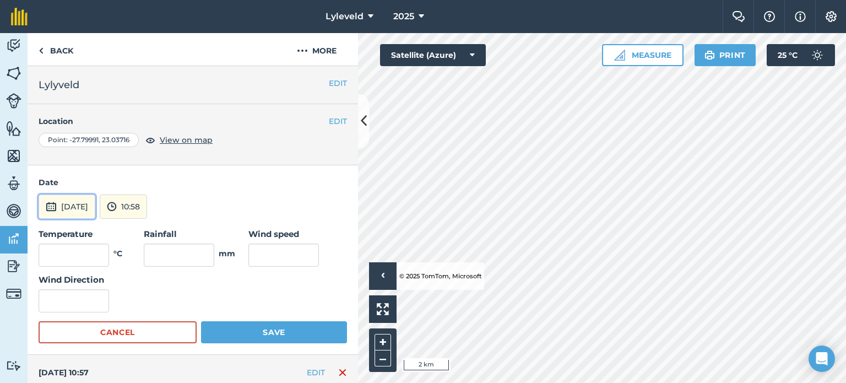
click at [56, 209] on img at bounding box center [51, 206] width 11 height 13
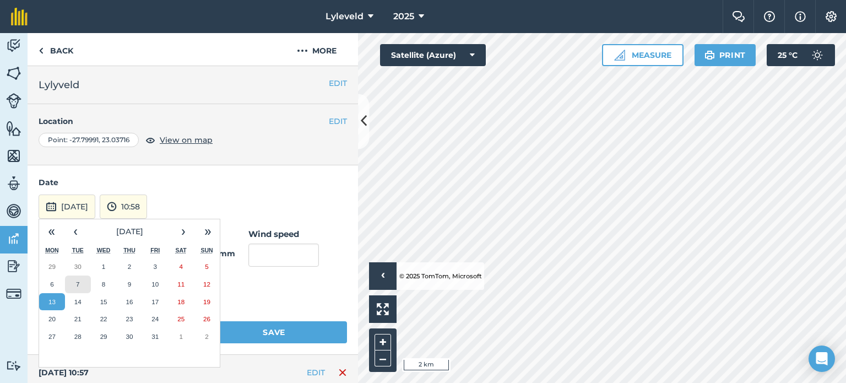
click at [76, 284] on abbr "7" at bounding box center [77, 283] width 3 height 7
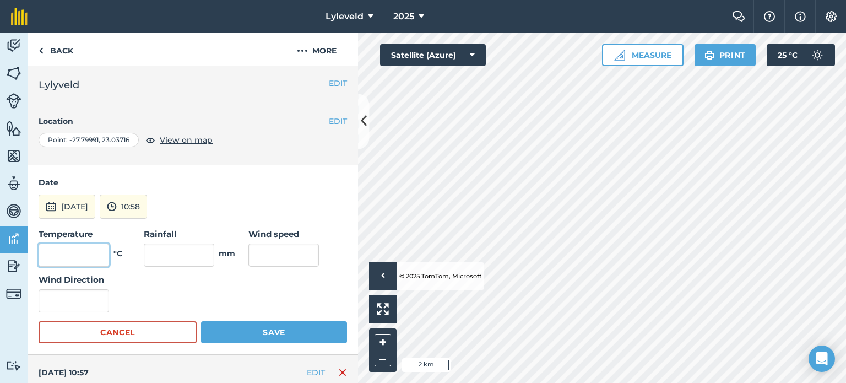
click at [88, 251] on input "text" at bounding box center [74, 254] width 70 height 23
type input "29"
click at [254, 251] on input "text" at bounding box center [283, 254] width 70 height 23
type input "11"
click at [273, 333] on button "Save" at bounding box center [274, 332] width 146 height 22
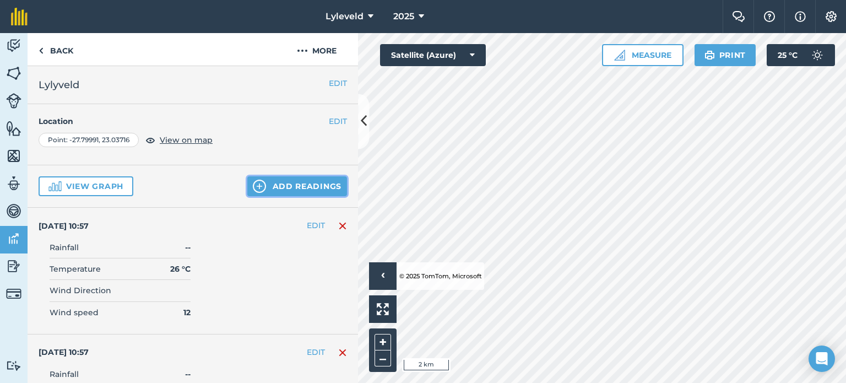
click at [273, 183] on button "Add readings" at bounding box center [297, 186] width 100 height 20
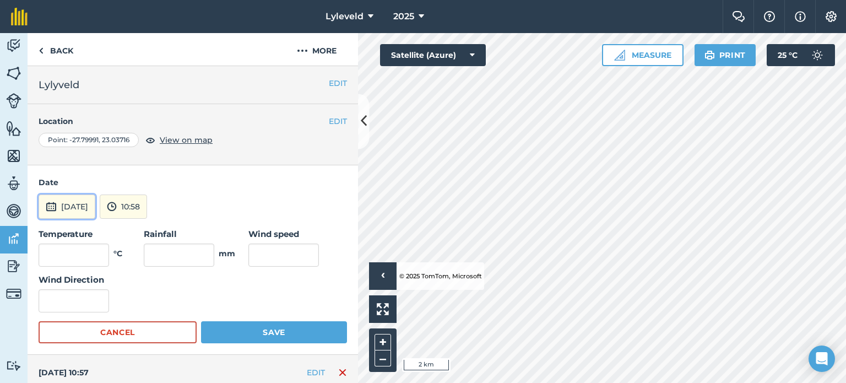
click at [55, 205] on img at bounding box center [51, 206] width 11 height 13
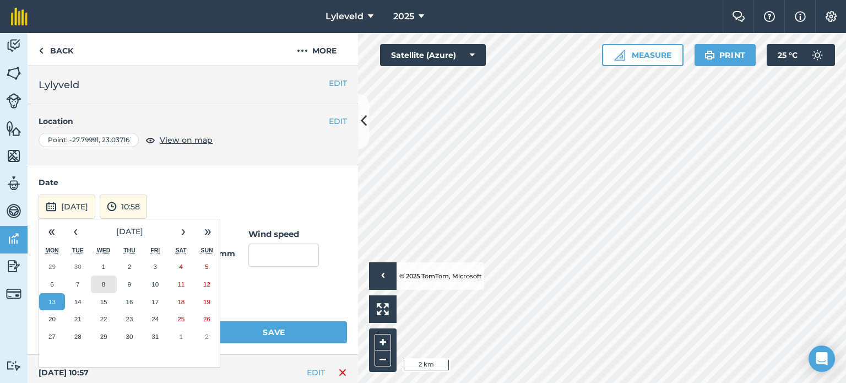
click at [103, 282] on abbr "8" at bounding box center [103, 283] width 3 height 7
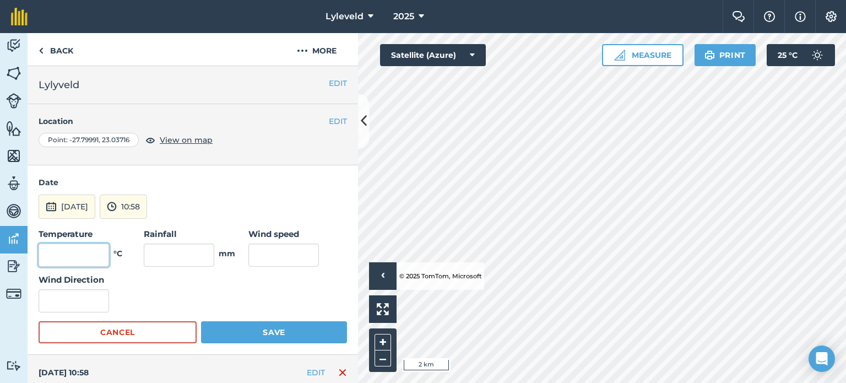
click at [92, 253] on input "text" at bounding box center [74, 254] width 70 height 23
type input "32"
click at [284, 250] on input "text" at bounding box center [283, 254] width 70 height 23
type input "11"
click at [275, 332] on button "Save" at bounding box center [274, 332] width 146 height 22
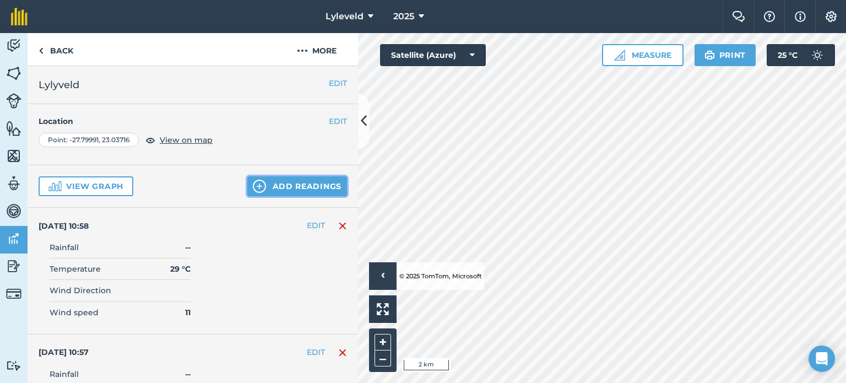
click at [263, 186] on button "Add readings" at bounding box center [297, 186] width 100 height 20
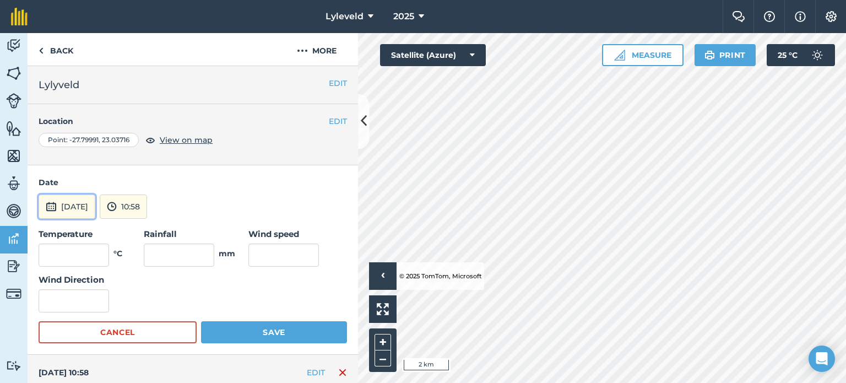
click at [51, 205] on img at bounding box center [51, 206] width 11 height 13
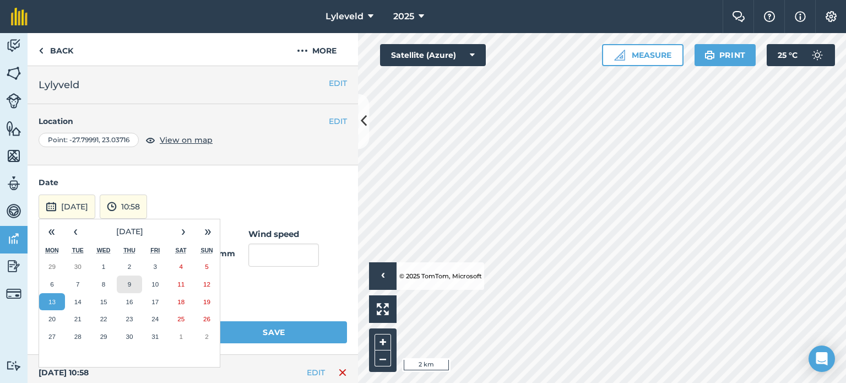
click at [130, 282] on button "9" at bounding box center [130, 284] width 26 height 18
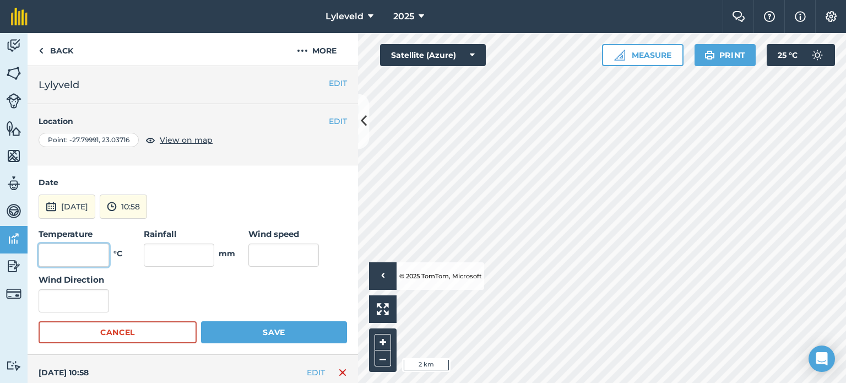
click at [91, 251] on input "text" at bounding box center [74, 254] width 70 height 23
type input "33"
click at [275, 253] on input "text" at bounding box center [283, 254] width 70 height 23
type input "12"
click at [273, 329] on button "Save" at bounding box center [274, 332] width 146 height 22
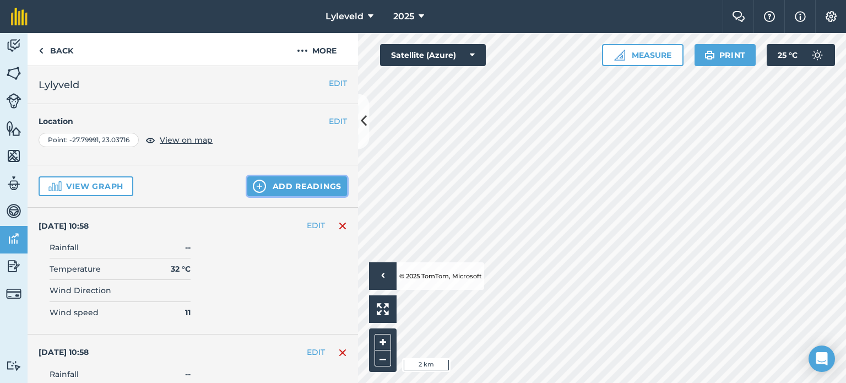
click at [280, 180] on button "Add readings" at bounding box center [297, 186] width 100 height 20
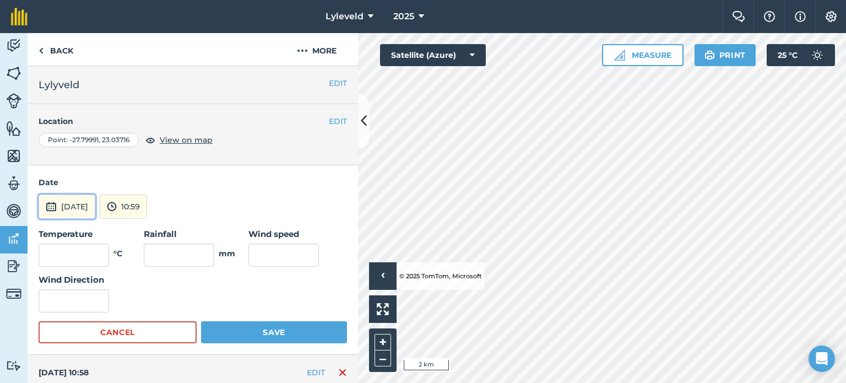
click at [53, 205] on img at bounding box center [51, 206] width 11 height 13
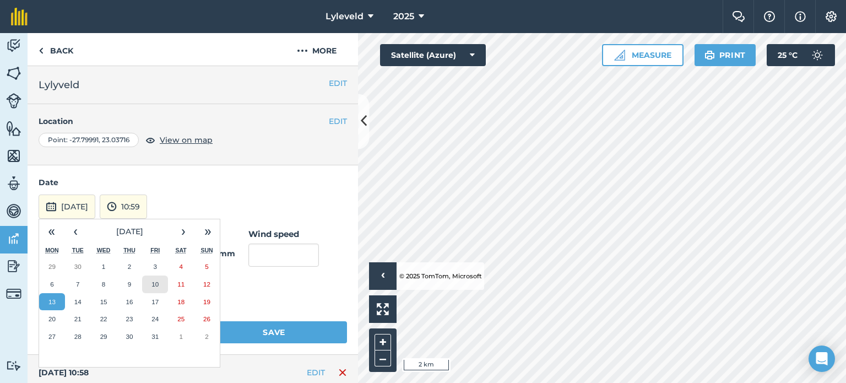
click at [159, 284] on button "10" at bounding box center [155, 284] width 26 height 18
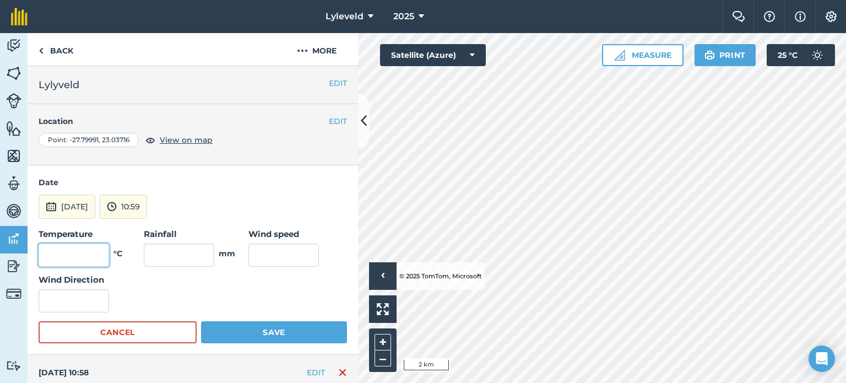
click at [90, 253] on input "text" at bounding box center [74, 254] width 70 height 23
type input "31"
click at [271, 252] on input "text" at bounding box center [283, 254] width 70 height 23
type input "15"
click at [266, 330] on button "Save" at bounding box center [274, 332] width 146 height 22
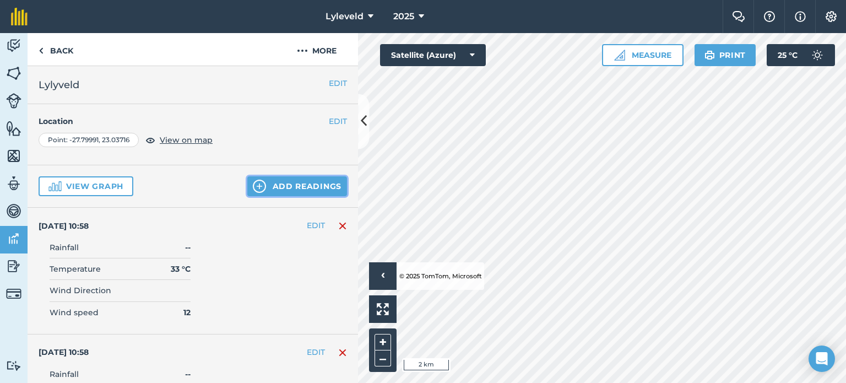
click at [265, 179] on button "Add readings" at bounding box center [297, 186] width 100 height 20
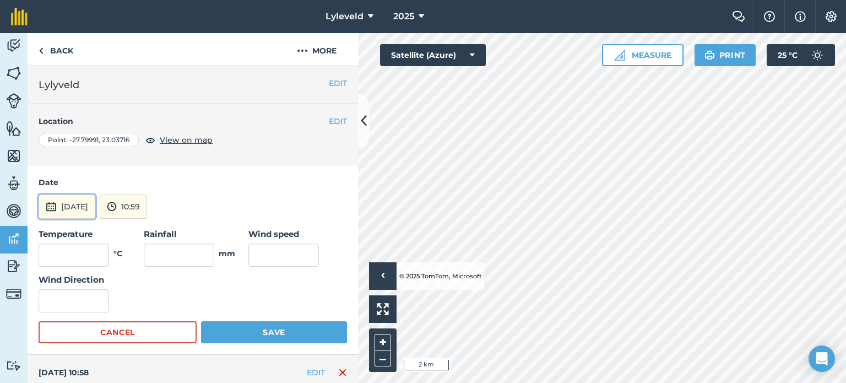
click at [47, 206] on img at bounding box center [51, 206] width 11 height 13
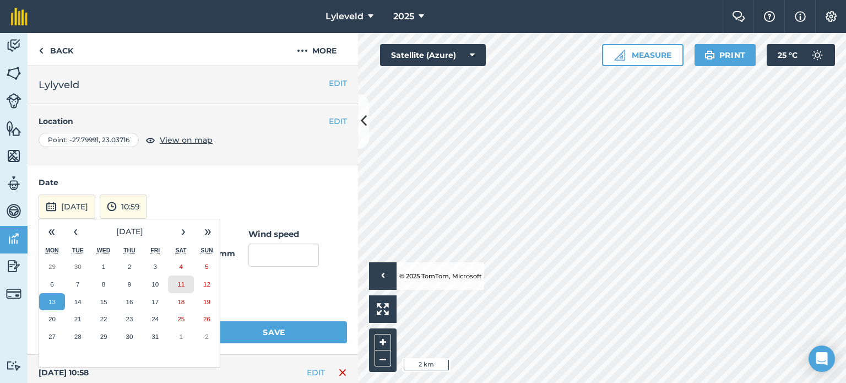
click at [183, 284] on abbr "11" at bounding box center [180, 283] width 7 height 7
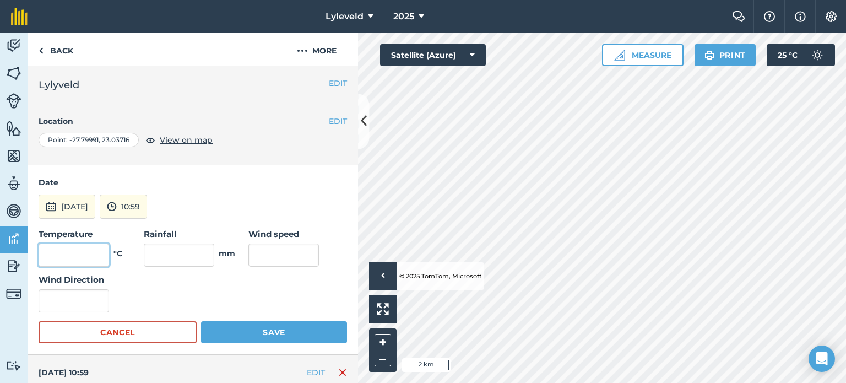
click at [84, 249] on input "text" at bounding box center [74, 254] width 70 height 23
type input "25"
click at [273, 255] on input "text" at bounding box center [283, 254] width 70 height 23
type input "11"
click at [265, 331] on button "Save" at bounding box center [274, 332] width 146 height 22
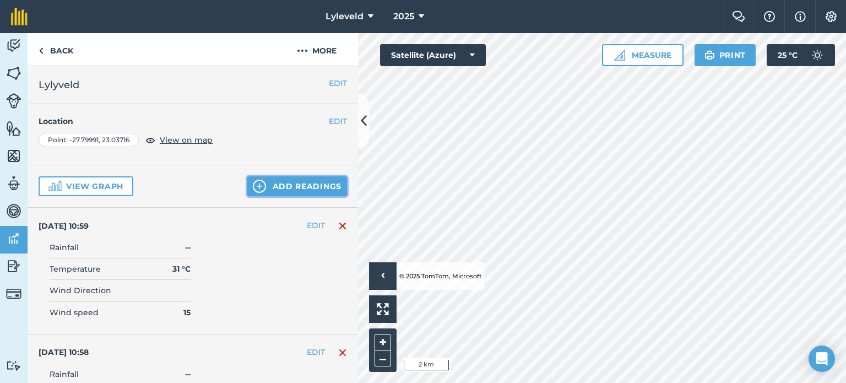
click at [266, 185] on button "Add readings" at bounding box center [297, 186] width 100 height 20
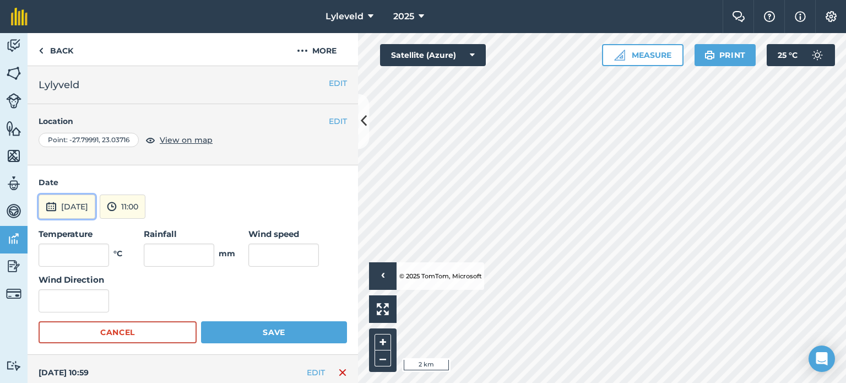
click at [51, 205] on img at bounding box center [51, 206] width 11 height 13
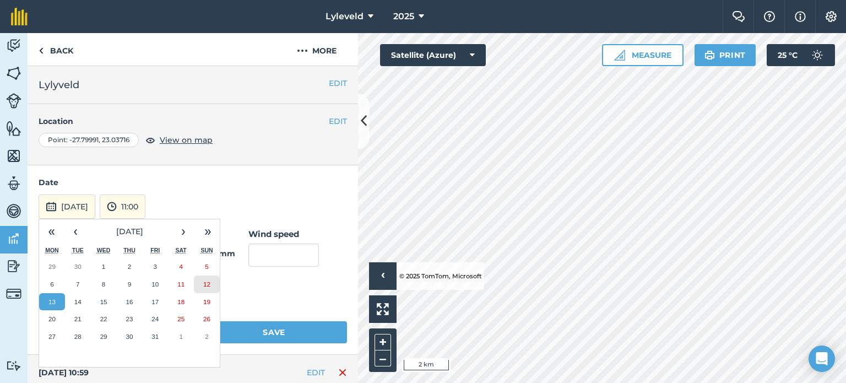
click at [207, 285] on abbr "12" at bounding box center [206, 283] width 7 height 7
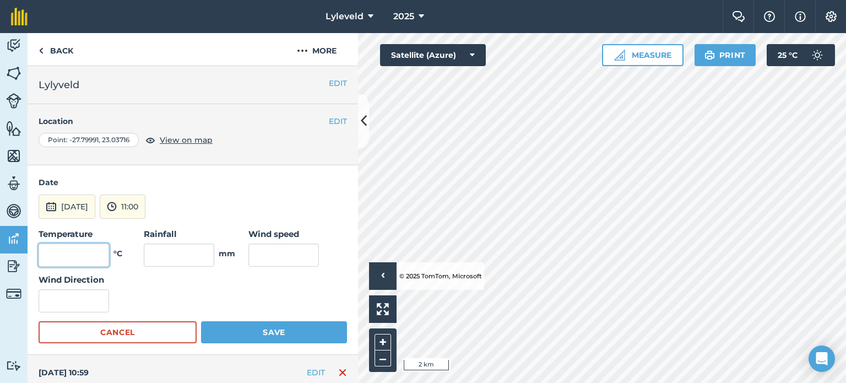
click at [95, 255] on input "text" at bounding box center [74, 254] width 70 height 23
type input "27"
click at [274, 257] on input "text" at bounding box center [283, 254] width 70 height 23
type input "10"
click at [271, 332] on button "Save" at bounding box center [274, 332] width 146 height 22
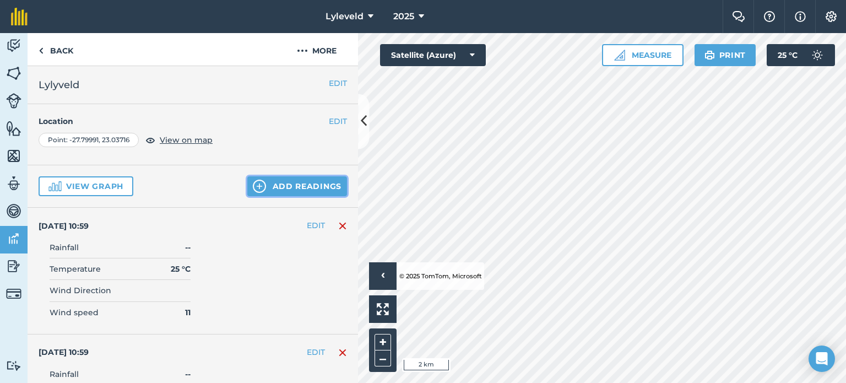
click at [271, 184] on button "Add readings" at bounding box center [297, 186] width 100 height 20
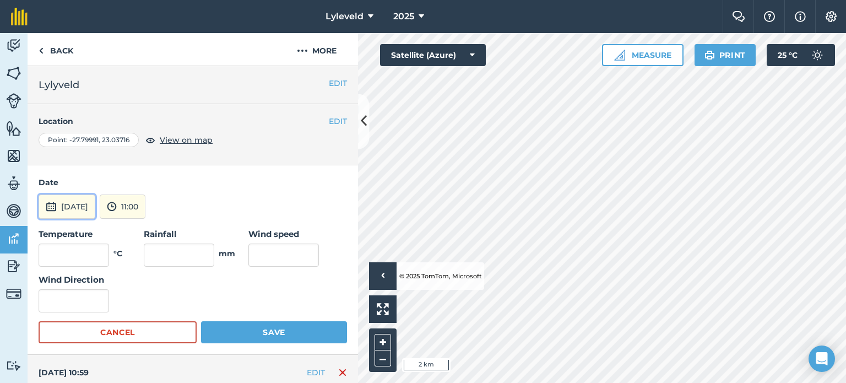
click at [48, 205] on img at bounding box center [51, 206] width 11 height 13
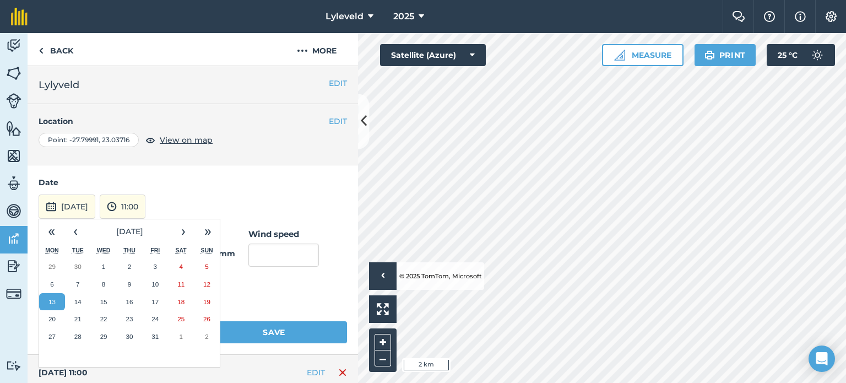
click at [303, 280] on div "Temperature °C Rainfall mm Wind speed Wind Direction" at bounding box center [193, 269] width 308 height 85
click at [50, 303] on abbr "13" at bounding box center [51, 301] width 7 height 7
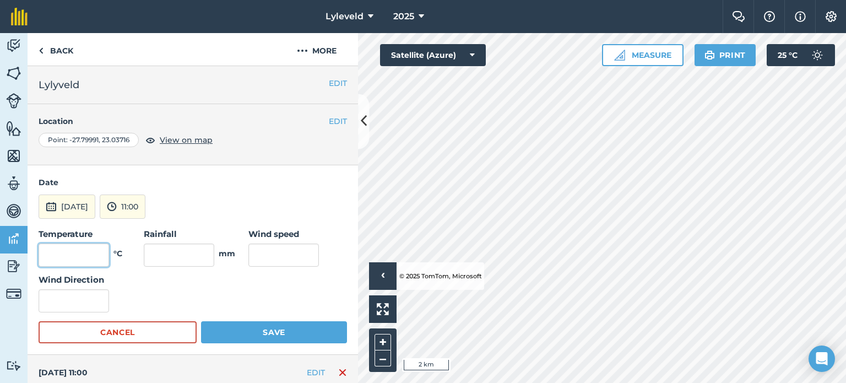
click at [90, 251] on input "text" at bounding box center [74, 254] width 70 height 23
type input "32"
click at [277, 255] on input "text" at bounding box center [283, 254] width 70 height 23
type input "15"
click at [260, 330] on button "Save" at bounding box center [274, 332] width 146 height 22
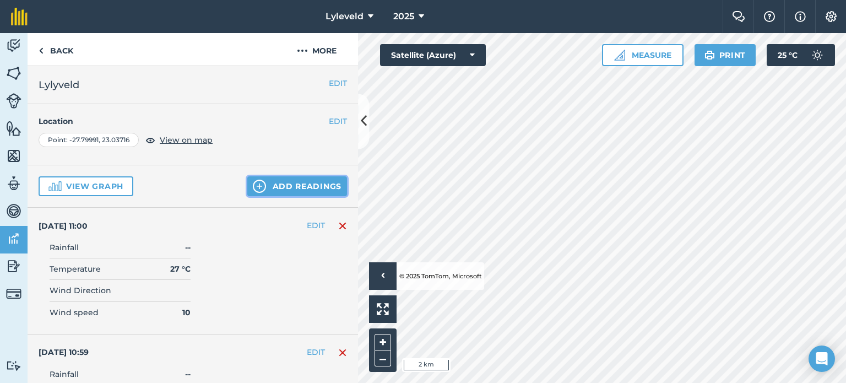
click at [253, 182] on img at bounding box center [259, 185] width 13 height 13
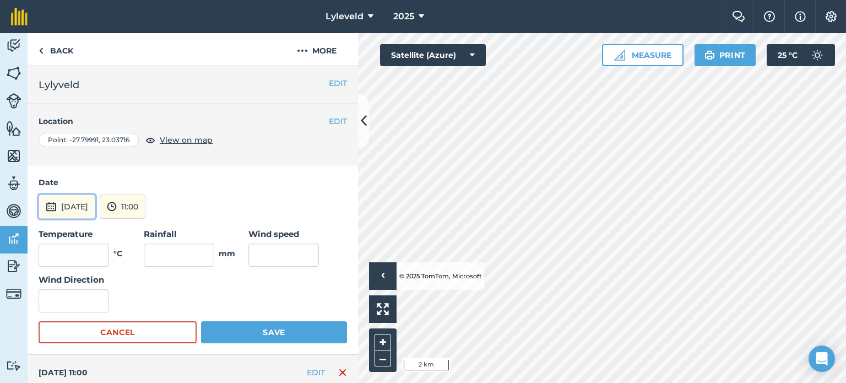
click at [52, 207] on img at bounding box center [51, 206] width 11 height 13
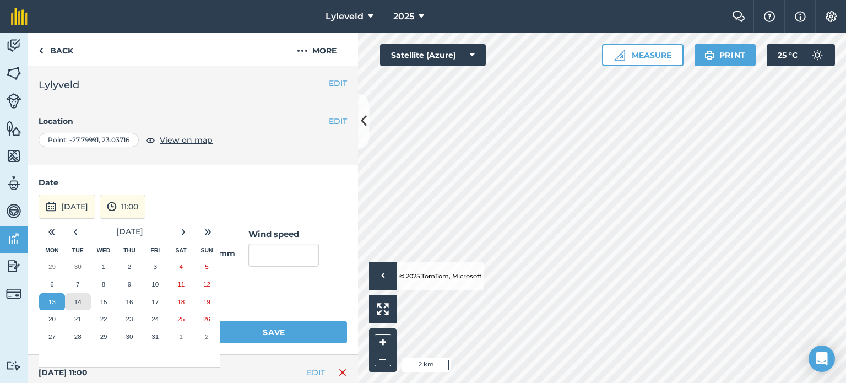
click at [79, 300] on abbr "14" at bounding box center [77, 301] width 7 height 7
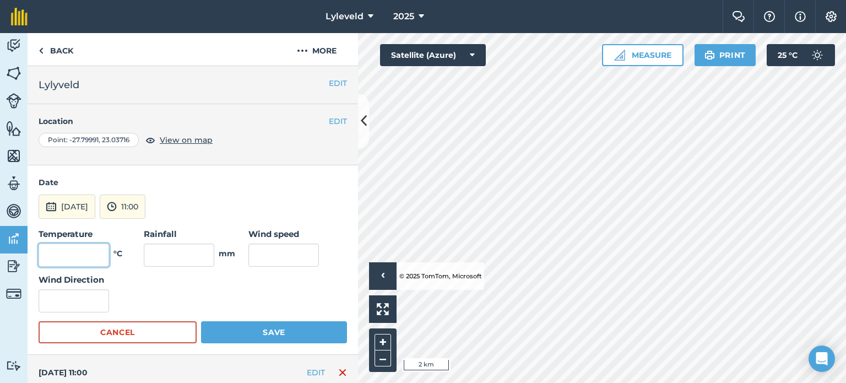
click at [88, 254] on input "text" at bounding box center [74, 254] width 70 height 23
type input "32"
click at [265, 255] on input "text" at bounding box center [283, 254] width 70 height 23
type input "12"
click at [265, 329] on button "Save" at bounding box center [274, 332] width 146 height 22
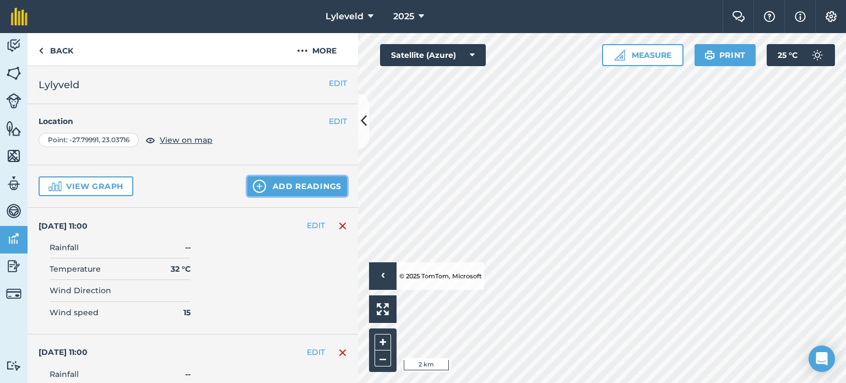
click at [267, 183] on button "Add readings" at bounding box center [297, 186] width 100 height 20
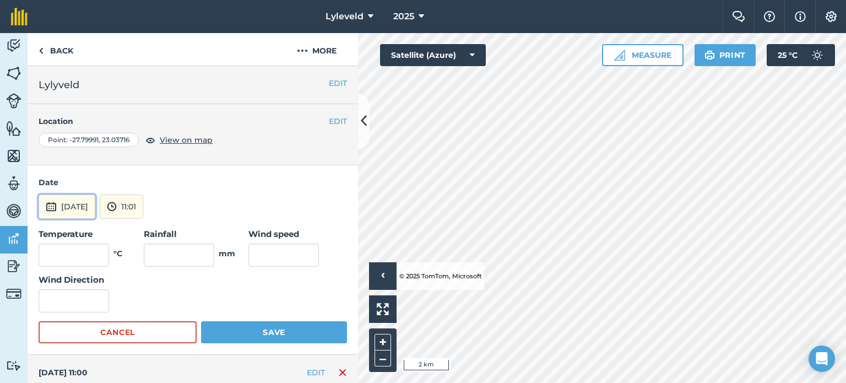
click at [44, 200] on button "[DATE]" at bounding box center [67, 206] width 57 height 24
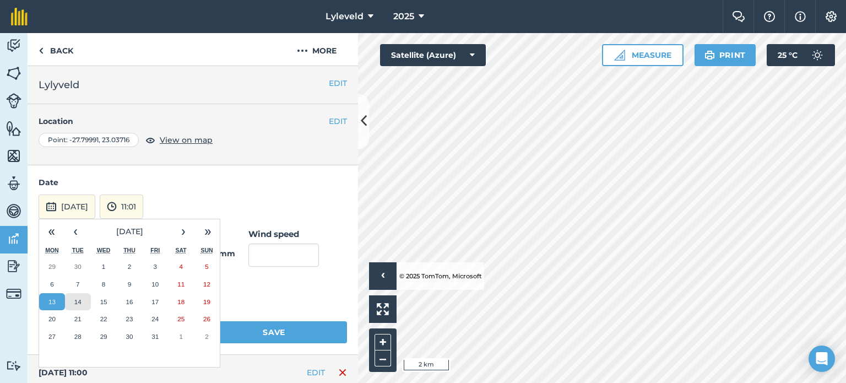
click at [78, 298] on abbr "14" at bounding box center [77, 301] width 7 height 7
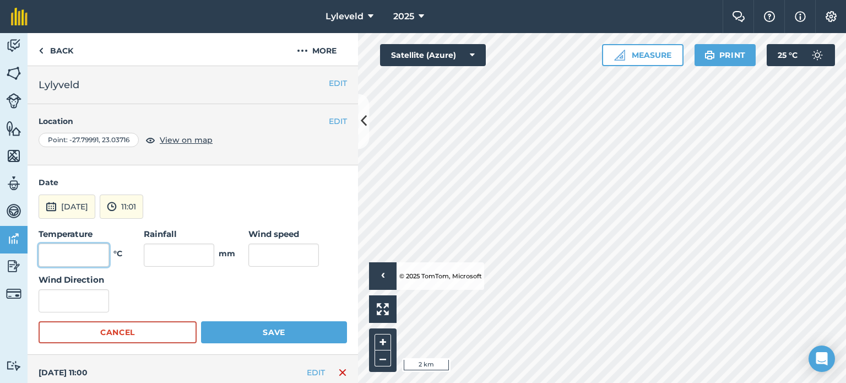
click at [100, 246] on input "text" at bounding box center [74, 254] width 70 height 23
type input "32"
click at [278, 254] on input "text" at bounding box center [283, 254] width 70 height 23
type input "12"
click at [265, 330] on button "Save" at bounding box center [274, 332] width 146 height 22
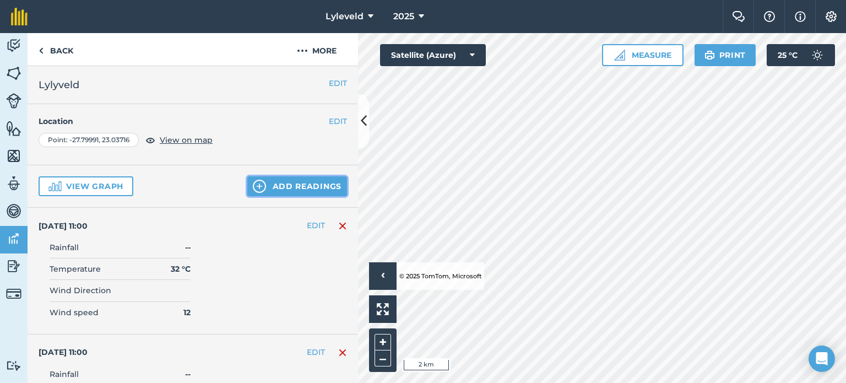
click at [269, 185] on button "Add readings" at bounding box center [297, 186] width 100 height 20
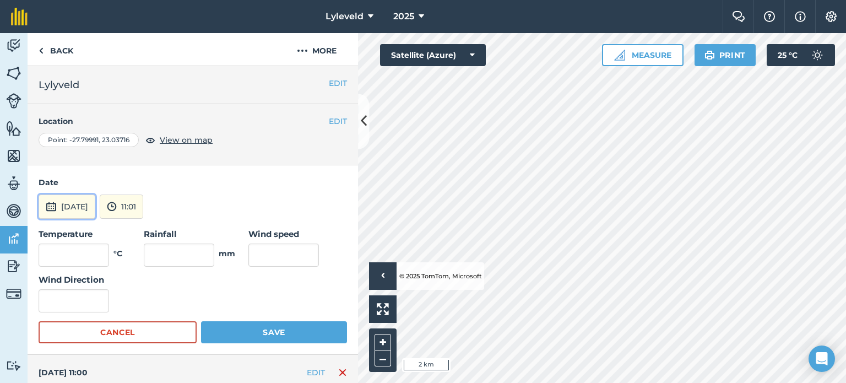
click at [49, 206] on img at bounding box center [51, 206] width 11 height 13
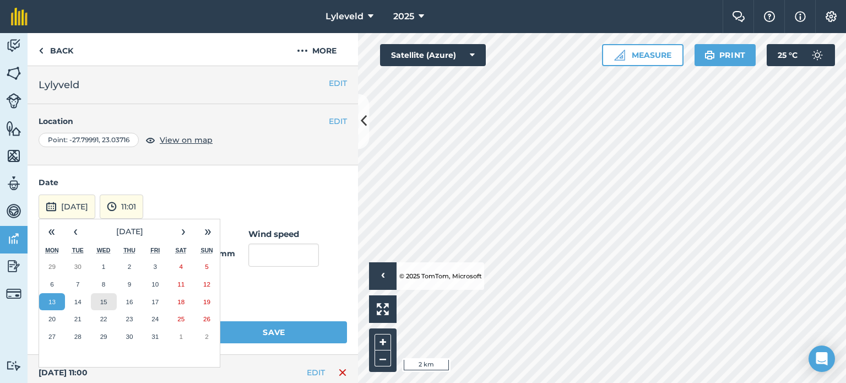
click at [106, 300] on abbr "15" at bounding box center [103, 301] width 7 height 7
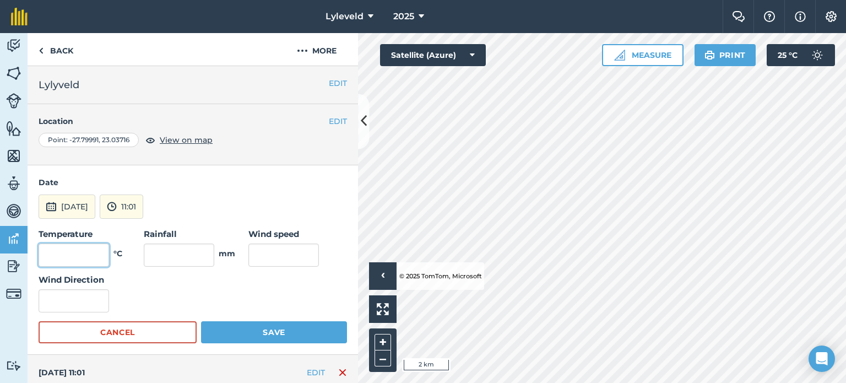
click at [86, 251] on input "text" at bounding box center [74, 254] width 70 height 23
type input "32"
click at [269, 257] on input "text" at bounding box center [283, 254] width 70 height 23
type input "15"
click at [269, 330] on button "Save" at bounding box center [274, 332] width 146 height 22
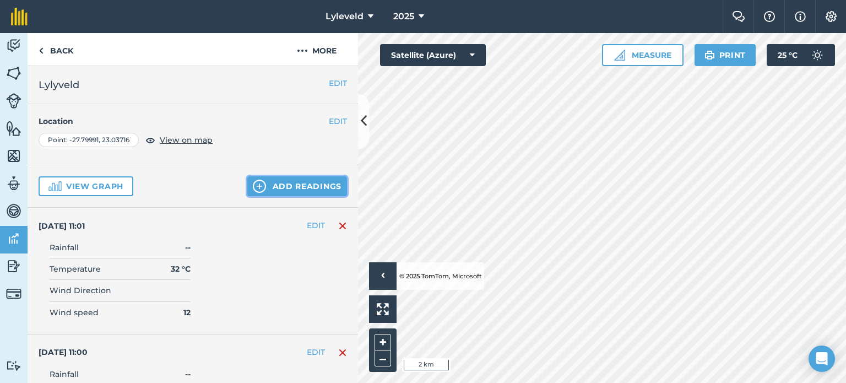
click at [272, 186] on button "Add readings" at bounding box center [297, 186] width 100 height 20
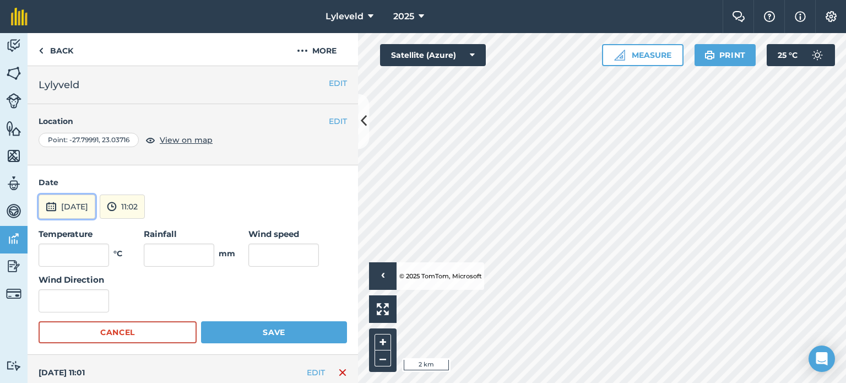
click at [48, 202] on img at bounding box center [51, 206] width 11 height 13
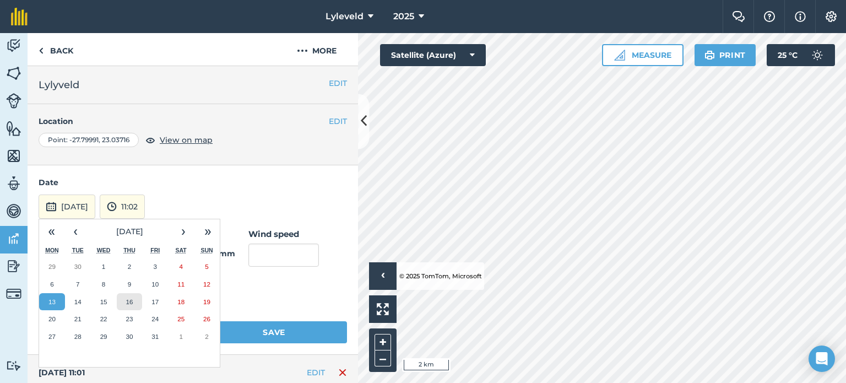
click at [130, 298] on abbr "16" at bounding box center [129, 301] width 7 height 7
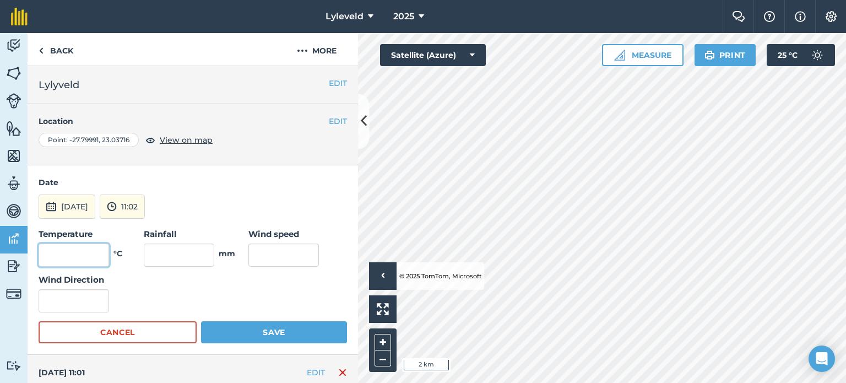
click at [101, 253] on input "text" at bounding box center [74, 254] width 70 height 23
type input "31"
click at [266, 254] on input "text" at bounding box center [283, 254] width 70 height 23
type input "12"
click at [268, 334] on button "Save" at bounding box center [274, 332] width 146 height 22
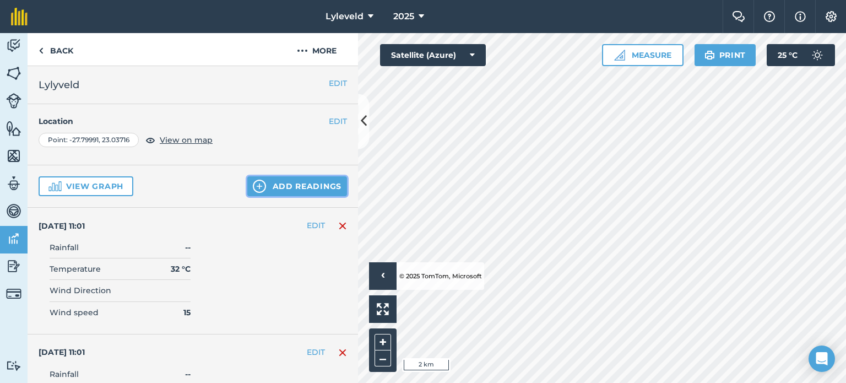
click at [270, 188] on button "Add readings" at bounding box center [297, 186] width 100 height 20
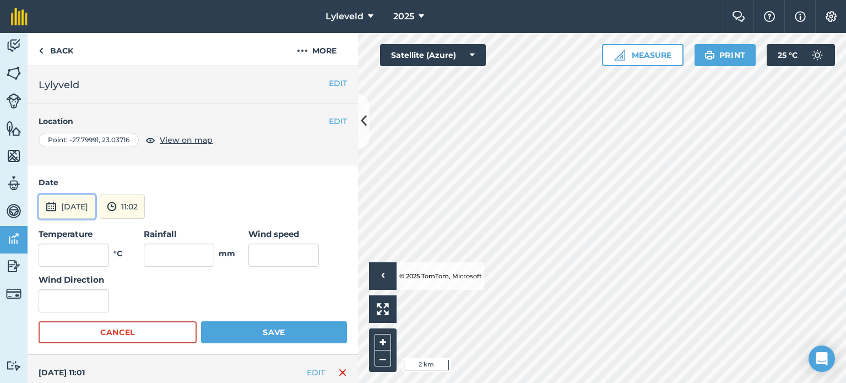
click at [49, 203] on img at bounding box center [51, 206] width 11 height 13
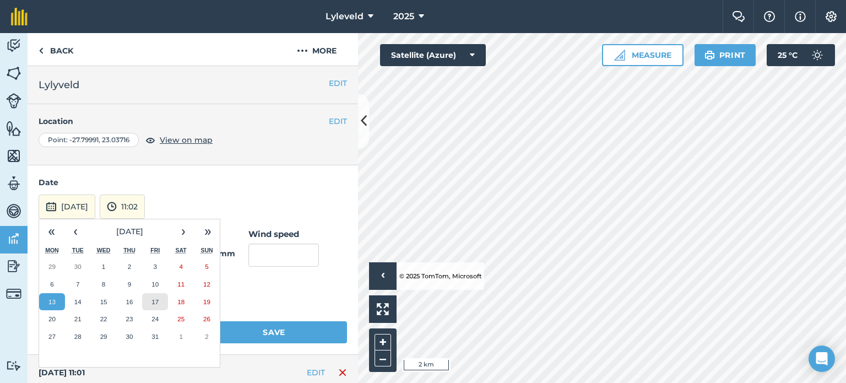
click at [156, 299] on abbr "17" at bounding box center [154, 301] width 7 height 7
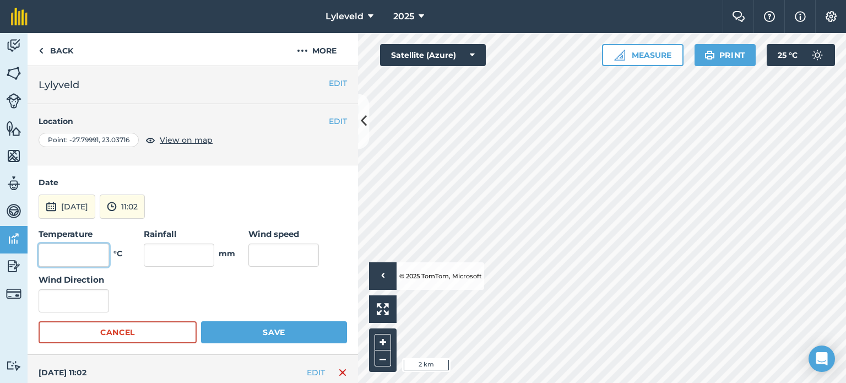
click at [91, 253] on input "text" at bounding box center [74, 254] width 70 height 23
type input "36"
click at [273, 251] on input "text" at bounding box center [283, 254] width 70 height 23
type input "15"
click at [277, 330] on button "Save" at bounding box center [274, 332] width 146 height 22
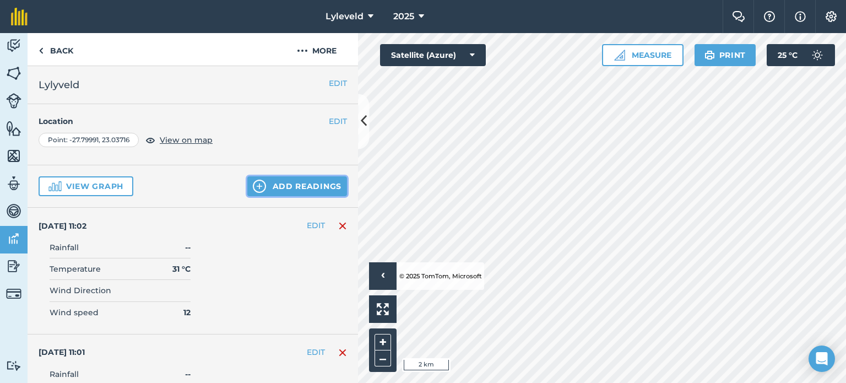
click at [269, 184] on button "Add readings" at bounding box center [297, 186] width 100 height 20
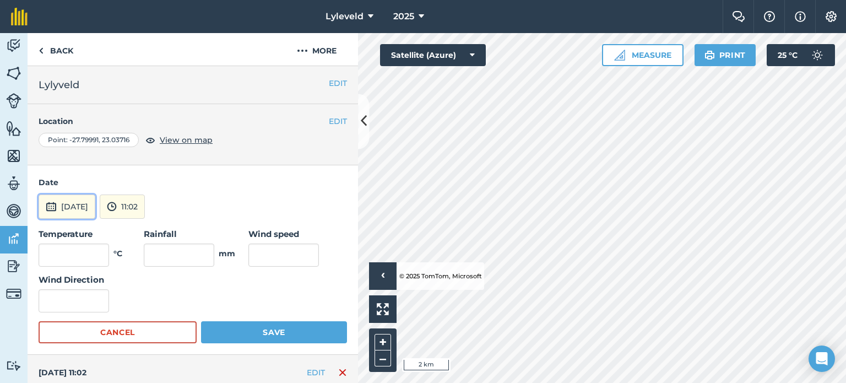
click at [53, 204] on img at bounding box center [51, 206] width 11 height 13
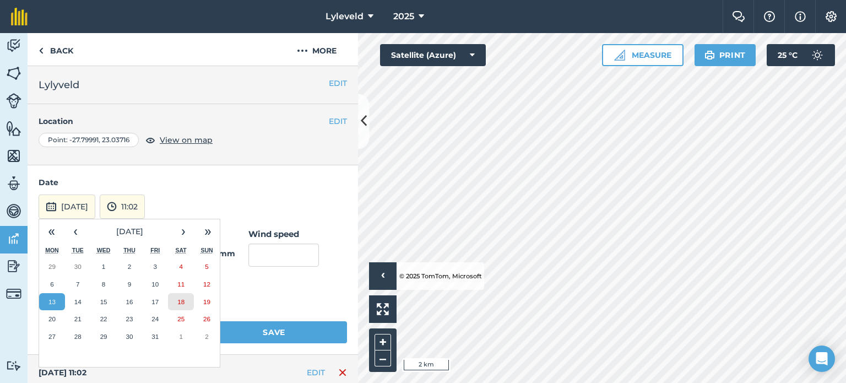
click at [176, 298] on button "18" at bounding box center [181, 302] width 26 height 18
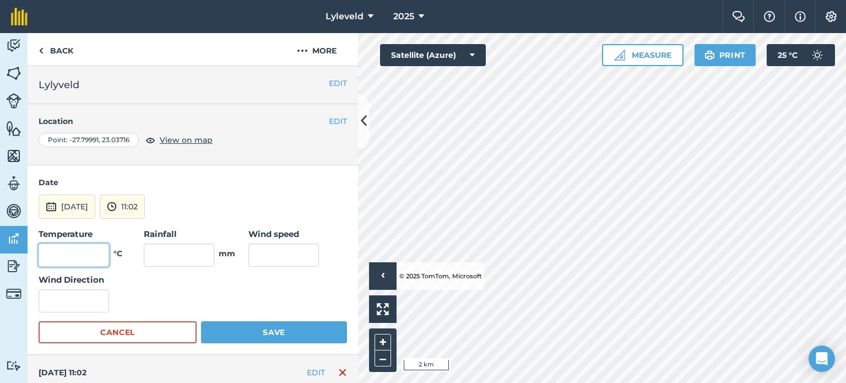
click at [86, 251] on input "text" at bounding box center [74, 254] width 70 height 23
type input "27"
click at [274, 255] on input "text" at bounding box center [283, 254] width 70 height 23
type input "16"
click at [263, 332] on button "Save" at bounding box center [274, 332] width 146 height 22
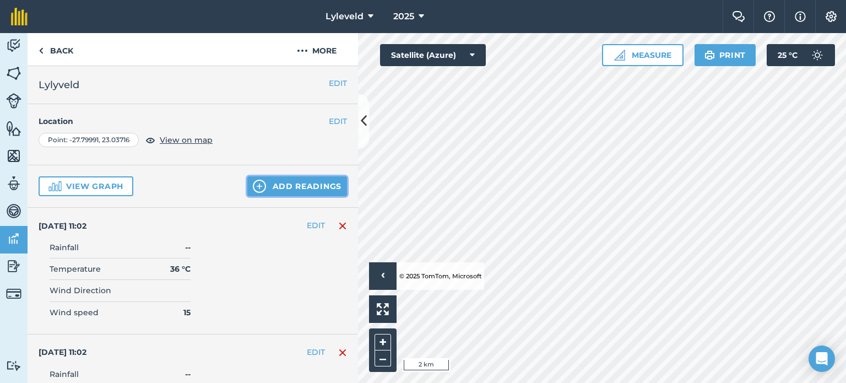
click at [276, 188] on button "Add readings" at bounding box center [297, 186] width 100 height 20
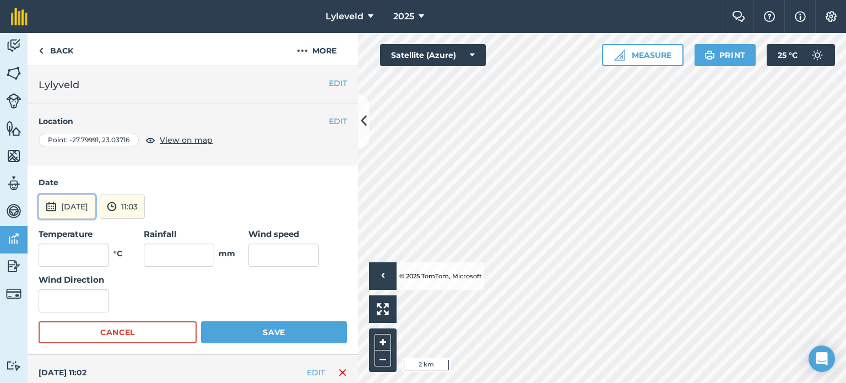
click at [51, 204] on img at bounding box center [51, 206] width 11 height 13
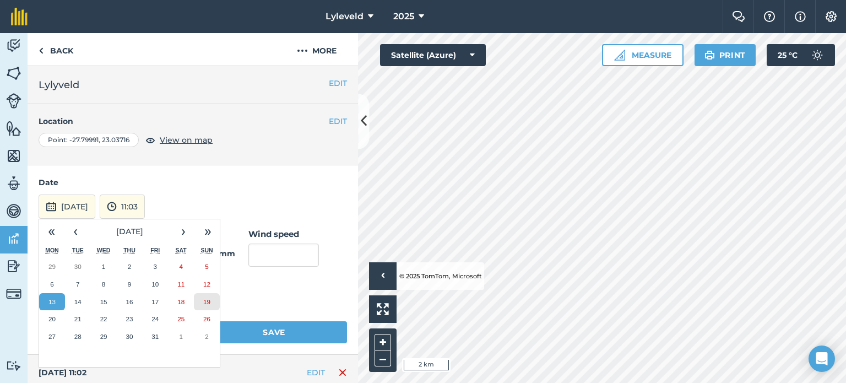
click at [205, 299] on abbr "19" at bounding box center [206, 301] width 7 height 7
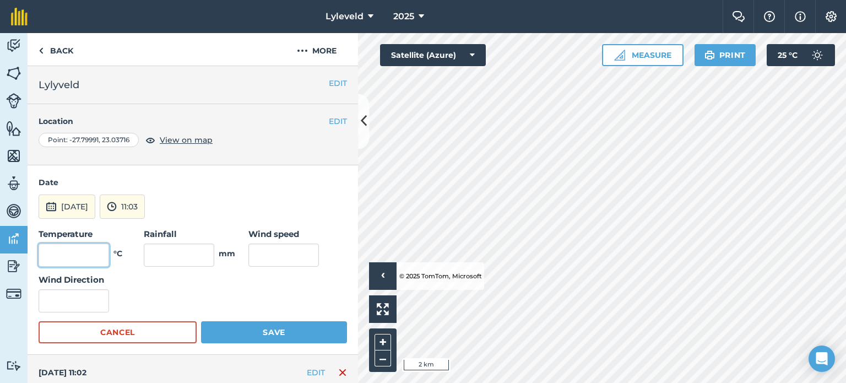
click at [94, 255] on input "text" at bounding box center [74, 254] width 70 height 23
type input "29"
click at [274, 255] on input "text" at bounding box center [283, 254] width 70 height 23
type input "13"
click at [269, 330] on button "Save" at bounding box center [274, 332] width 146 height 22
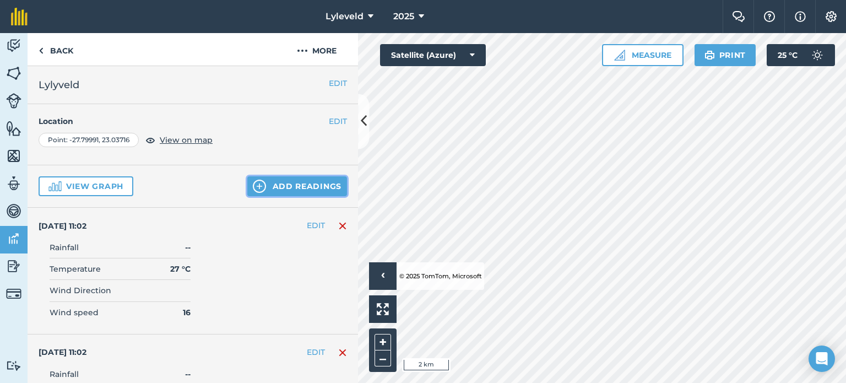
click at [267, 184] on button "Add readings" at bounding box center [297, 186] width 100 height 20
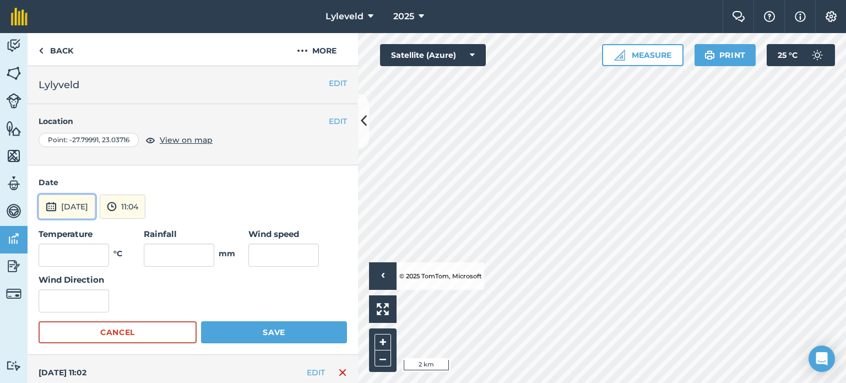
click at [51, 205] on img at bounding box center [51, 206] width 11 height 13
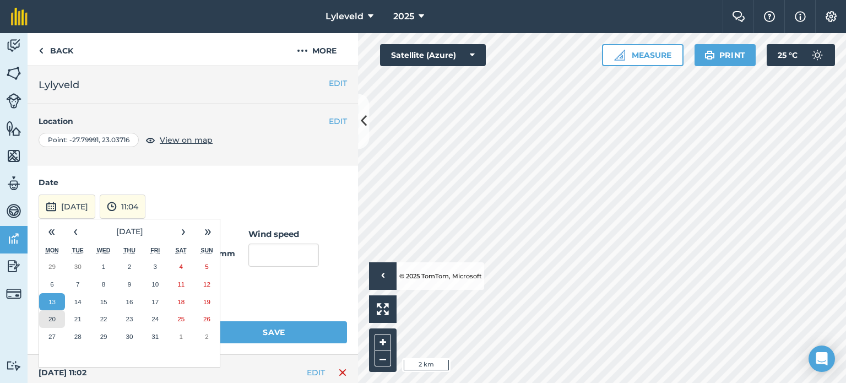
click at [51, 315] on abbr "20" at bounding box center [51, 318] width 7 height 7
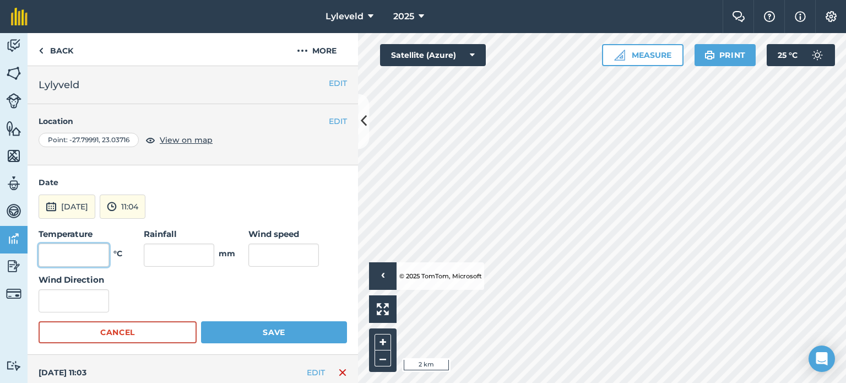
click at [100, 248] on input "text" at bounding box center [74, 254] width 70 height 23
type input "28"
click at [282, 257] on input "text" at bounding box center [283, 254] width 70 height 23
type input "14"
click at [269, 324] on button "Save" at bounding box center [274, 332] width 146 height 22
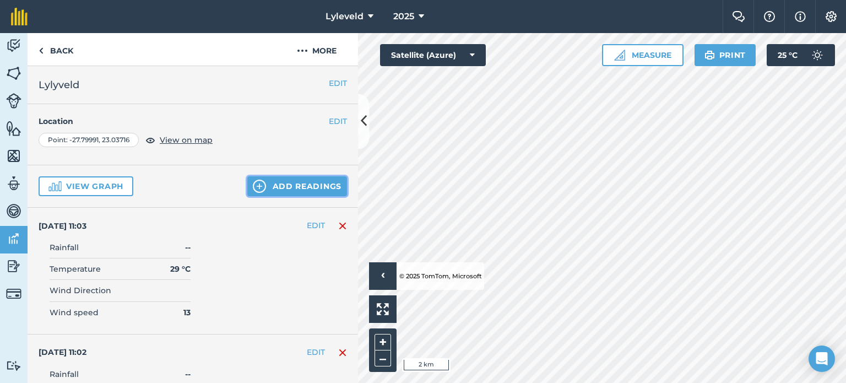
click at [275, 184] on button "Add readings" at bounding box center [297, 186] width 100 height 20
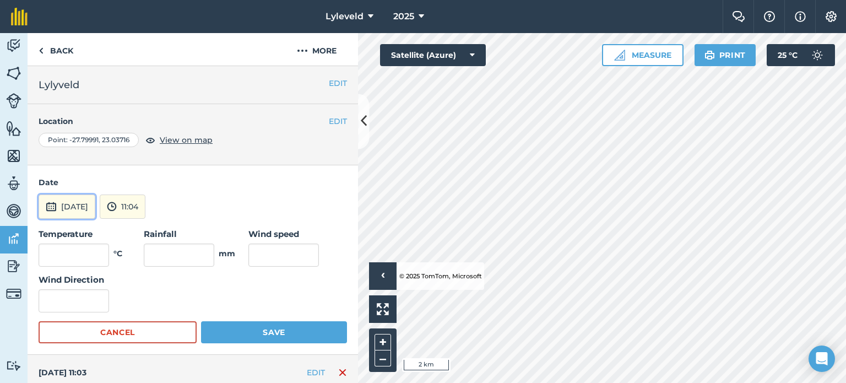
click at [55, 206] on img at bounding box center [51, 206] width 11 height 13
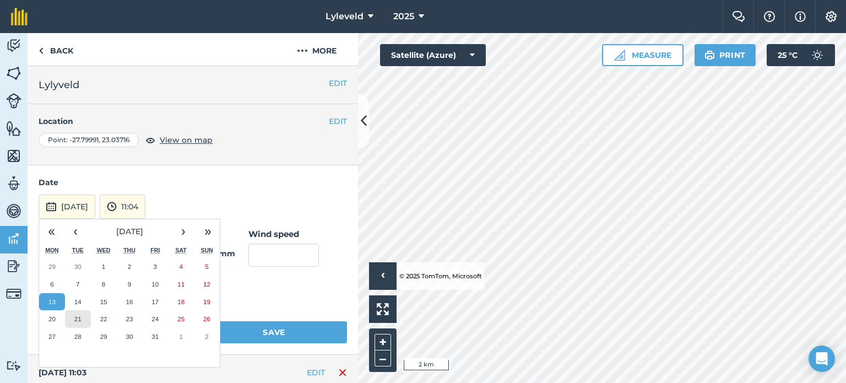
click at [80, 316] on button "21" at bounding box center [78, 319] width 26 height 18
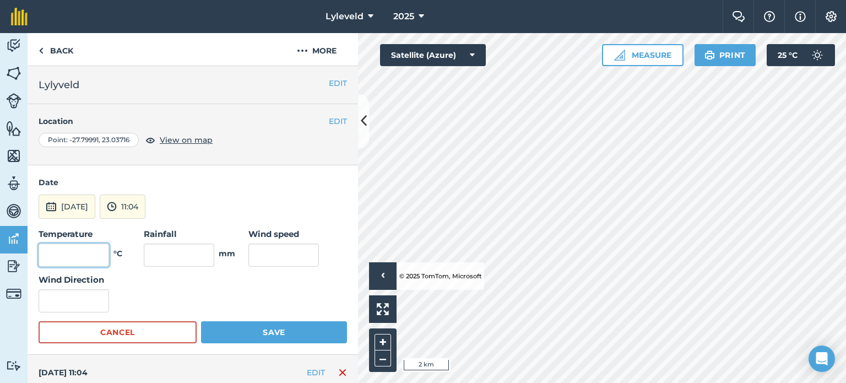
click at [93, 255] on input "text" at bounding box center [74, 254] width 70 height 23
type input "28"
click at [278, 253] on input "text" at bounding box center [283, 254] width 70 height 23
type input "14"
click at [270, 329] on button "Save" at bounding box center [274, 332] width 146 height 22
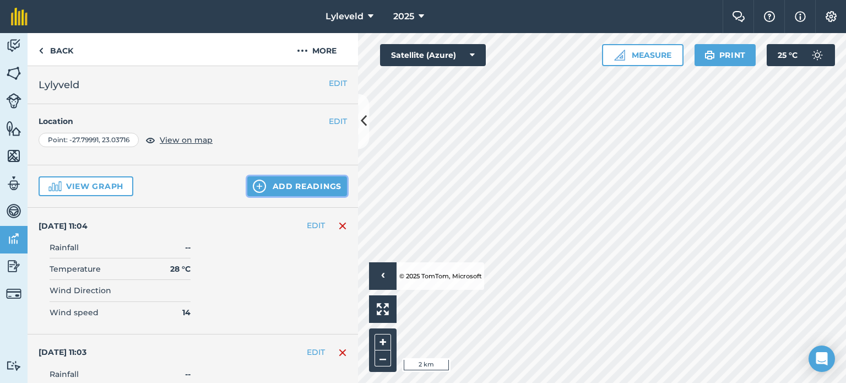
click at [276, 184] on button "Add readings" at bounding box center [297, 186] width 100 height 20
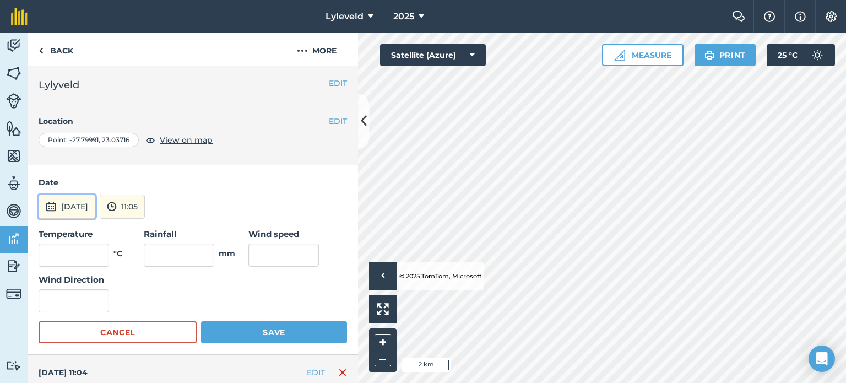
click at [53, 205] on img at bounding box center [51, 206] width 11 height 13
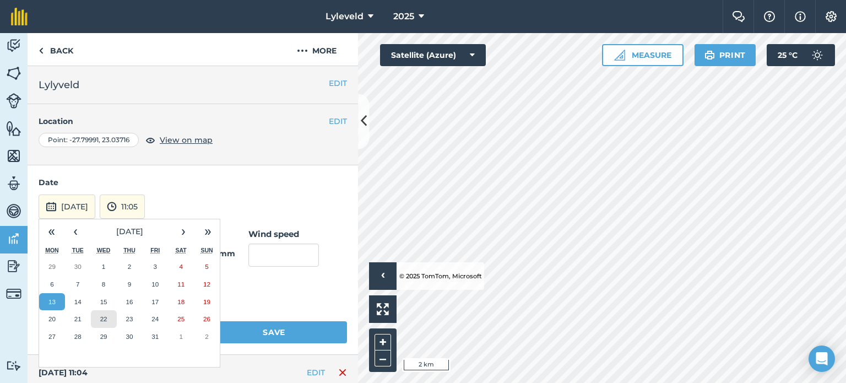
click at [104, 317] on abbr "22" at bounding box center [103, 318] width 7 height 7
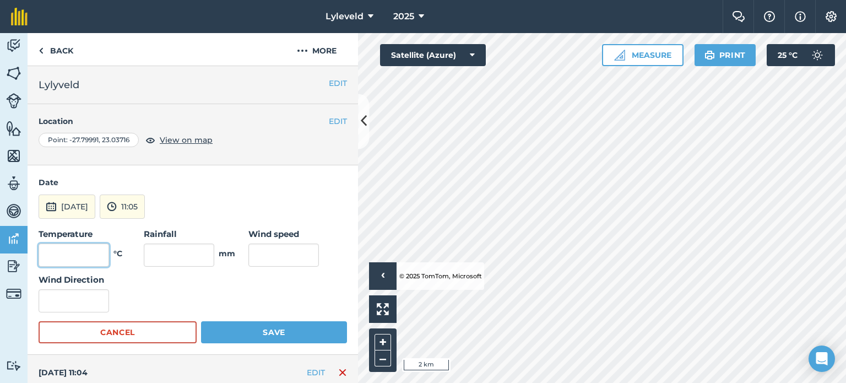
click at [92, 251] on input "text" at bounding box center [74, 254] width 70 height 23
type input "29"
click at [296, 257] on input "text" at bounding box center [283, 254] width 70 height 23
type input "22"
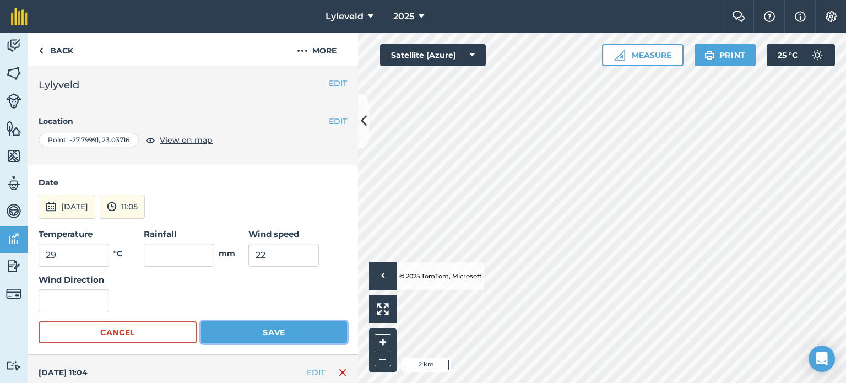
click at [260, 327] on button "Save" at bounding box center [274, 332] width 146 height 22
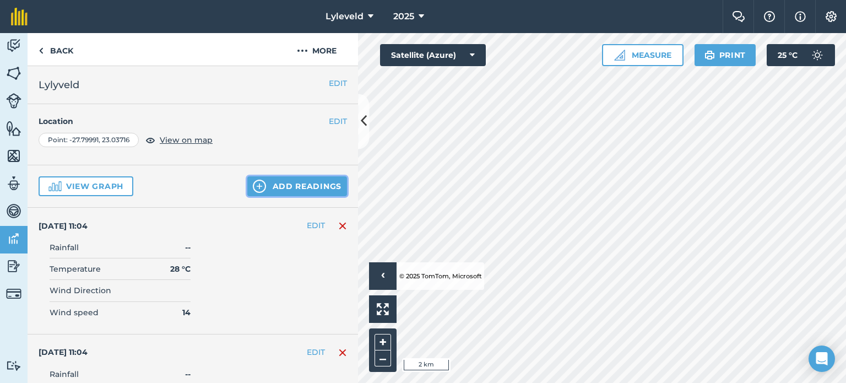
click at [276, 184] on button "Add readings" at bounding box center [297, 186] width 100 height 20
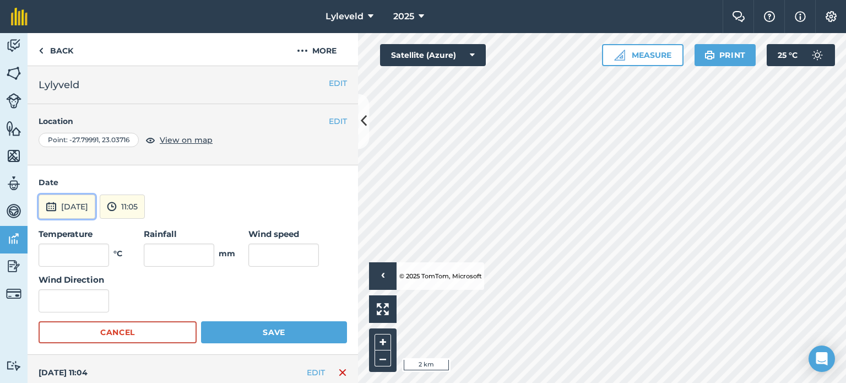
click at [54, 204] on img at bounding box center [51, 206] width 11 height 13
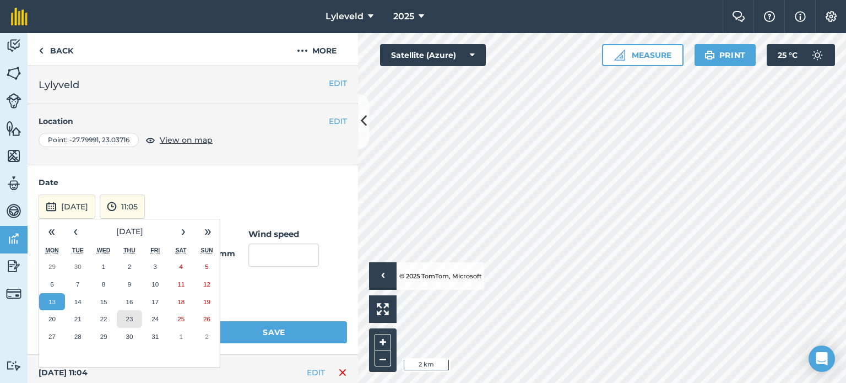
click at [132, 320] on abbr "23" at bounding box center [129, 318] width 7 height 7
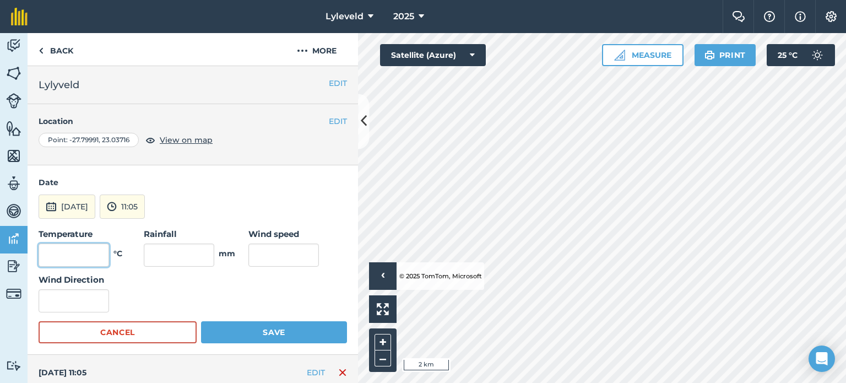
click at [97, 255] on input "text" at bounding box center [74, 254] width 70 height 23
type input "32"
click at [273, 257] on input "text" at bounding box center [283, 254] width 70 height 23
type input "22"
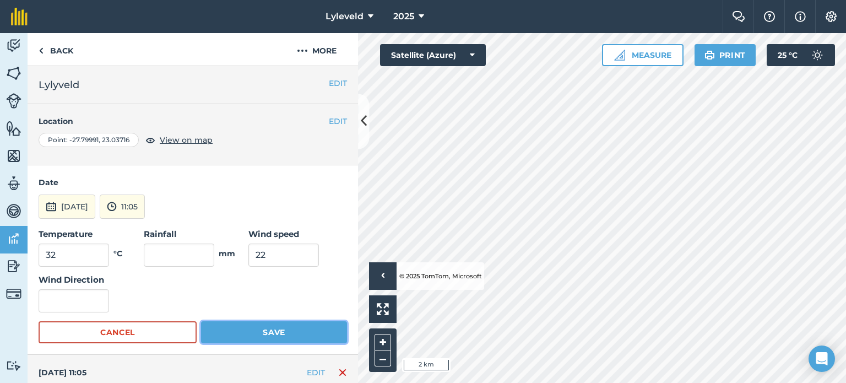
click at [266, 329] on button "Save" at bounding box center [274, 332] width 146 height 22
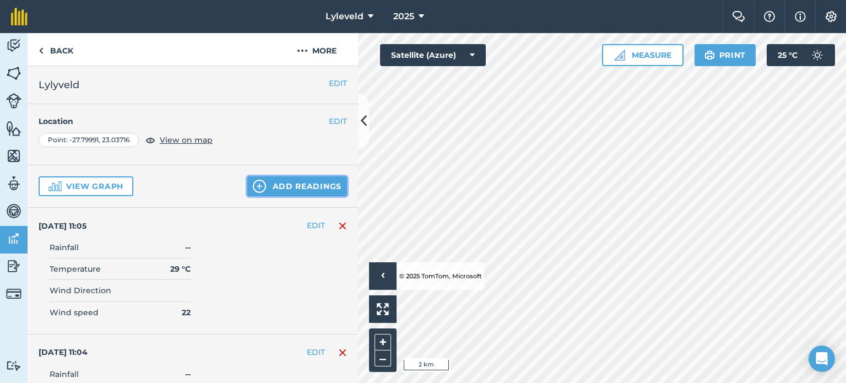
click at [286, 186] on button "Add readings" at bounding box center [297, 186] width 100 height 20
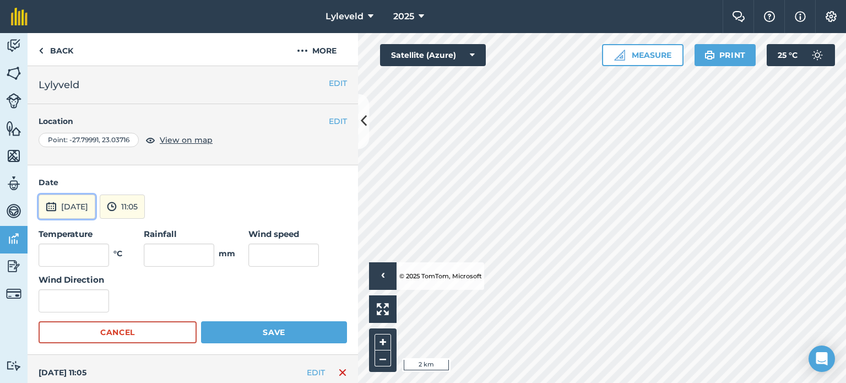
click at [53, 206] on img at bounding box center [51, 206] width 11 height 13
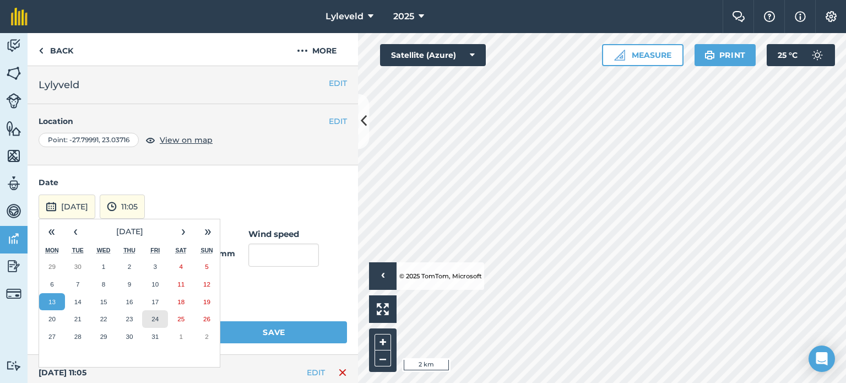
click at [159, 318] on abbr "24" at bounding box center [154, 318] width 7 height 7
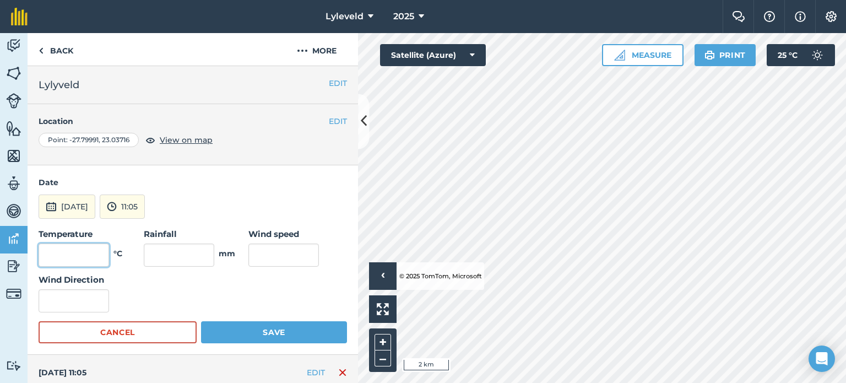
click at [89, 251] on input "text" at bounding box center [74, 254] width 70 height 23
type input "26"
click at [279, 257] on input "text" at bounding box center [283, 254] width 70 height 23
type input "26"
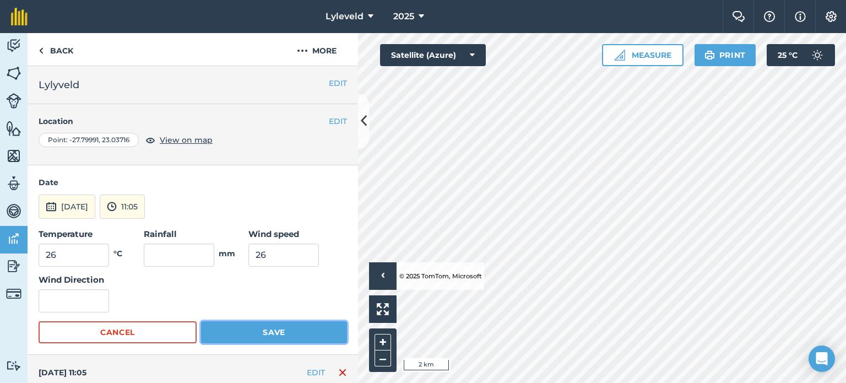
click at [270, 331] on button "Save" at bounding box center [274, 332] width 146 height 22
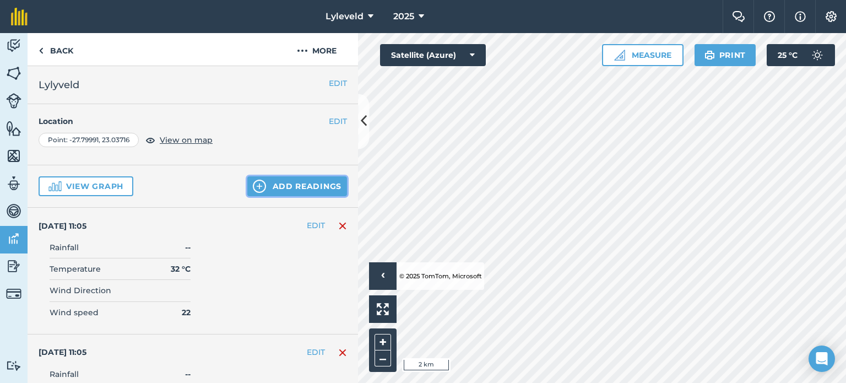
click at [274, 186] on button "Add readings" at bounding box center [297, 186] width 100 height 20
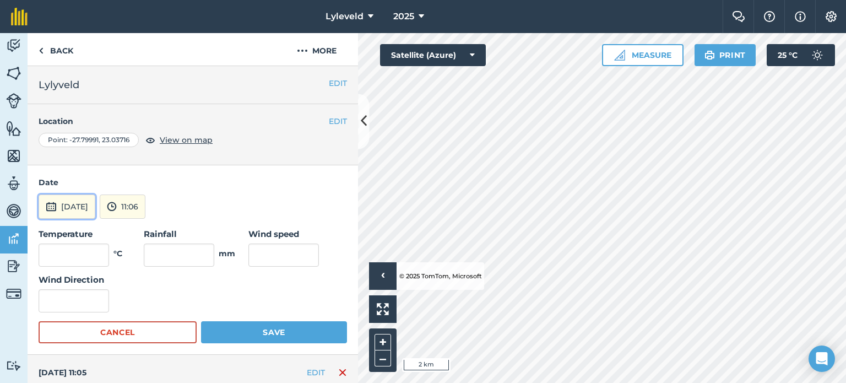
click at [66, 206] on button "[DATE]" at bounding box center [67, 206] width 57 height 24
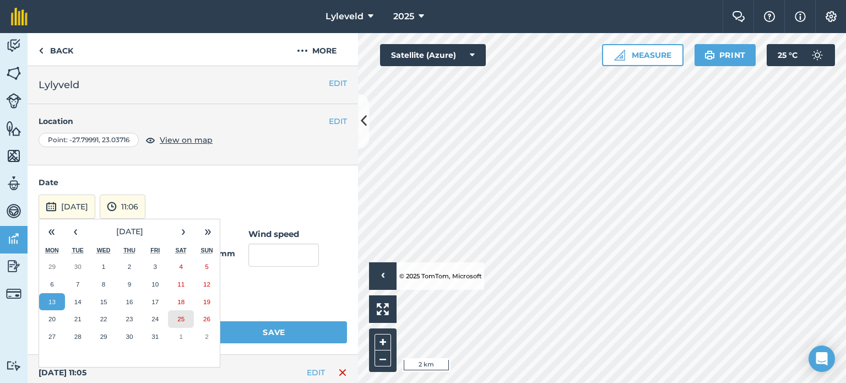
click at [179, 319] on abbr "25" at bounding box center [180, 318] width 7 height 7
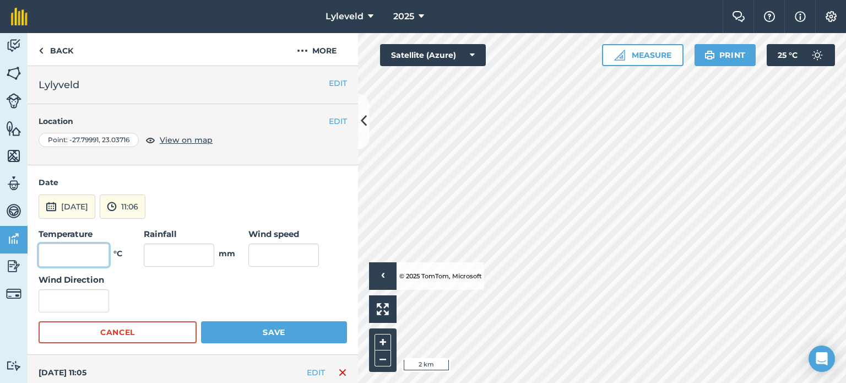
click at [92, 257] on input "text" at bounding box center [74, 254] width 70 height 23
type input "23"
click at [295, 254] on input "text" at bounding box center [283, 254] width 70 height 23
type input "19"
click at [282, 333] on button "Save" at bounding box center [274, 332] width 146 height 22
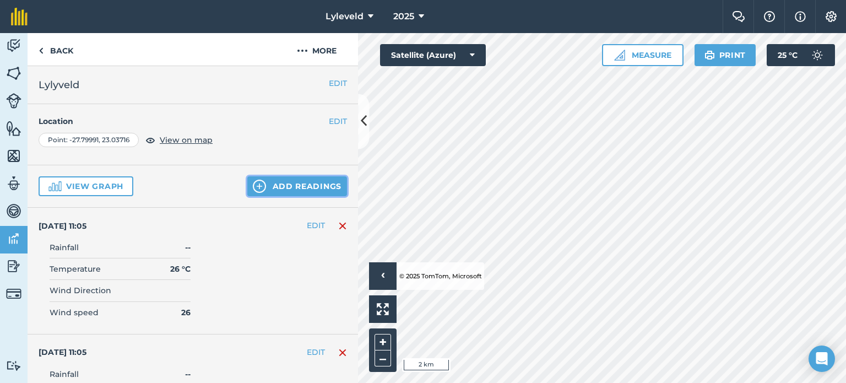
click at [277, 186] on button "Add readings" at bounding box center [297, 186] width 100 height 20
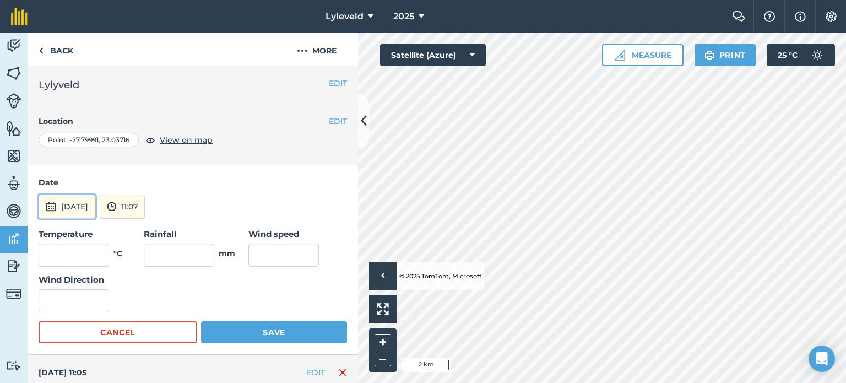
click at [51, 204] on img at bounding box center [51, 206] width 11 height 13
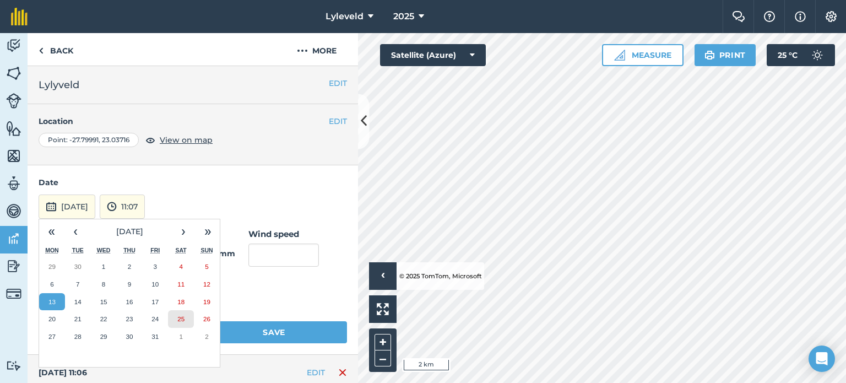
click at [183, 319] on abbr "25" at bounding box center [180, 318] width 7 height 7
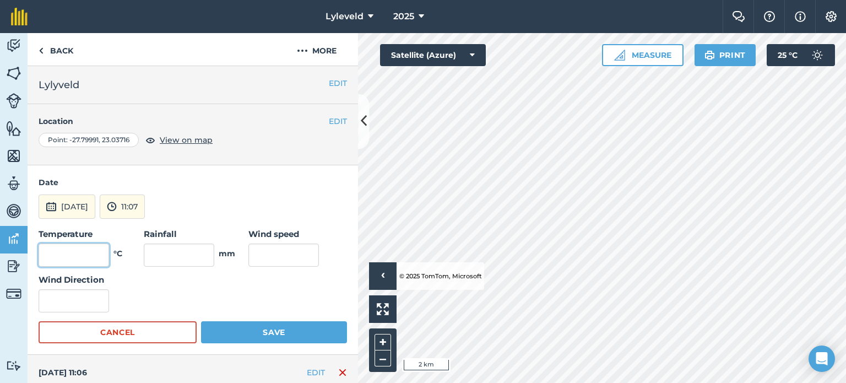
click at [98, 258] on input "text" at bounding box center [74, 254] width 70 height 23
type input "23"
click at [280, 252] on input "text" at bounding box center [283, 254] width 70 height 23
type input "19"
click at [259, 333] on button "Save" at bounding box center [274, 332] width 146 height 22
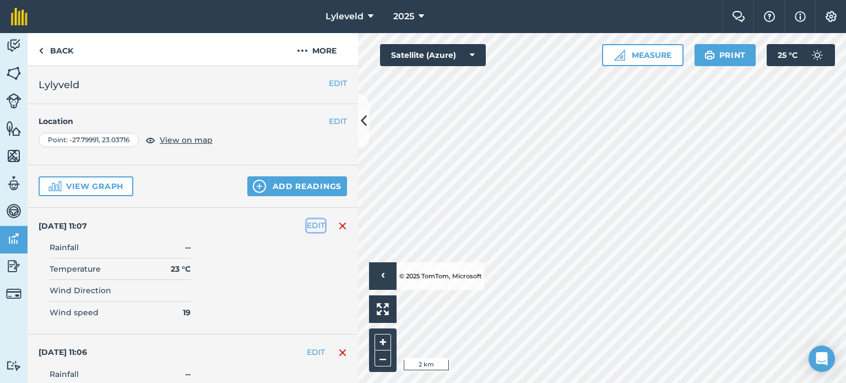
click at [307, 226] on button "EDIT" at bounding box center [316, 225] width 18 height 12
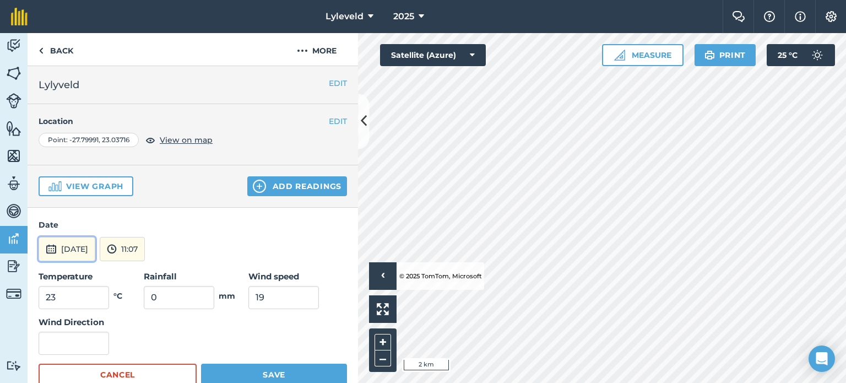
click at [50, 249] on img at bounding box center [51, 248] width 11 height 13
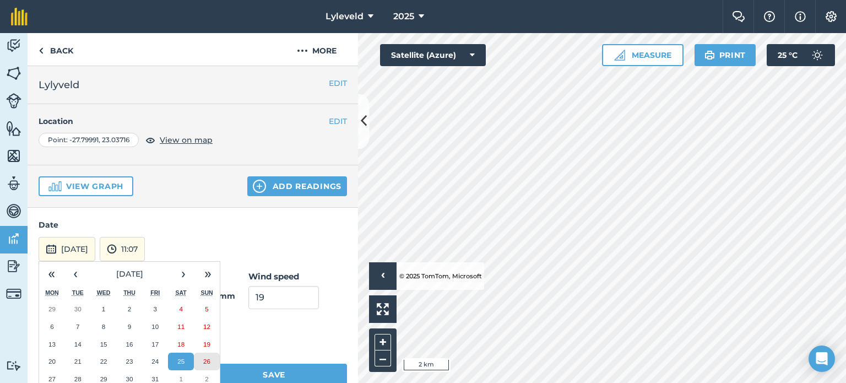
click at [209, 357] on abbr "26" at bounding box center [206, 360] width 7 height 7
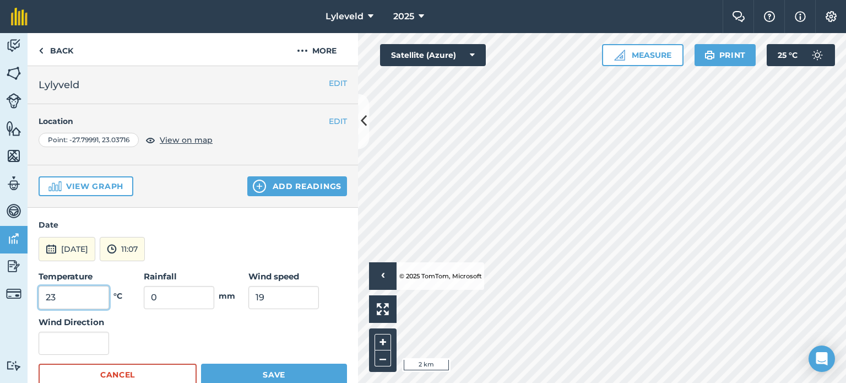
drag, startPoint x: 59, startPoint y: 293, endPoint x: 28, endPoint y: 296, distance: 31.6
click at [28, 296] on div "Date [DATE] 11:07 Temperature 23 °C Rainfall 0 mm Wind speed 19 Wind Direction …" at bounding box center [193, 302] width 330 height 189
type input "17"
drag, startPoint x: 259, startPoint y: 296, endPoint x: 249, endPoint y: 297, distance: 9.4
click at [249, 297] on input "19" at bounding box center [283, 297] width 70 height 23
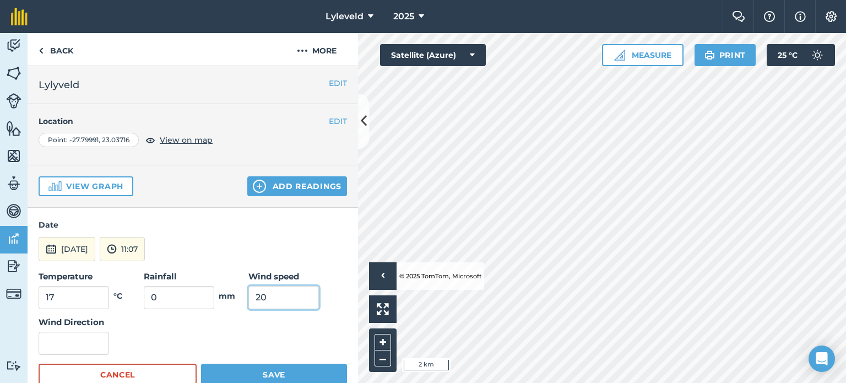
type input "20"
click at [270, 373] on button "Save" at bounding box center [274, 374] width 146 height 22
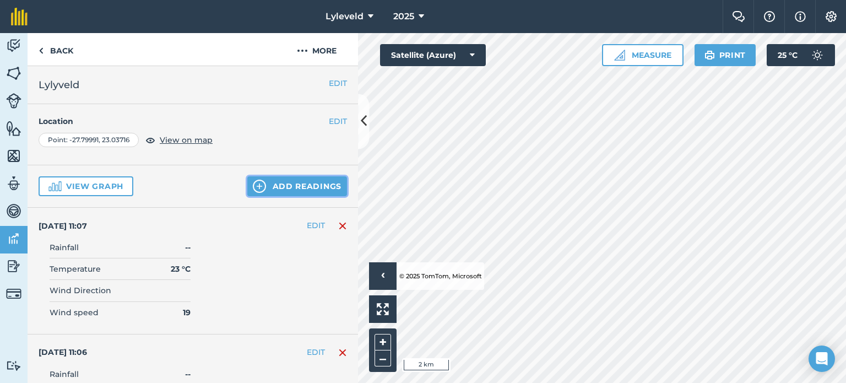
click at [275, 185] on button "Add readings" at bounding box center [297, 186] width 100 height 20
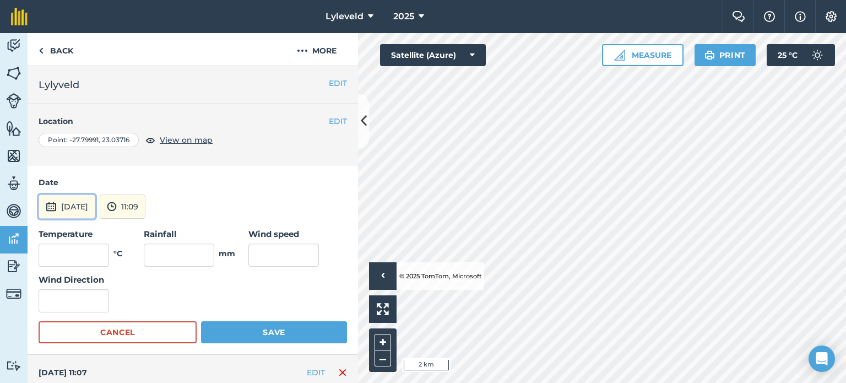
click at [50, 206] on img at bounding box center [51, 206] width 11 height 13
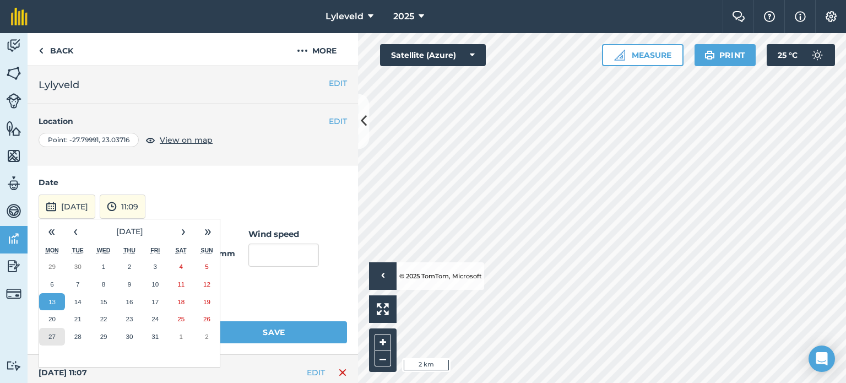
click at [51, 334] on abbr "27" at bounding box center [51, 336] width 7 height 7
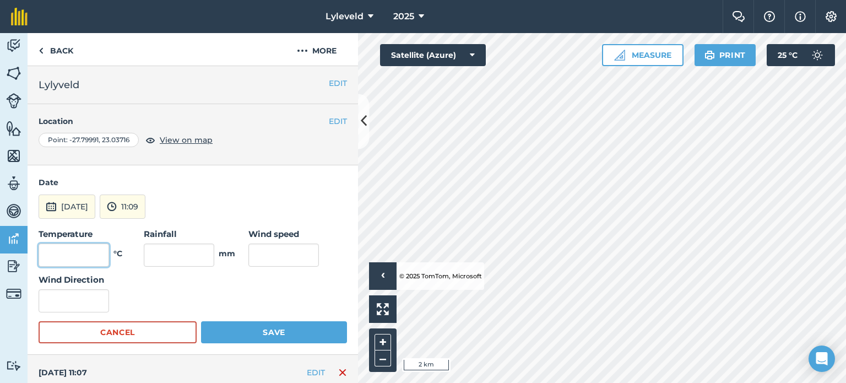
click at [95, 255] on input "text" at bounding box center [74, 254] width 70 height 23
type input "22"
click at [282, 253] on input "text" at bounding box center [283, 254] width 70 height 23
type input "8"
click at [274, 331] on button "Save" at bounding box center [274, 332] width 146 height 22
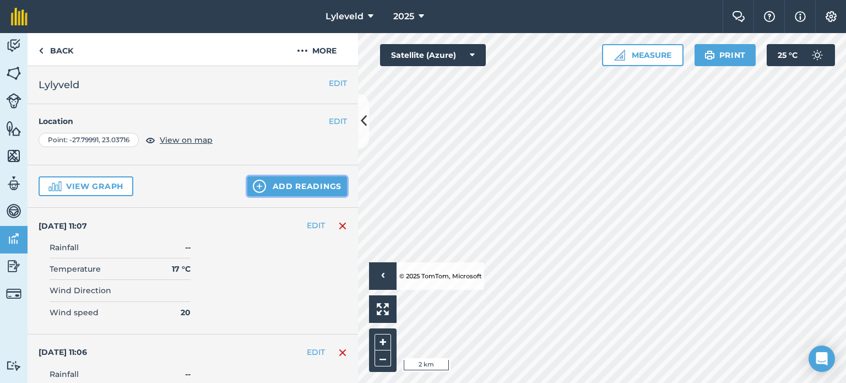
click at [275, 184] on button "Add readings" at bounding box center [297, 186] width 100 height 20
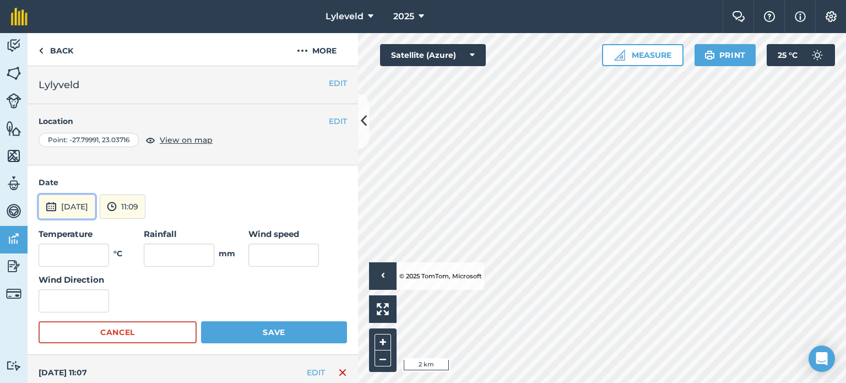
click at [47, 205] on img at bounding box center [51, 206] width 11 height 13
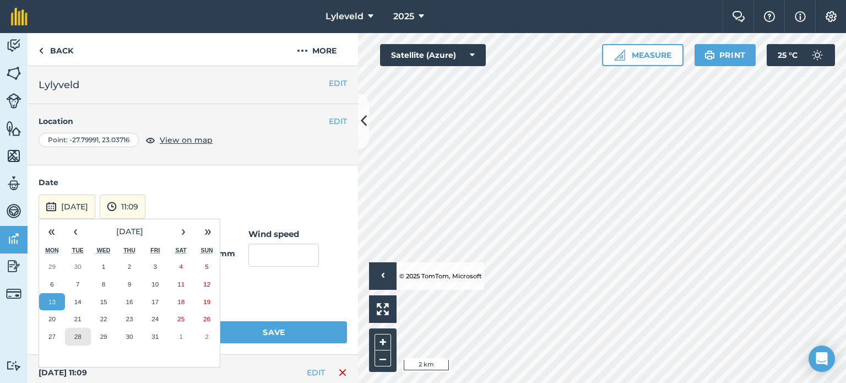
click at [79, 334] on abbr "28" at bounding box center [77, 336] width 7 height 7
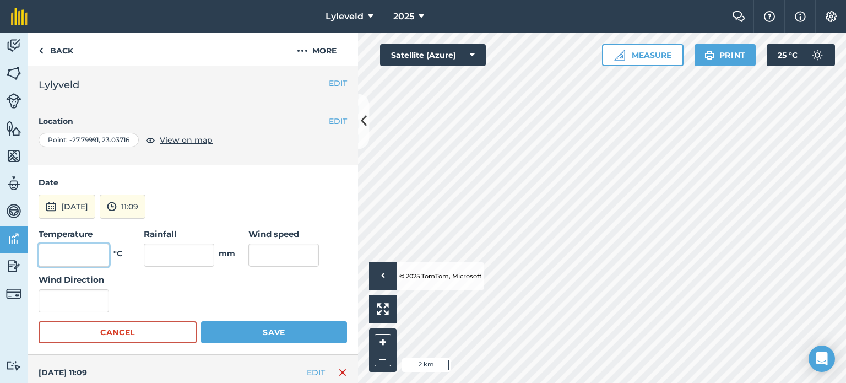
click at [90, 257] on input "text" at bounding box center [74, 254] width 70 height 23
type input "28"
click at [290, 255] on input "text" at bounding box center [283, 254] width 70 height 23
type input "10"
click at [265, 334] on button "Save" at bounding box center [274, 332] width 146 height 22
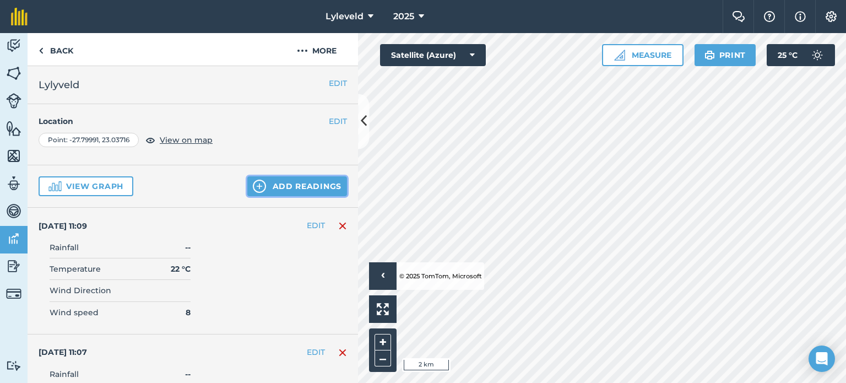
click at [260, 187] on button "Add readings" at bounding box center [297, 186] width 100 height 20
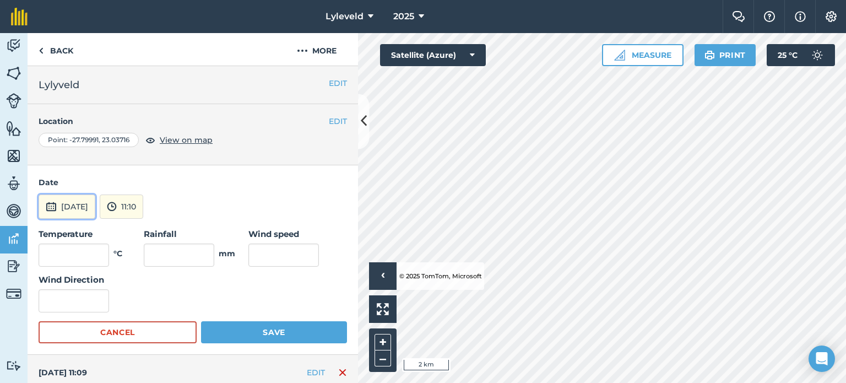
click at [51, 206] on img at bounding box center [51, 206] width 11 height 13
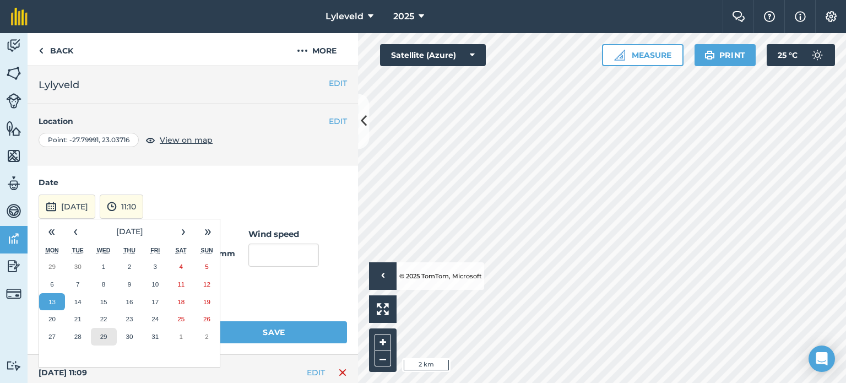
click at [101, 337] on abbr "29" at bounding box center [103, 336] width 7 height 7
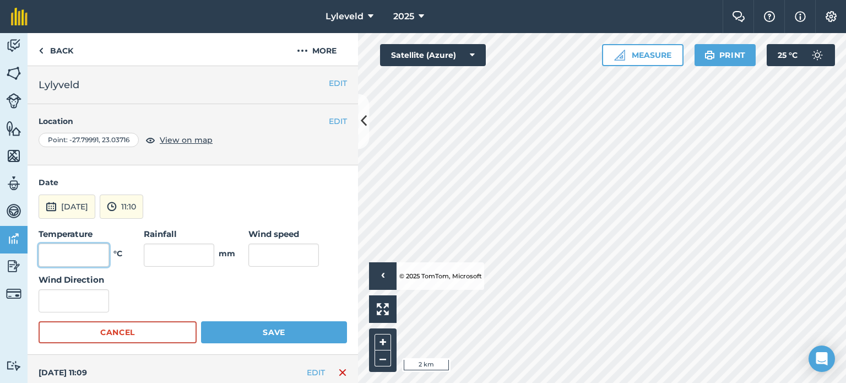
click at [97, 256] on input "text" at bounding box center [74, 254] width 70 height 23
type input "31"
click at [259, 246] on input "text" at bounding box center [283, 254] width 70 height 23
type input "15"
click at [266, 331] on button "Save" at bounding box center [274, 332] width 146 height 22
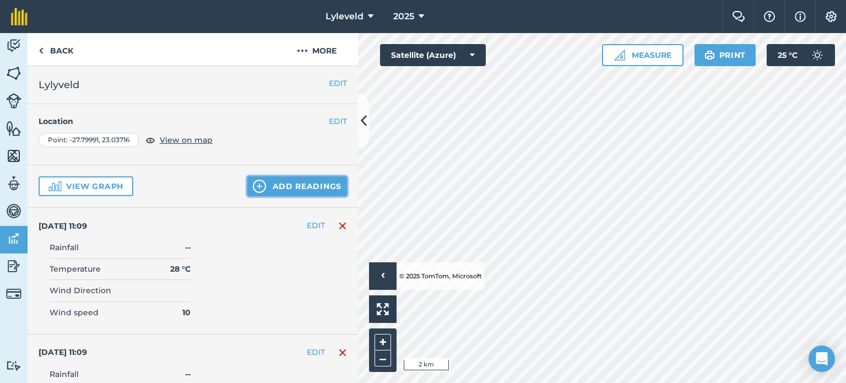
click at [268, 186] on button "Add readings" at bounding box center [297, 186] width 100 height 20
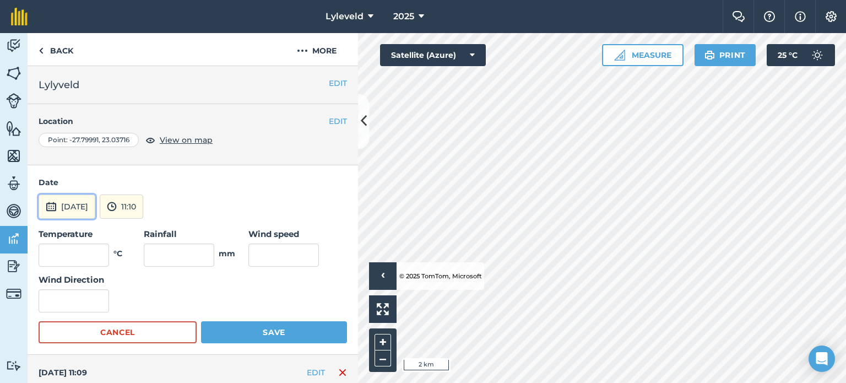
click at [57, 208] on button "[DATE]" at bounding box center [67, 206] width 57 height 24
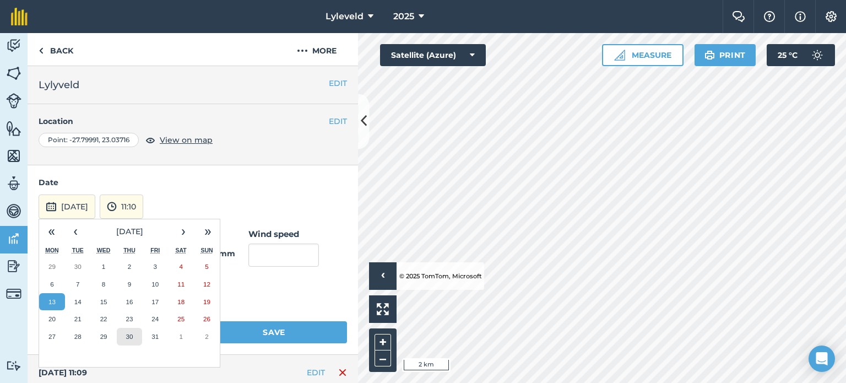
click at [132, 334] on abbr "30" at bounding box center [129, 336] width 7 height 7
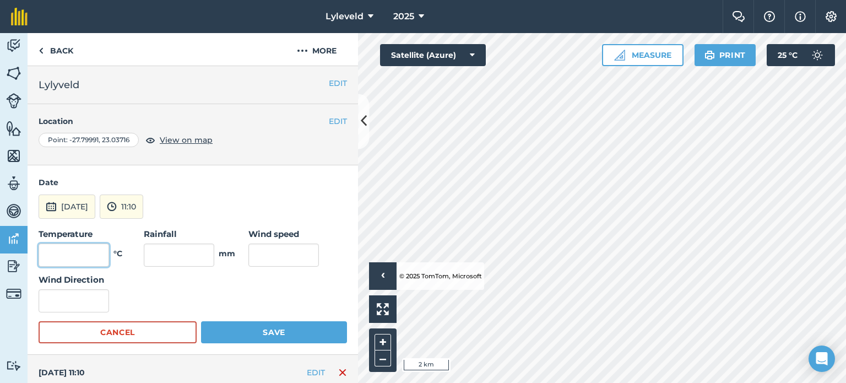
click at [91, 254] on input "text" at bounding box center [74, 254] width 70 height 23
type input "28"
click at [284, 254] on input "text" at bounding box center [283, 254] width 70 height 23
type input "16"
click at [269, 330] on button "Save" at bounding box center [274, 332] width 146 height 22
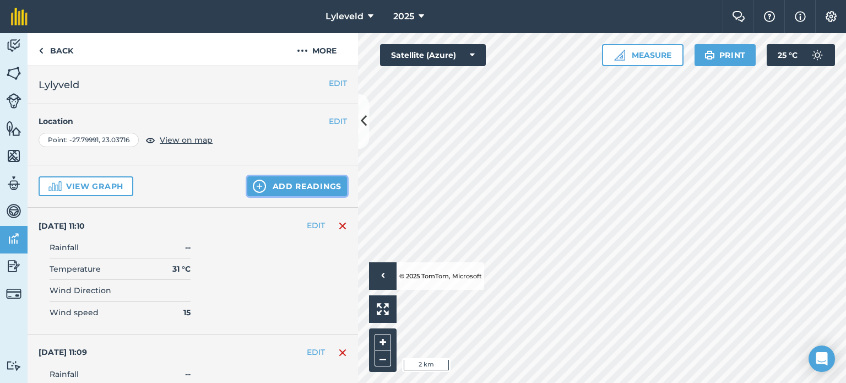
click at [262, 182] on button "Add readings" at bounding box center [297, 186] width 100 height 20
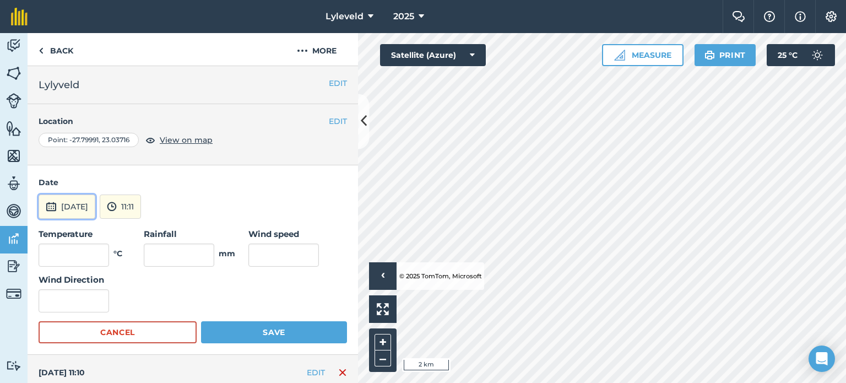
click at [53, 209] on img at bounding box center [51, 206] width 11 height 13
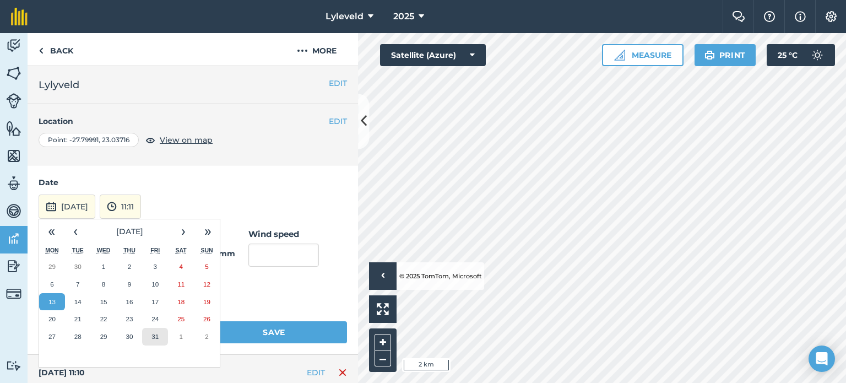
click at [153, 338] on abbr "31" at bounding box center [154, 336] width 7 height 7
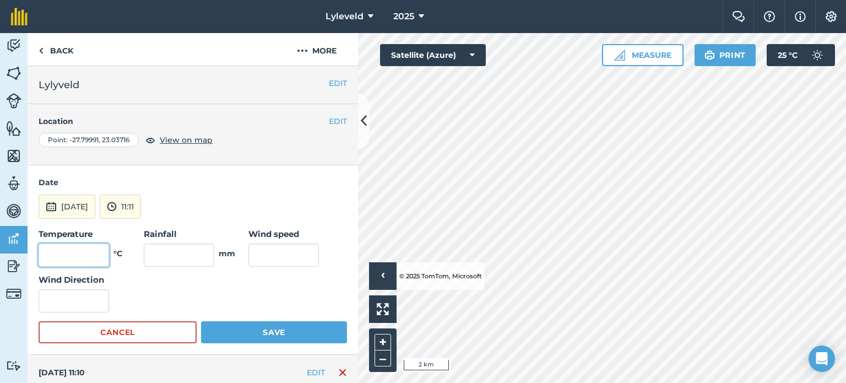
click at [92, 252] on input "text" at bounding box center [74, 254] width 70 height 23
type input "30"
click at [286, 252] on input "text" at bounding box center [283, 254] width 70 height 23
type input "15"
click at [278, 329] on button "Save" at bounding box center [274, 332] width 146 height 22
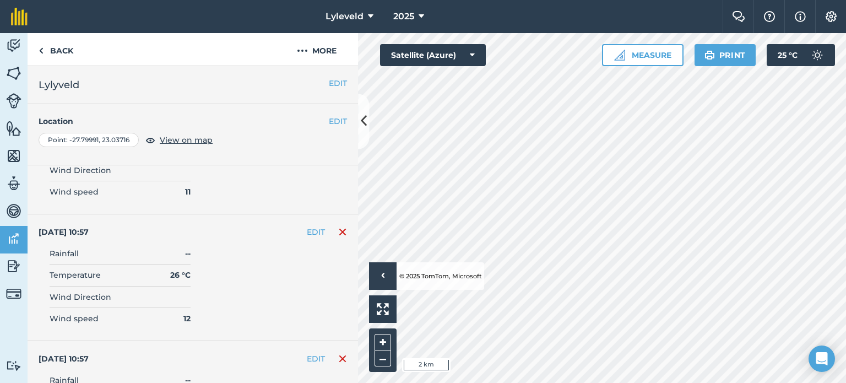
scroll to position [3248, 0]
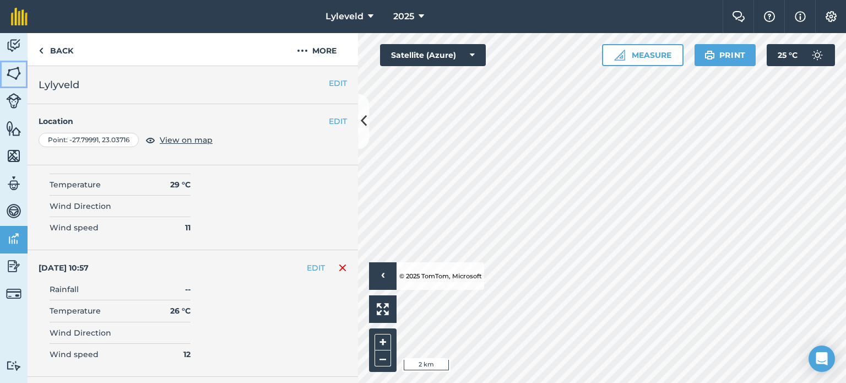
click at [14, 73] on img at bounding box center [13, 73] width 15 height 17
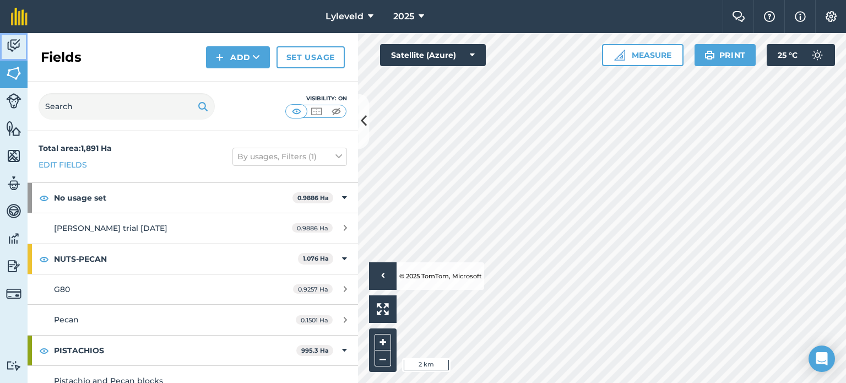
click at [11, 44] on img at bounding box center [13, 45] width 15 height 17
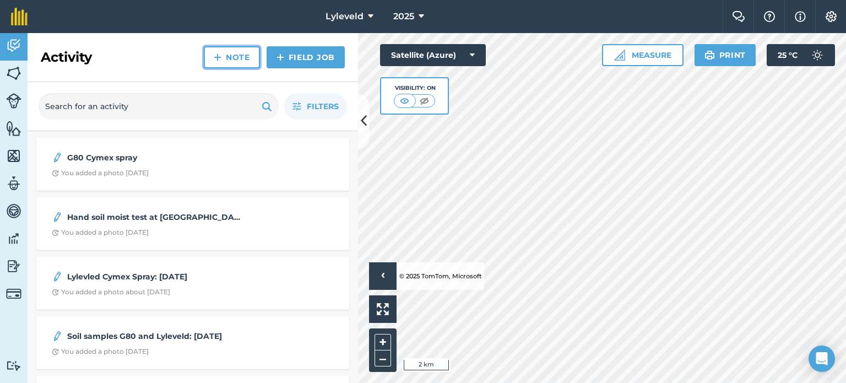
click at [227, 61] on link "Note" at bounding box center [232, 57] width 56 height 22
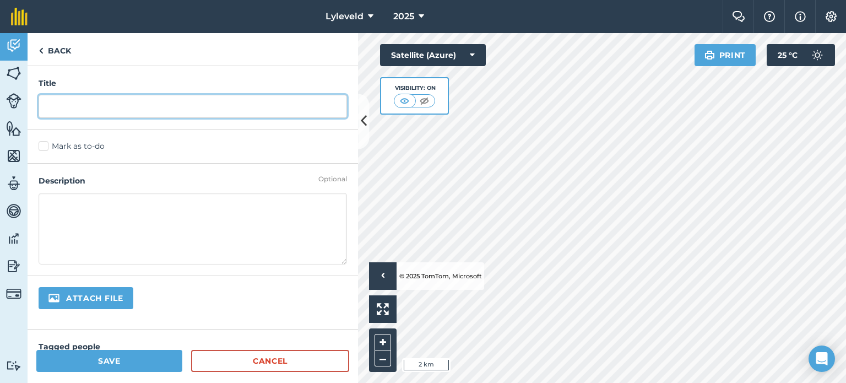
click at [62, 108] on input "text" at bounding box center [193, 106] width 308 height 23
click at [90, 104] on input "Cactus" at bounding box center [193, 106] width 308 height 23
type input "Cactus Fertilize [DATE]"
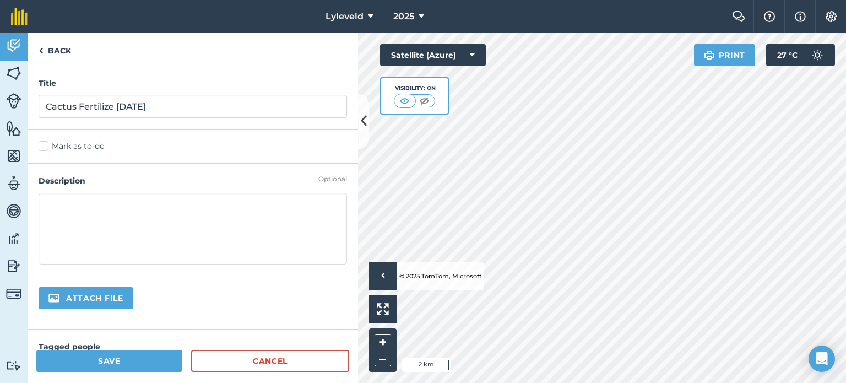
click at [52, 208] on textarea at bounding box center [193, 229] width 308 height 72
click at [123, 204] on textarea "2:3:2 and LAN" at bounding box center [193, 229] width 308 height 72
type textarea "2:3:2 and LAN 100mg"
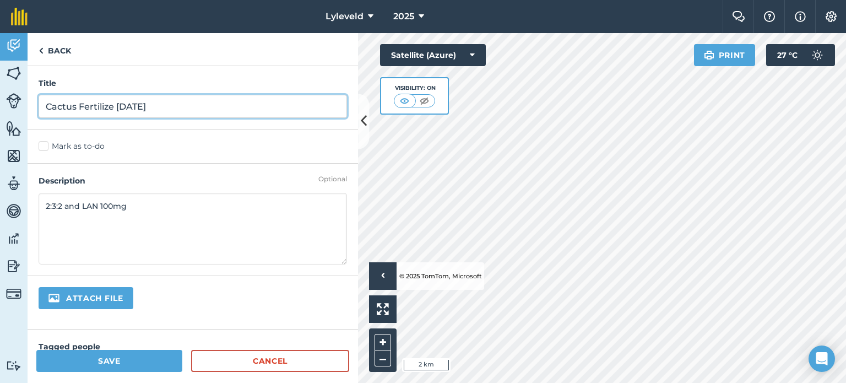
click at [122, 105] on input "Cactus Fertilize [DATE]" at bounding box center [193, 106] width 308 height 23
type input "Cactus Fertilize [DATE]"
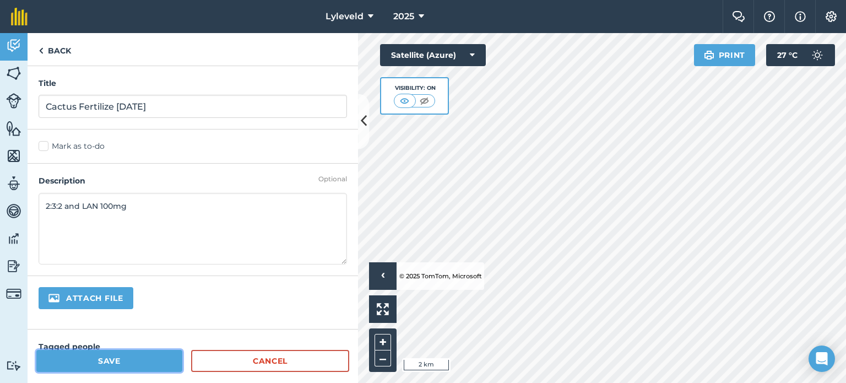
click at [106, 362] on button "Save" at bounding box center [109, 361] width 146 height 22
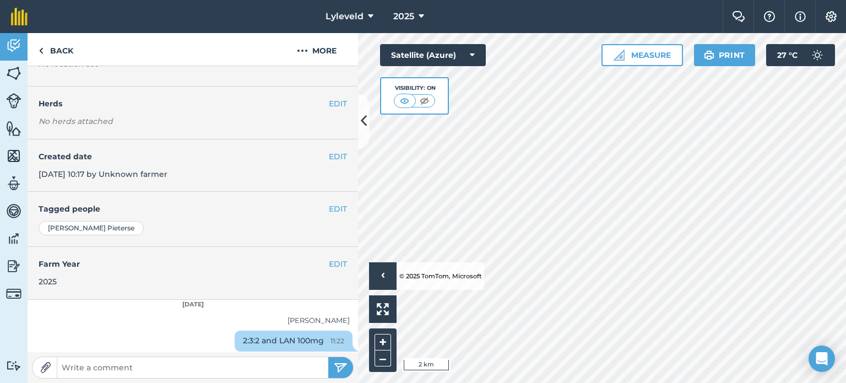
scroll to position [78, 0]
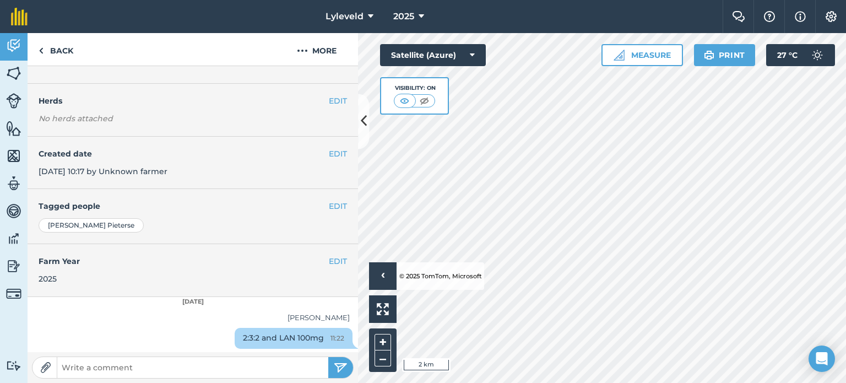
click at [43, 367] on img at bounding box center [45, 367] width 11 height 11
type input "C:\fakepath\Combined.docx"
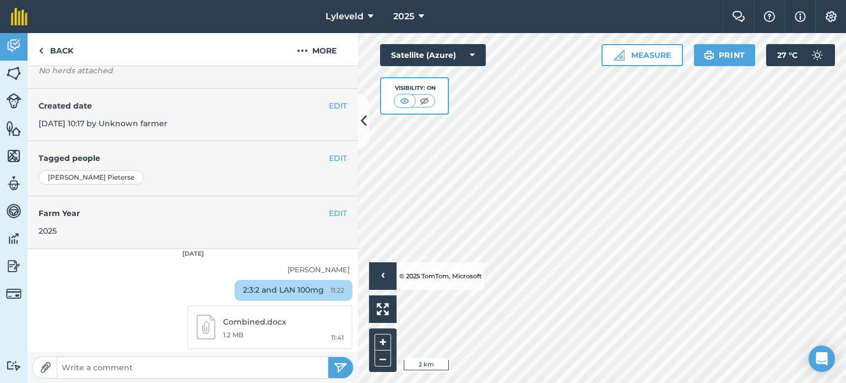
click at [197, 325] on img at bounding box center [206, 326] width 19 height 25
click at [223, 321] on p "Combined.docx" at bounding box center [283, 321] width 120 height 12
drag, startPoint x: 253, startPoint y: 328, endPoint x: 232, endPoint y: 326, distance: 21.0
click at [232, 326] on link "Combined.docx 11:41 1.2 MB" at bounding box center [269, 327] width 165 height 45
drag, startPoint x: 282, startPoint y: 324, endPoint x: 258, endPoint y: 331, distance: 25.8
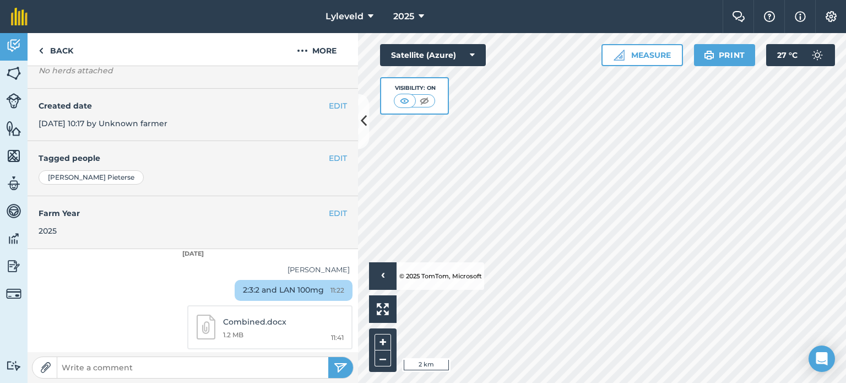
click at [258, 331] on link "Combined.docx 11:41 1.2 MB" at bounding box center [269, 327] width 165 height 45
click at [197, 328] on img at bounding box center [206, 326] width 19 height 25
drag, startPoint x: 192, startPoint y: 328, endPoint x: 138, endPoint y: 284, distance: 70.1
click at [138, 284] on div "2:3:2 and LAN 100mg 11:22" at bounding box center [193, 292] width 330 height 25
click at [145, 275] on div "[PERSON_NAME] P 2:3:2 and LAN 100mg 11:22 Combined.docx 11:41 1.2 MB" at bounding box center [193, 307] width 330 height 92
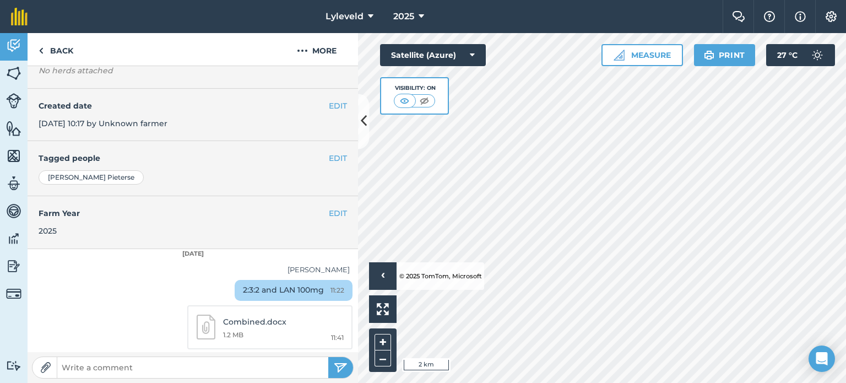
click at [48, 367] on img at bounding box center [45, 367] width 11 height 11
type input "C:\fakepath\Combined.pdf"
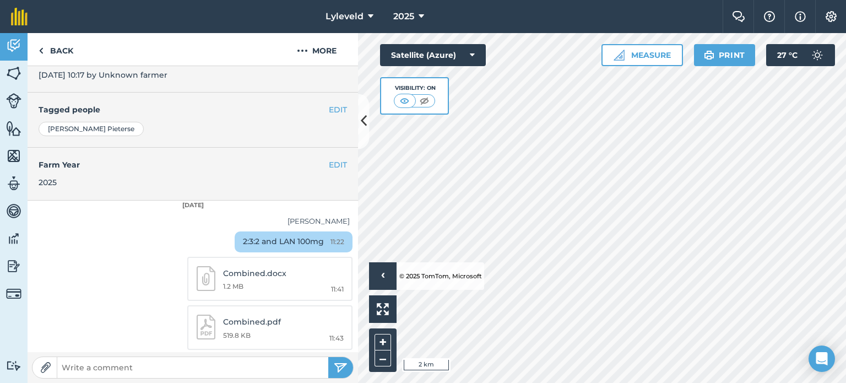
click at [252, 272] on p "Combined.docx" at bounding box center [283, 273] width 120 height 12
drag, startPoint x: 190, startPoint y: 280, endPoint x: 236, endPoint y: 295, distance: 48.1
click at [236, 295] on link "Combined.docx 11:41 1.2 MB" at bounding box center [269, 279] width 165 height 45
click at [269, 279] on link "Combined.docx 11:41 1.2 MB" at bounding box center [269, 279] width 165 height 45
click at [241, 276] on p "Combined.docx" at bounding box center [283, 273] width 120 height 12
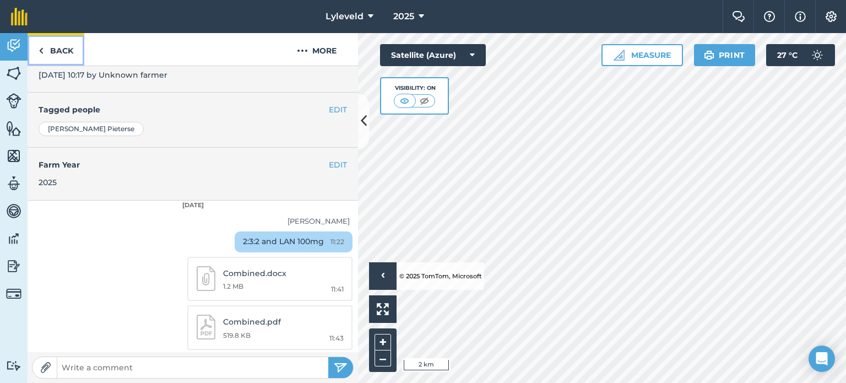
click at [45, 52] on link "Back" at bounding box center [56, 49] width 57 height 32
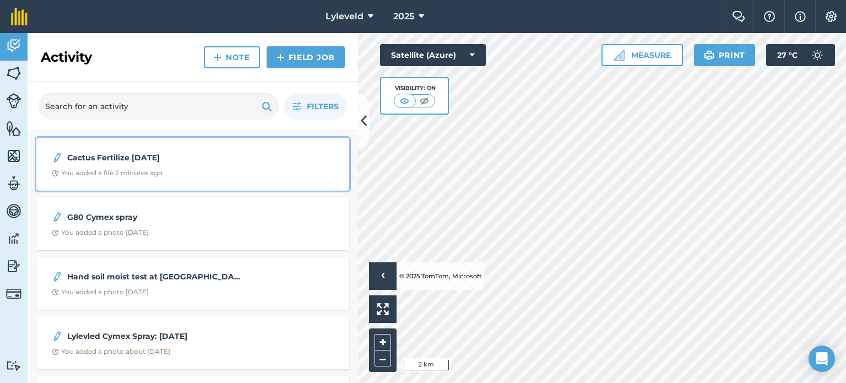
click at [142, 162] on strong "Cactus Fertilize [DATE]" at bounding box center [154, 157] width 175 height 12
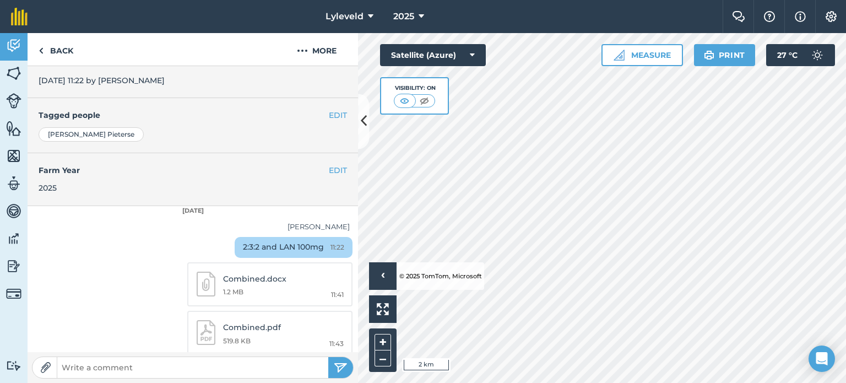
scroll to position [174, 0]
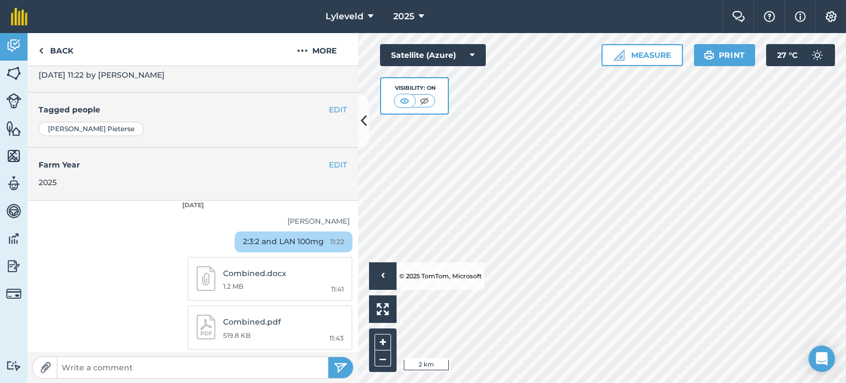
drag, startPoint x: 247, startPoint y: 277, endPoint x: 123, endPoint y: 277, distance: 123.9
click at [123, 277] on div "Combined.docx 11:41 1.2 MB" at bounding box center [193, 281] width 330 height 49
